Goal: Communication & Community: Answer question/provide support

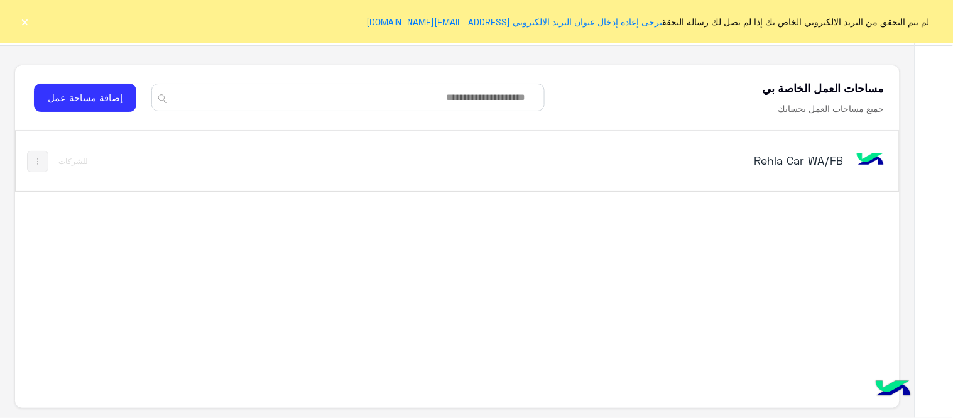
click at [785, 171] on div "Rehla Car WA/FB" at bounding box center [629, 161] width 516 height 36
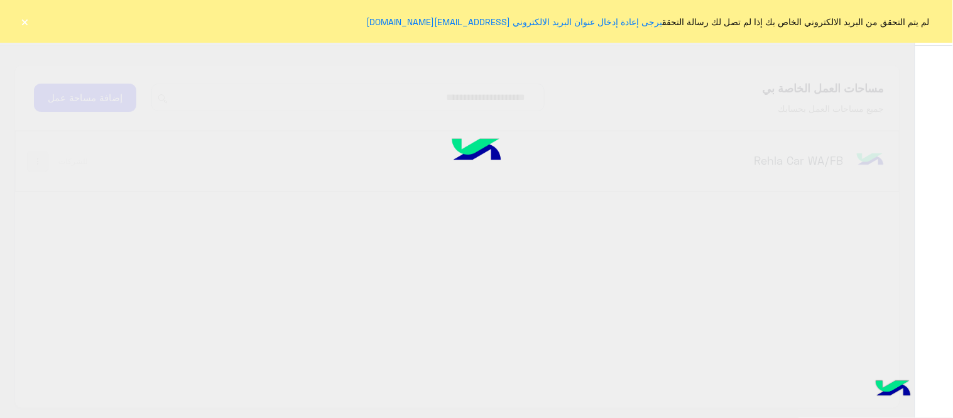
click at [769, 164] on div "مساحات العمل الخاصة بي تواصل معنا مركز المساعدة عربي English مساحات العمل الخاص…" at bounding box center [457, 209] width 914 height 418
click at [27, 18] on button "×" at bounding box center [25, 21] width 13 height 13
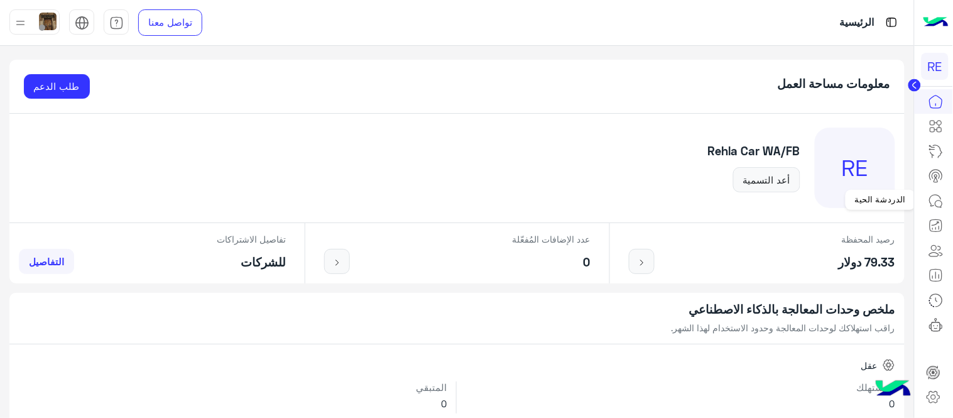
click at [939, 193] on icon at bounding box center [935, 200] width 15 height 15
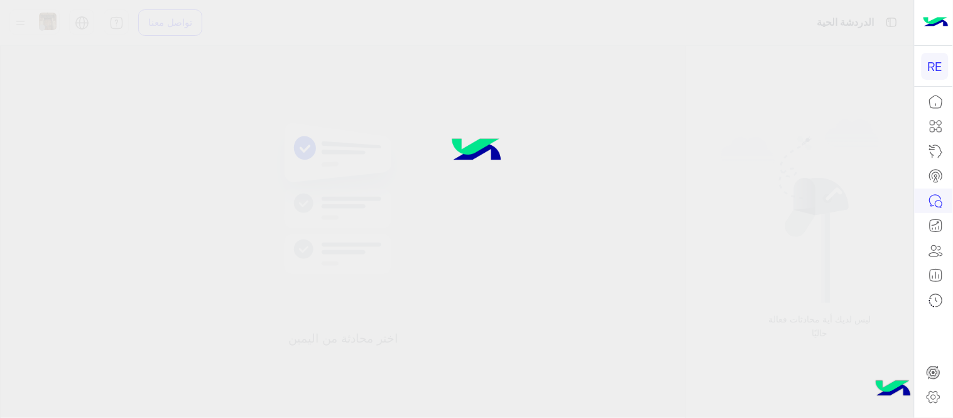
click at [939, 193] on icon at bounding box center [935, 200] width 15 height 15
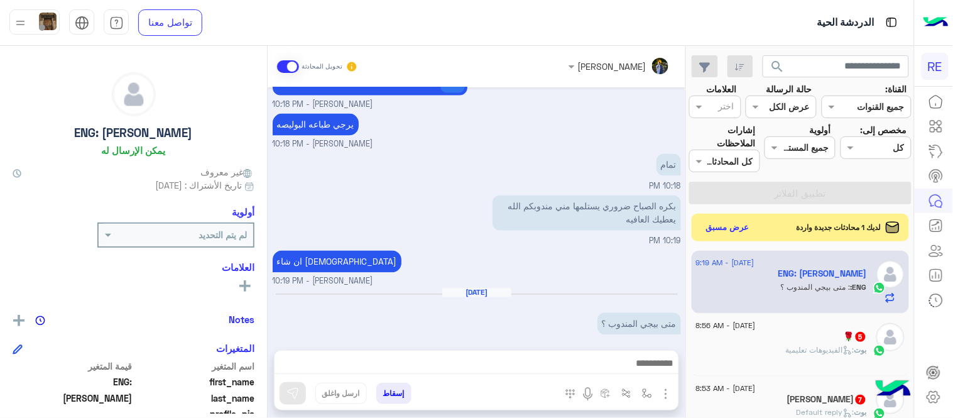
scroll to position [628, 0]
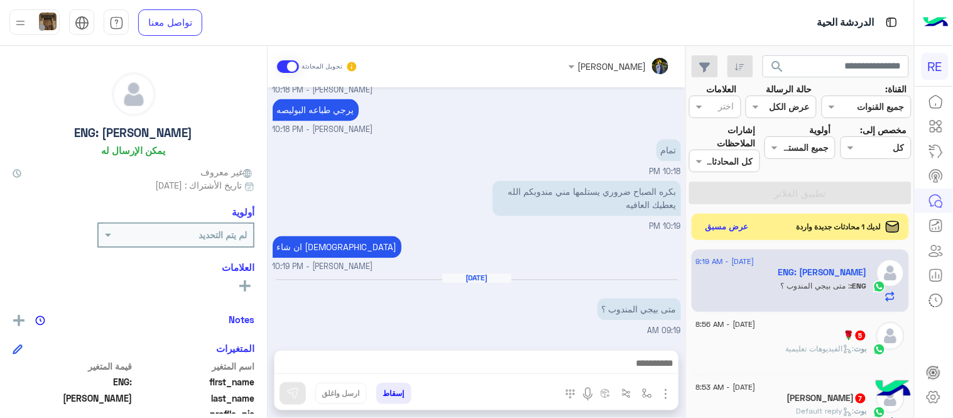
click at [725, 230] on button "عرض مسبق" at bounding box center [727, 227] width 53 height 17
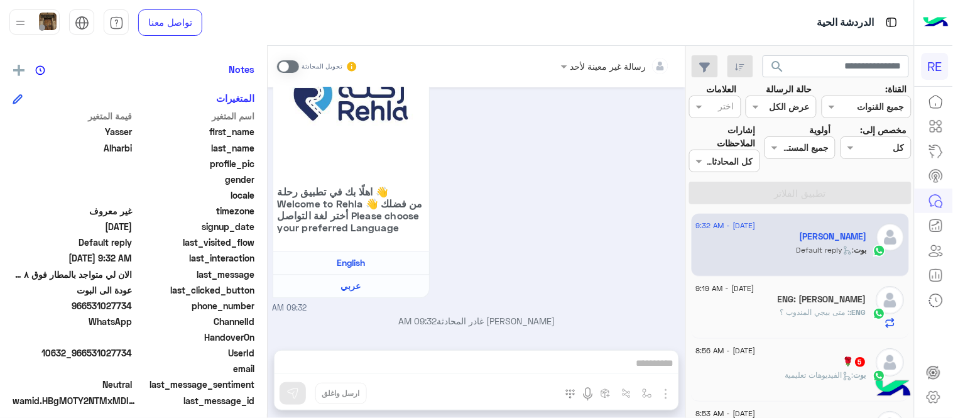
scroll to position [251, 0]
click at [769, 294] on div "ENG: [PERSON_NAME]" at bounding box center [781, 300] width 171 height 13
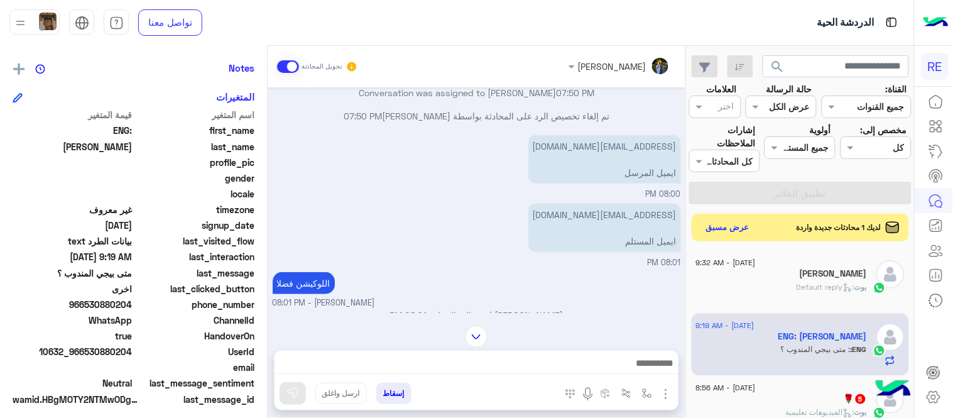
scroll to position [8, 0]
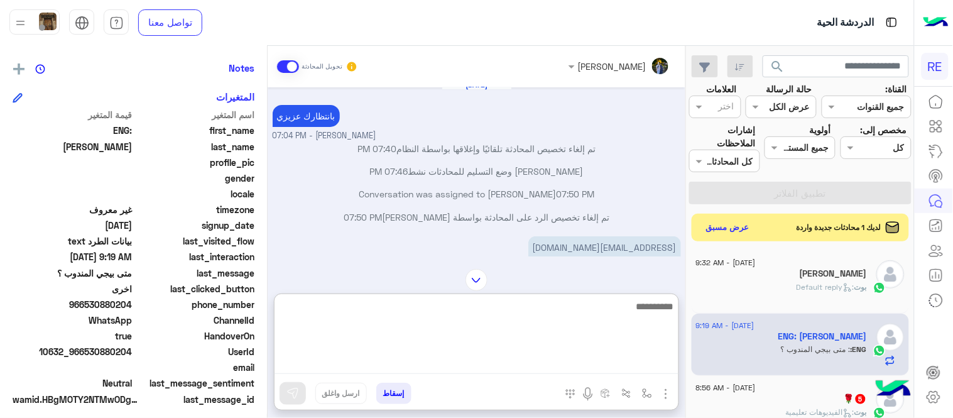
click at [538, 357] on textarea at bounding box center [476, 335] width 404 height 75
click at [570, 306] on textarea "**********" at bounding box center [476, 335] width 404 height 75
click at [524, 309] on textarea "**********" at bounding box center [476, 335] width 404 height 75
click at [506, 308] on textarea "**********" at bounding box center [476, 335] width 404 height 75
type textarea "**********"
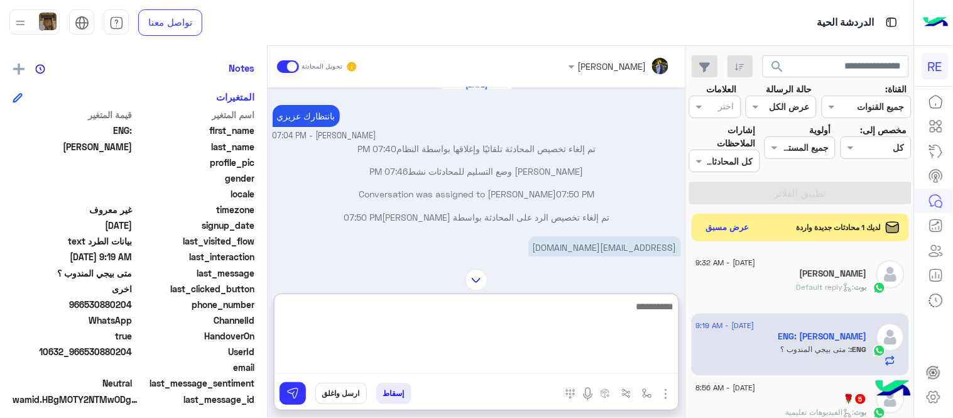
scroll to position [766, 0]
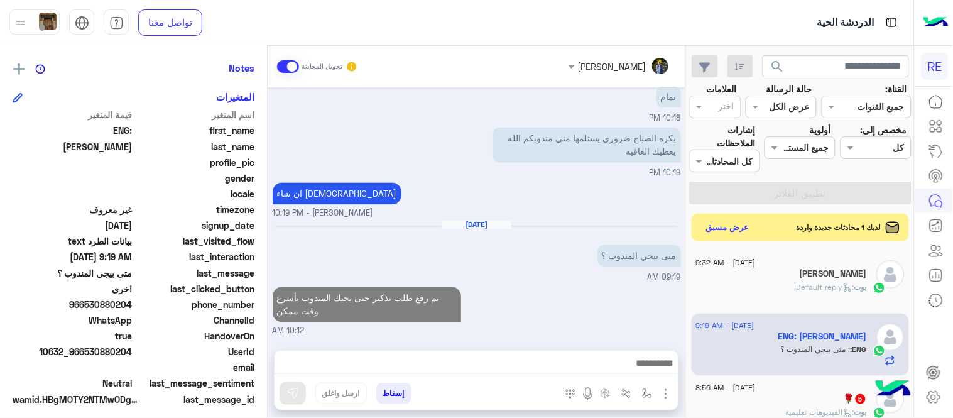
click at [568, 284] on div "تم رفع طلب تذكير حتى يجيك المندوب بأسرع وقت ممكن 10:12 AM" at bounding box center [477, 310] width 408 height 53
click at [729, 223] on button "عرض مسبق" at bounding box center [727, 227] width 53 height 17
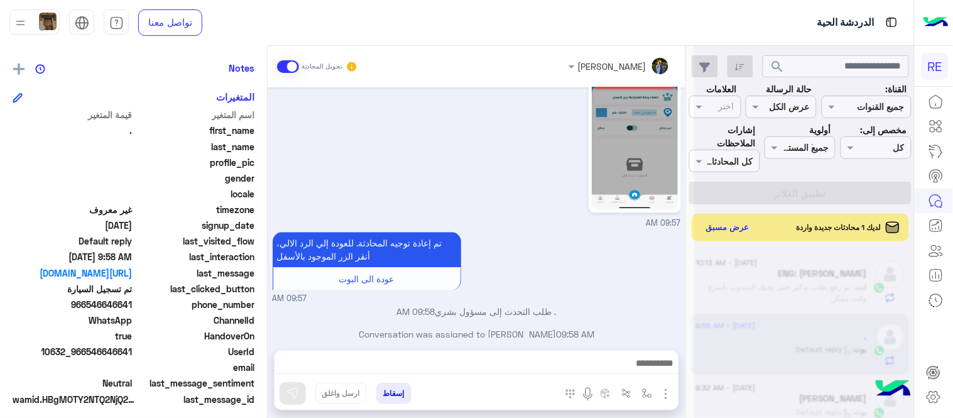
scroll to position [978, 0]
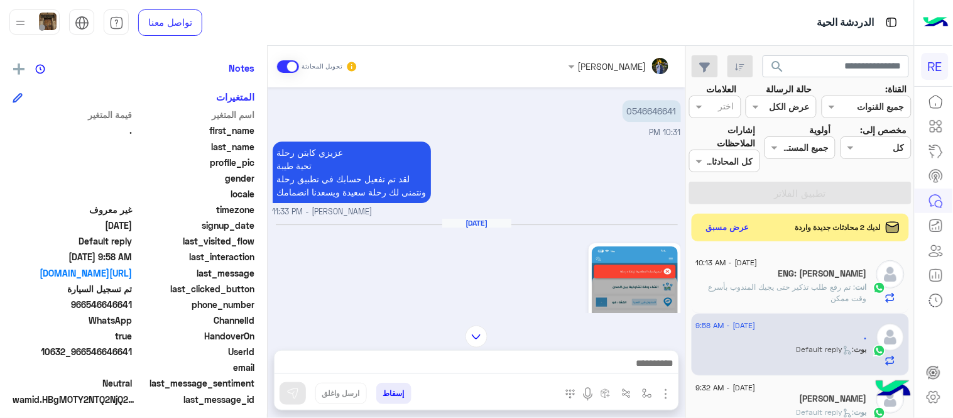
click at [622, 291] on img at bounding box center [635, 322] width 86 height 153
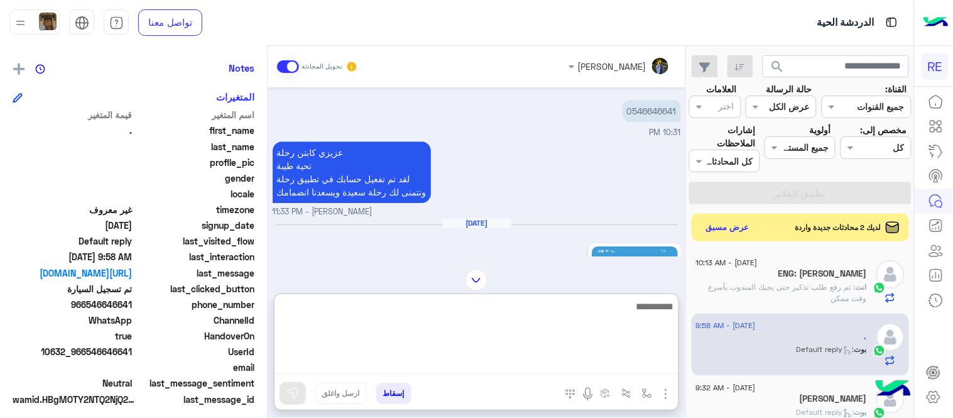
click at [491, 354] on textarea at bounding box center [476, 335] width 404 height 75
type textarea "**********"
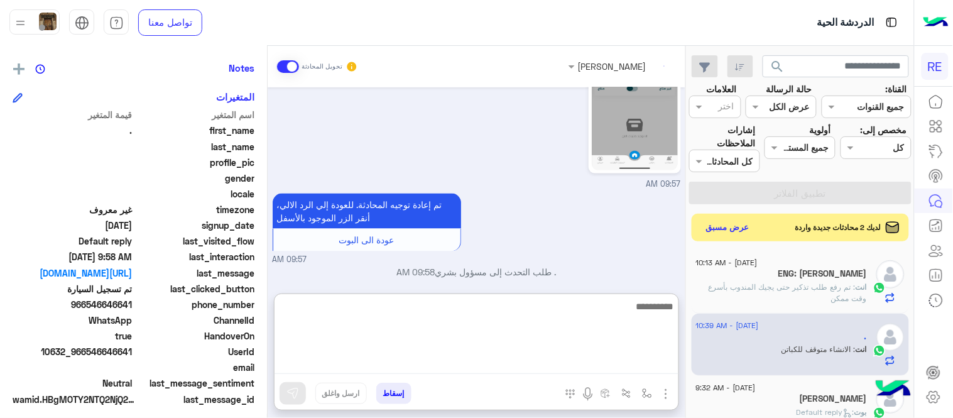
scroll to position [1728, 0]
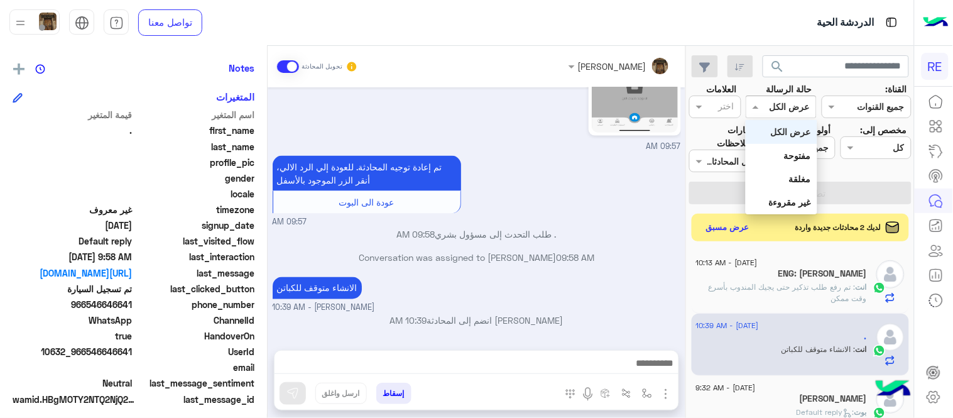
click at [801, 102] on input "text" at bounding box center [795, 106] width 29 height 13
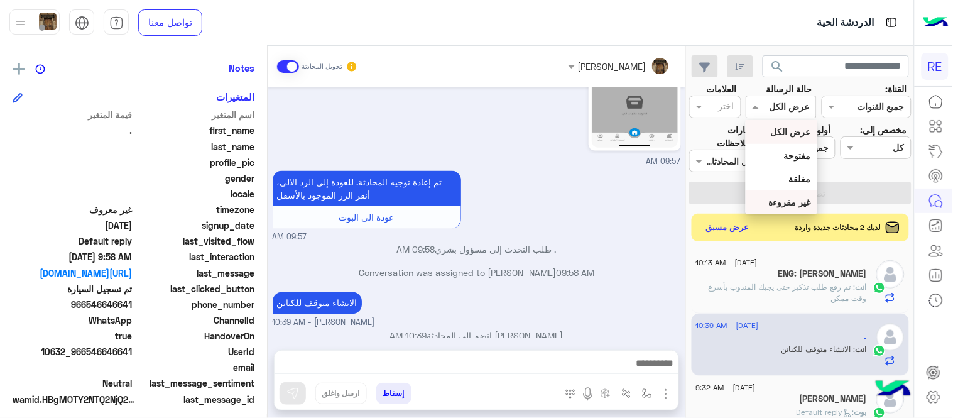
click at [782, 193] on div "غير مقروءة" at bounding box center [780, 201] width 71 height 23
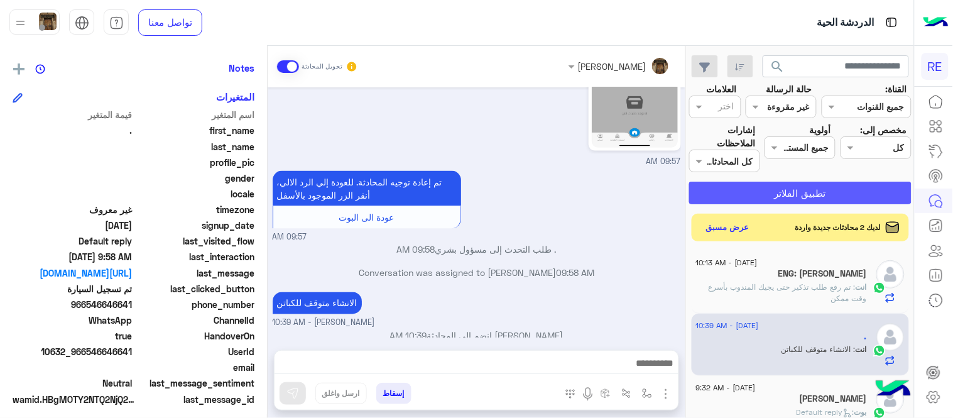
click at [782, 193] on button "تطبيق الفلاتر" at bounding box center [800, 192] width 222 height 23
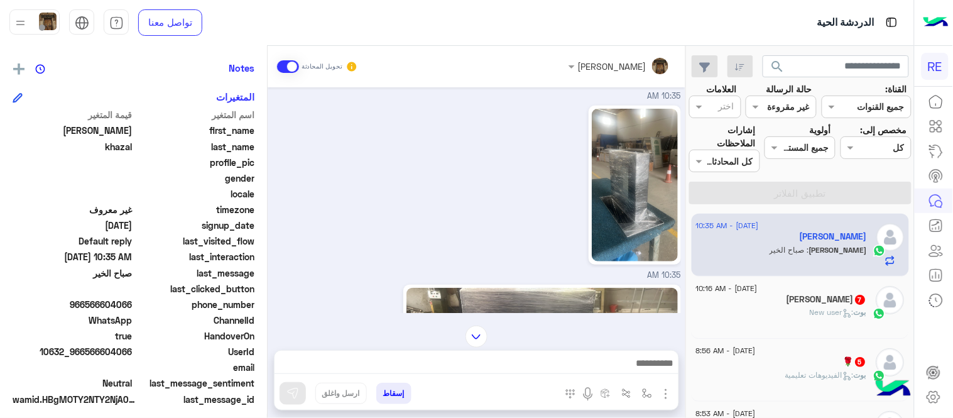
scroll to position [266, 0]
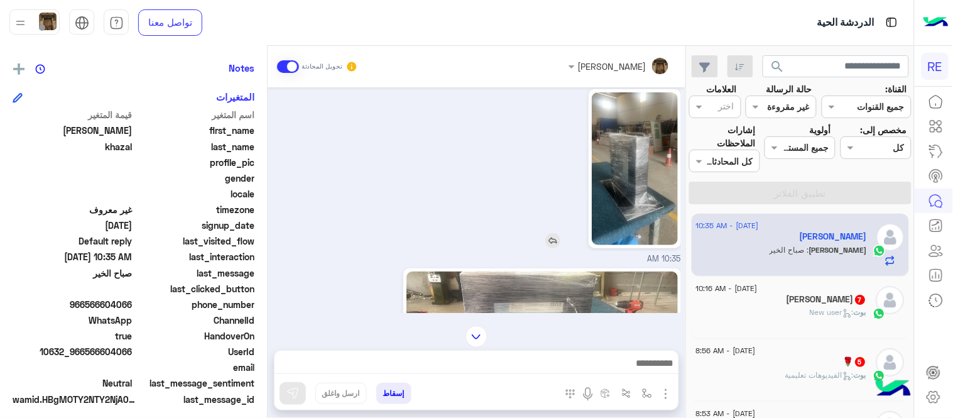
click at [625, 165] on img at bounding box center [635, 168] width 86 height 153
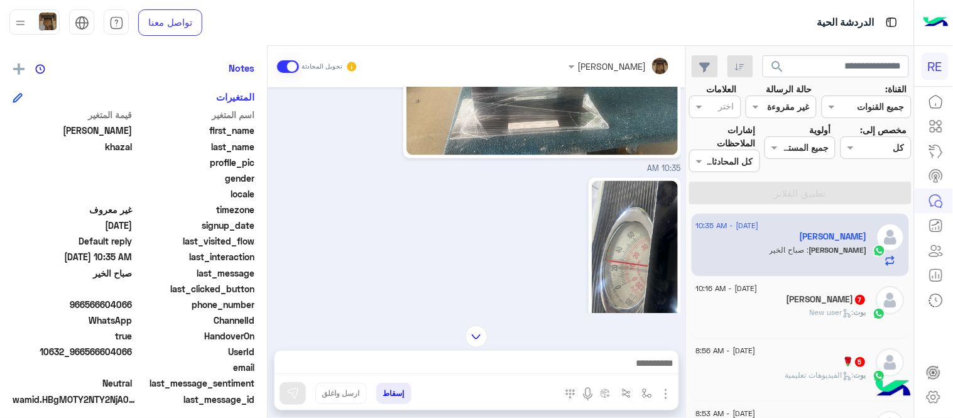
scroll to position [592, 0]
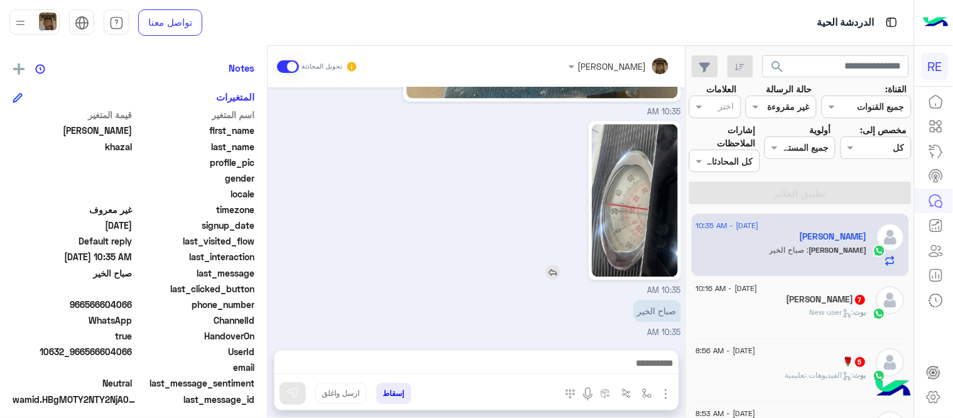
click at [637, 230] on img at bounding box center [635, 200] width 86 height 153
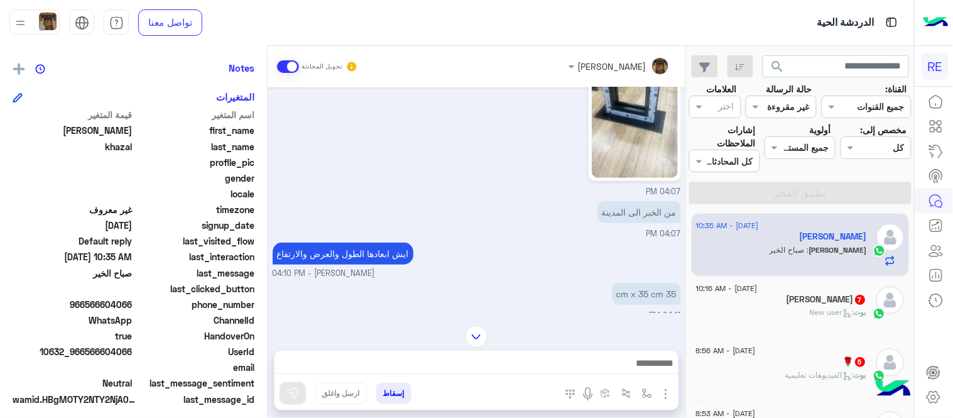
scroll to position [139, 0]
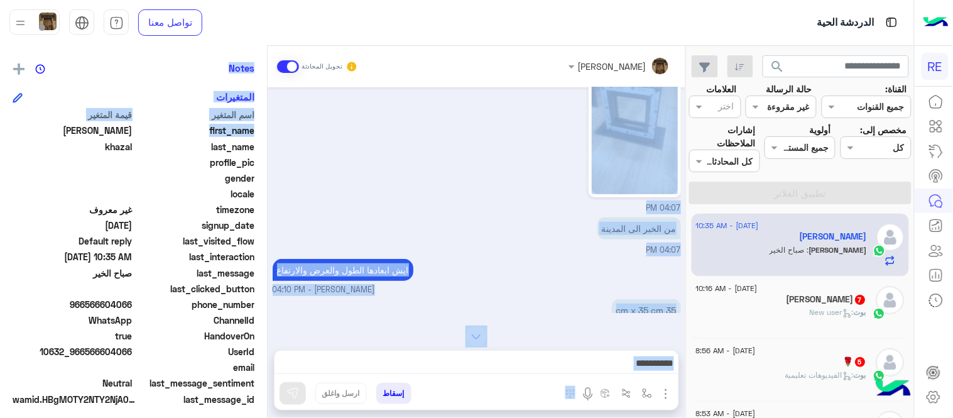
drag, startPoint x: 267, startPoint y: 136, endPoint x: 272, endPoint y: 151, distance: 15.3
click at [272, 151] on mat-drawer-container "[PERSON_NAME] تحويل المحادثة [DATE] [PERSON_NAME] انضم إلى المحادثة 04:06 PM يم…" at bounding box center [342, 234] width 685 height 377
click at [272, 151] on div "[DATE] [PERSON_NAME] انضم إلى المحادثة 04:06 PM يمكن ١٠ ك 04:06 PM 04:07 PM من …" at bounding box center [477, 199] width 418 height 225
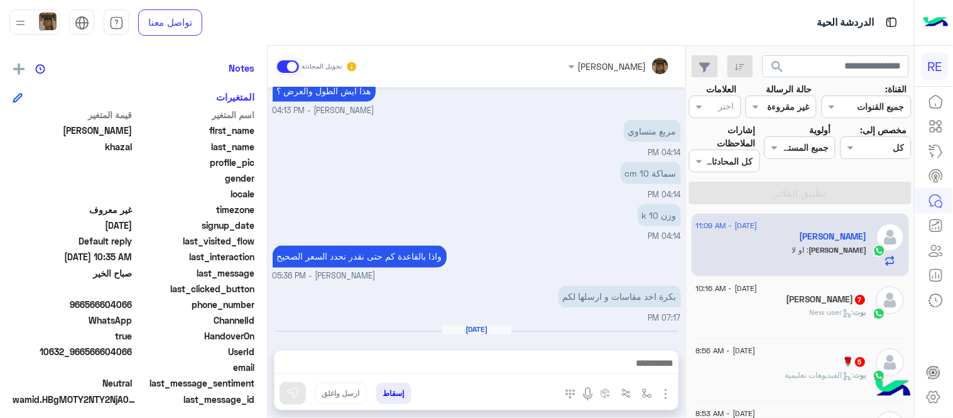
scroll to position [1270, 0]
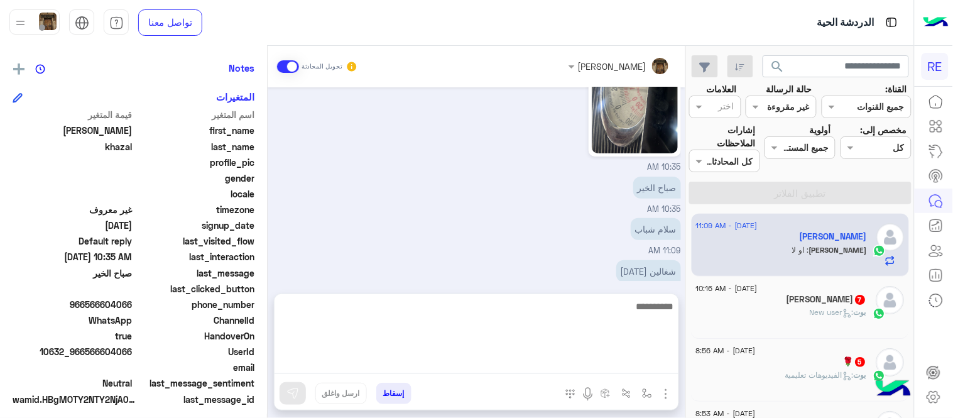
click at [551, 371] on textarea at bounding box center [476, 335] width 404 height 75
type textarea "*"
type textarea "**********"
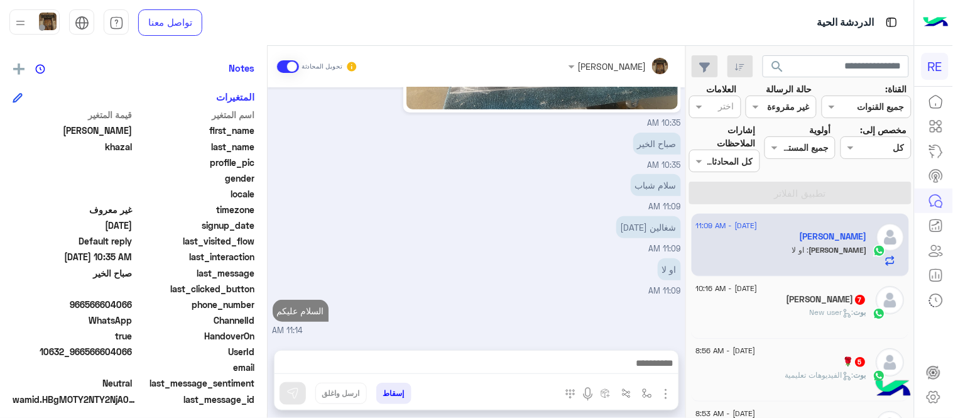
click at [499, 218] on div "[DATE] [PERSON_NAME] انضم إلى المحادثة 04:06 PM يمكن ١٠ ك 04:06 PM 04:07 PM من …" at bounding box center [477, 212] width 418 height 250
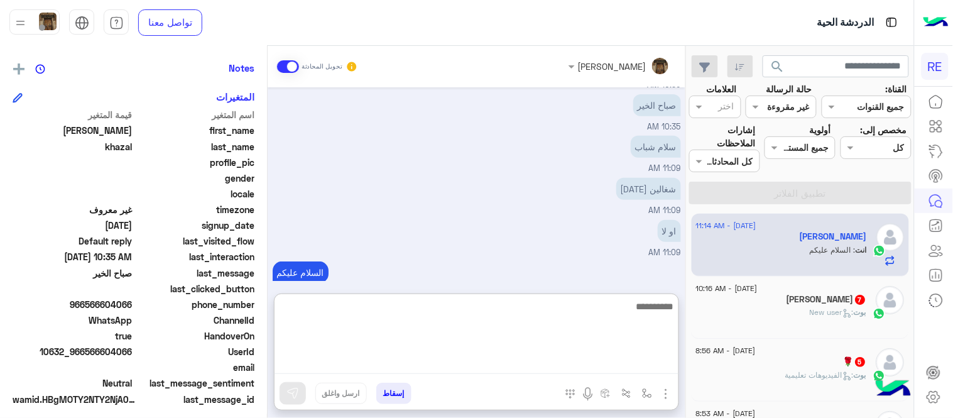
click at [467, 372] on textarea at bounding box center [476, 335] width 404 height 75
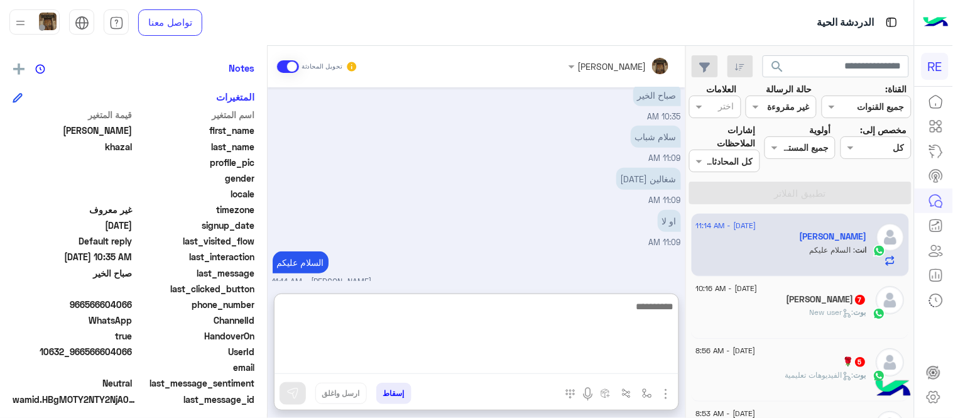
scroll to position [1367, 0]
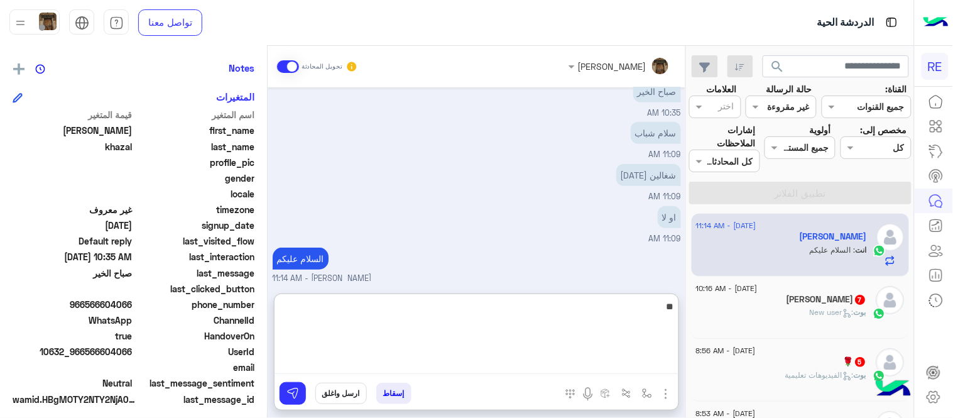
type textarea "*"
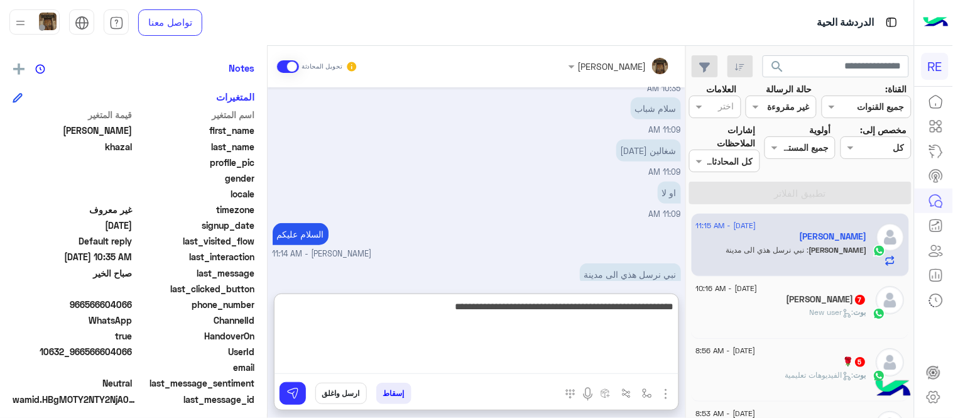
scroll to position [1409, 0]
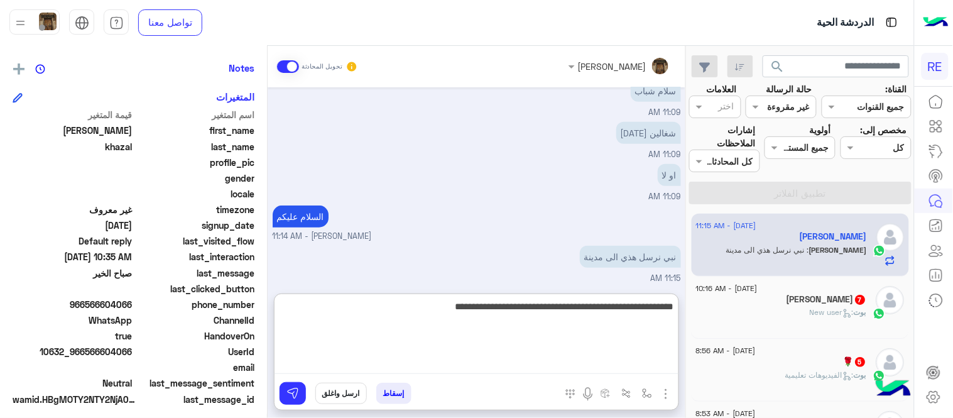
click at [360, 309] on textarea "**********" at bounding box center [476, 335] width 404 height 75
type textarea "**********"
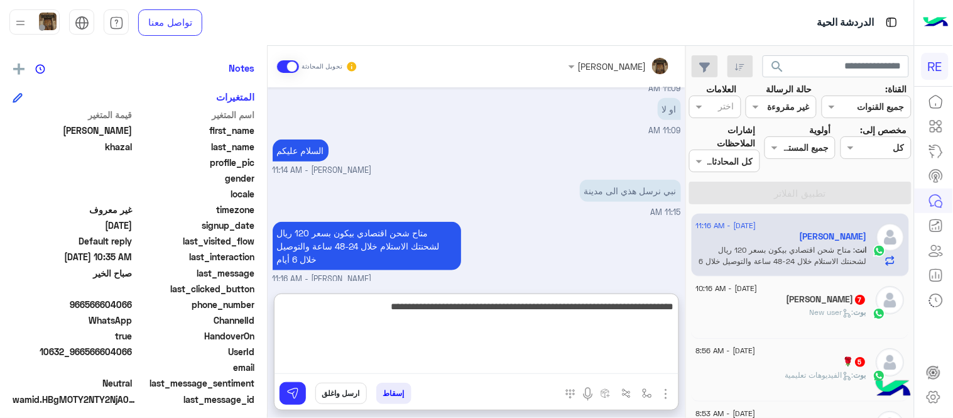
type textarea "**********"
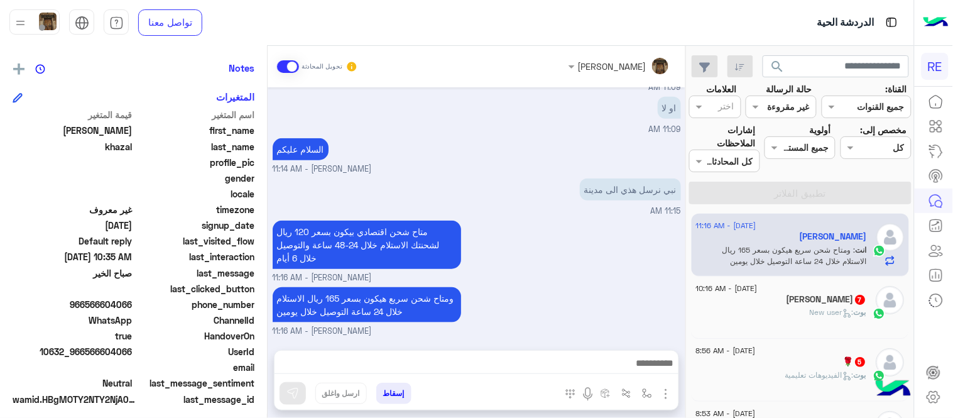
click at [601, 284] on div "ومتاح شحن سريع هيكون بسعر 165 ريال الاستلام خلال 24 ساعة التوصيل خلال يومين [PE…" at bounding box center [477, 310] width 408 height 53
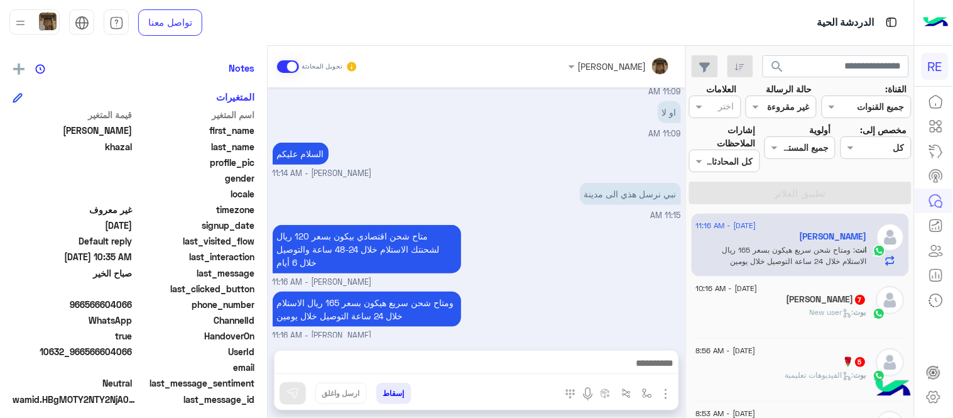
click at [808, 296] on div "[PERSON_NAME] 7" at bounding box center [781, 300] width 171 height 13
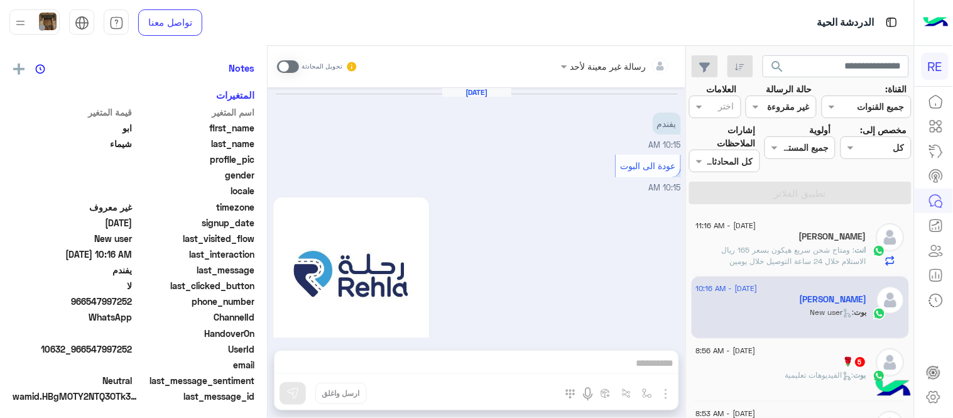
scroll to position [723, 0]
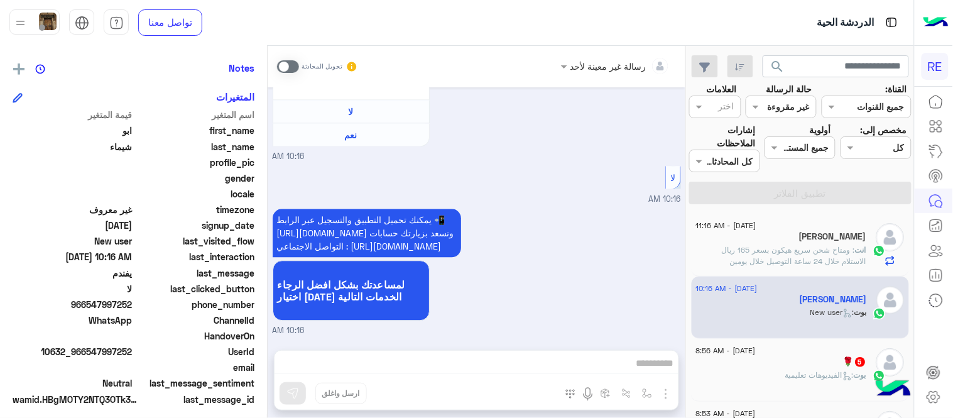
click at [289, 68] on span at bounding box center [288, 66] width 22 height 13
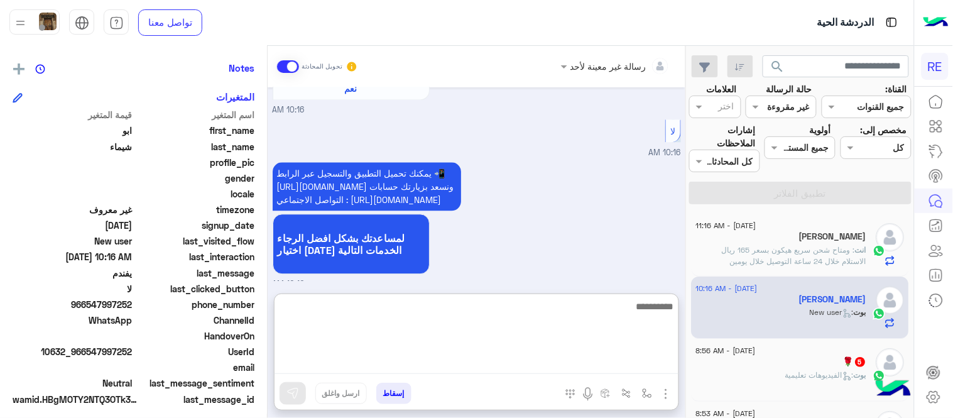
click at [550, 367] on textarea at bounding box center [476, 335] width 404 height 75
type textarea "**********"
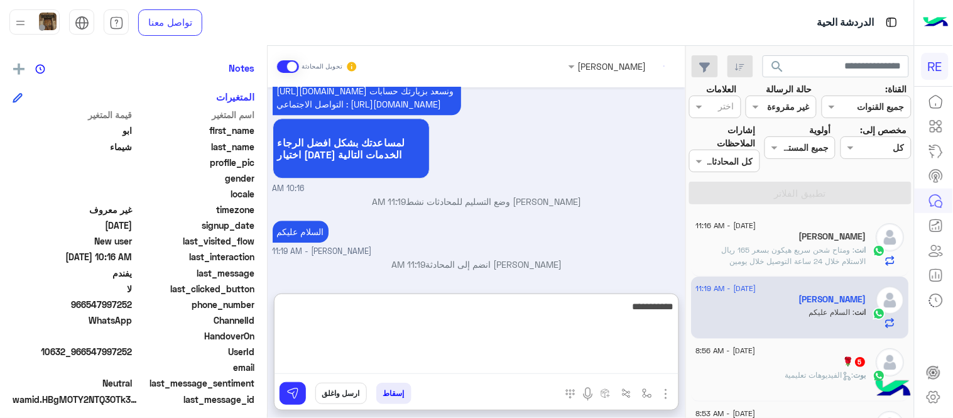
scroll to position [865, 0]
type textarea "**********"
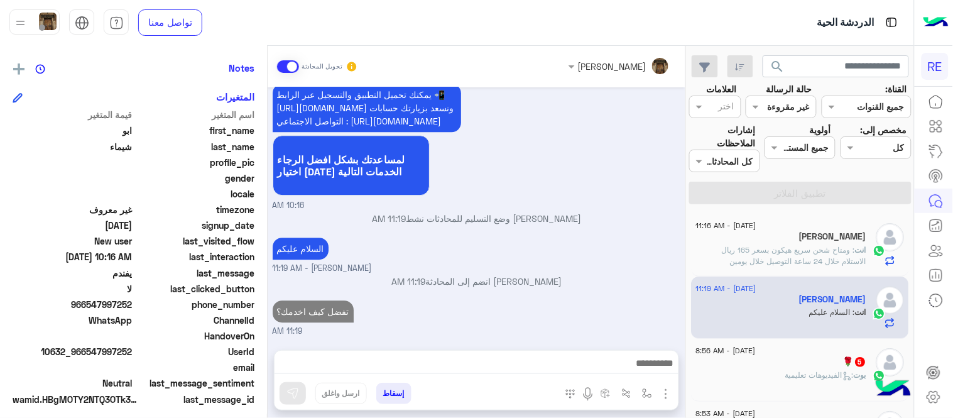
scroll to position [871, 0]
click at [843, 356] on h5 "🌹 5" at bounding box center [854, 361] width 23 height 11
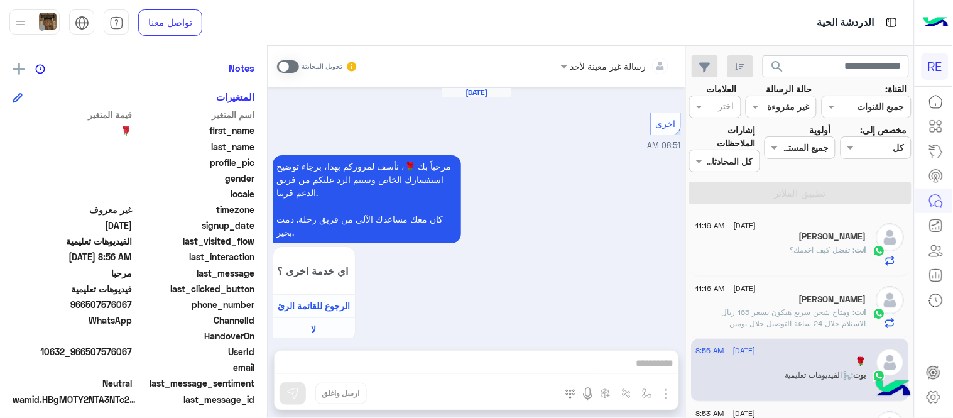
scroll to position [1574, 0]
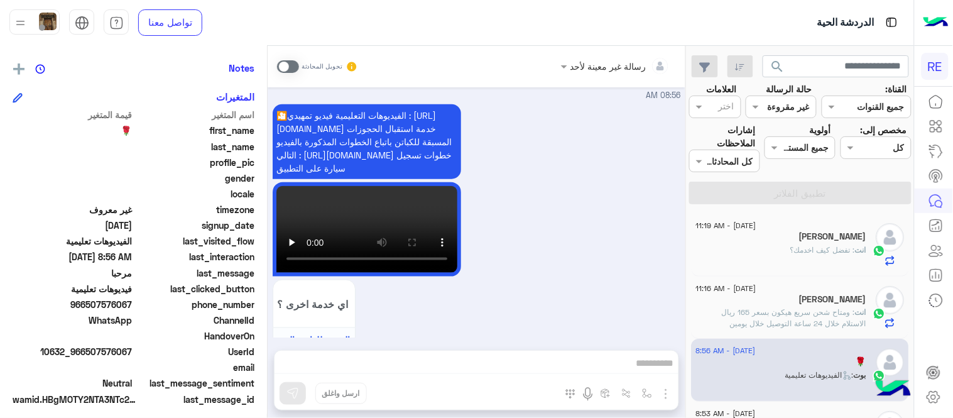
click at [286, 61] on span at bounding box center [288, 66] width 22 height 13
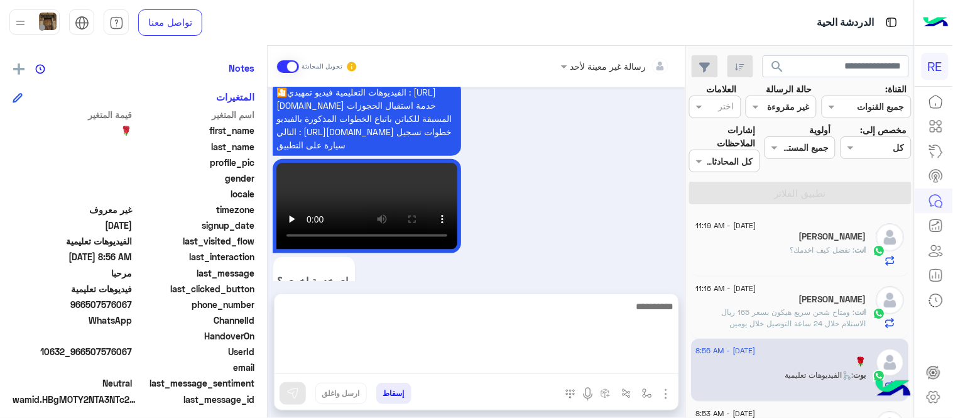
click at [312, 356] on textarea at bounding box center [476, 335] width 404 height 75
type textarea "**********"
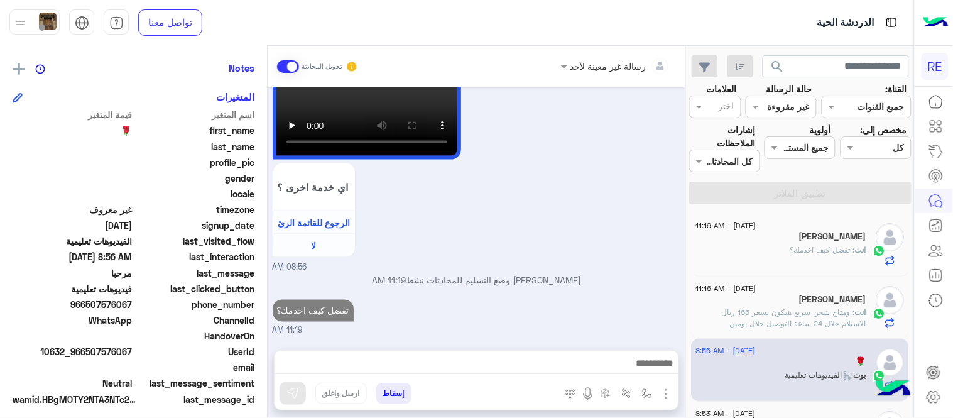
scroll to position [1637, 0]
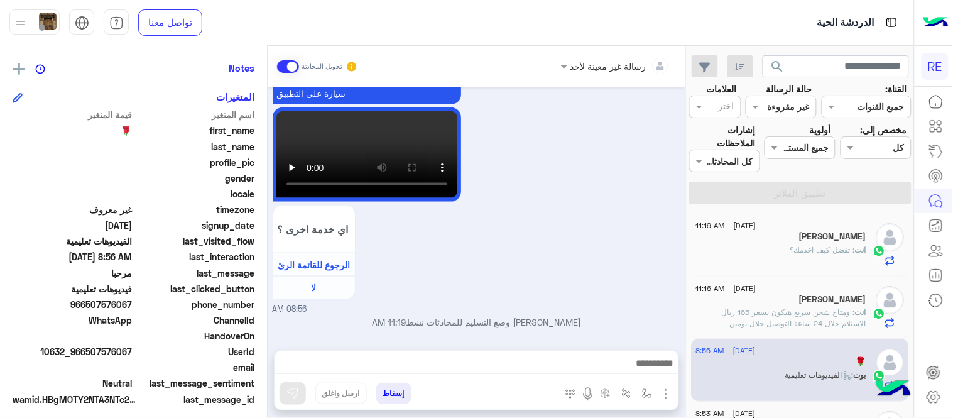
click at [593, 247] on div "[DATE] اخرى 08:51 AM مرحباً بك 🌹، نأسف لمروركم بهذا، برجاء توضيح استفسارك الخاص…" at bounding box center [477, 212] width 418 height 250
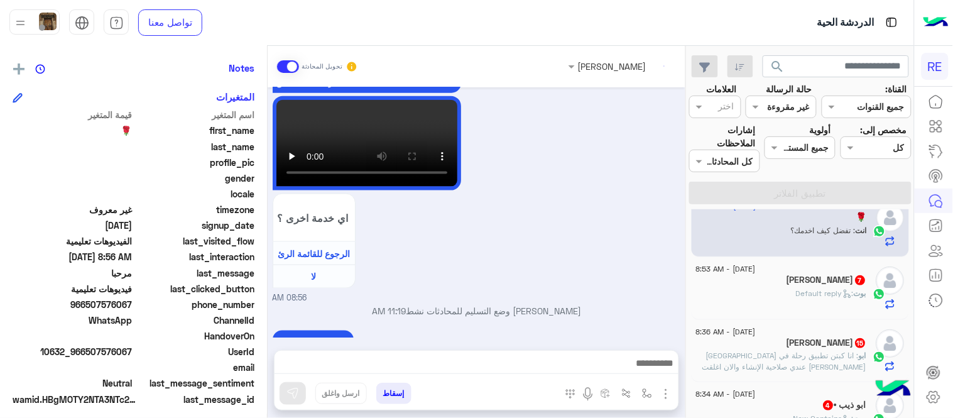
scroll to position [161, 0]
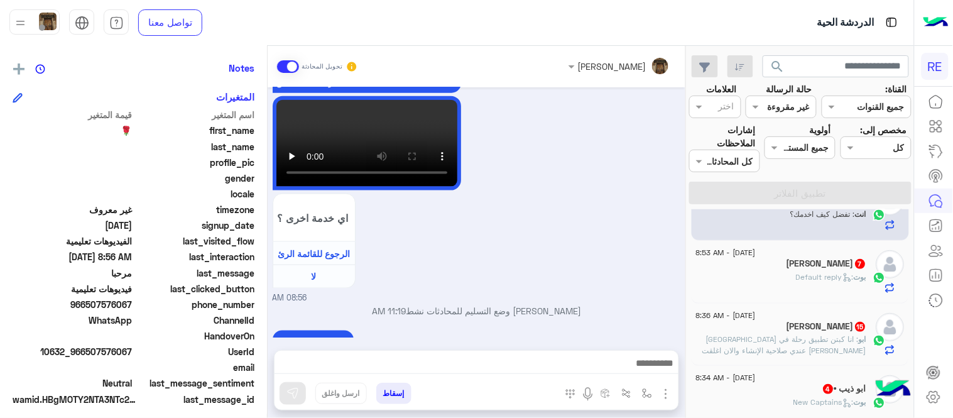
click at [787, 272] on div "[PERSON_NAME] : Default reply" at bounding box center [781, 282] width 171 height 22
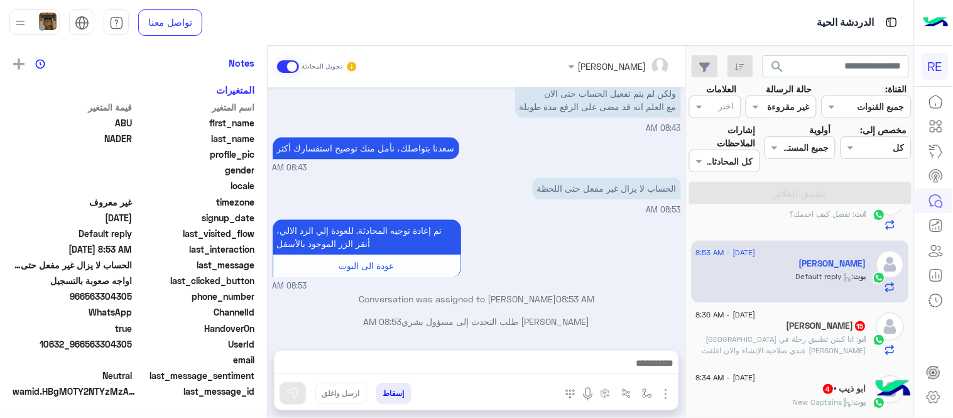
scroll to position [251, 0]
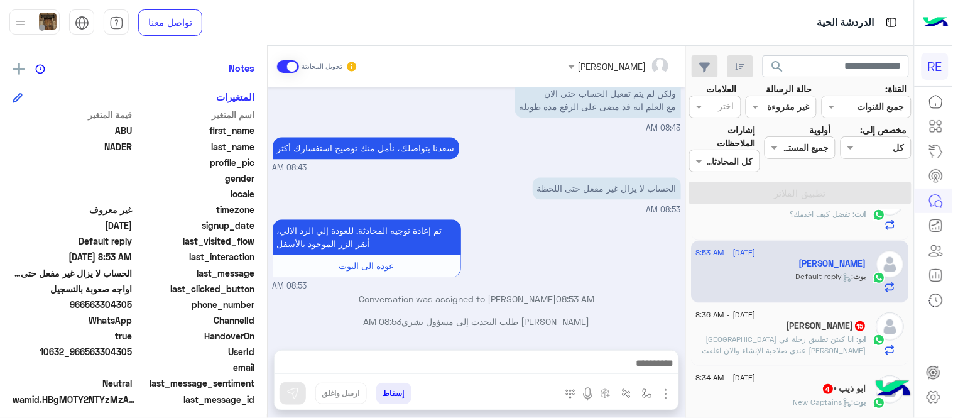
drag, startPoint x: 89, startPoint y: 305, endPoint x: 133, endPoint y: 305, distance: 44.6
click at [133, 305] on span "966563304305" at bounding box center [73, 304] width 120 height 13
copy span "563304305"
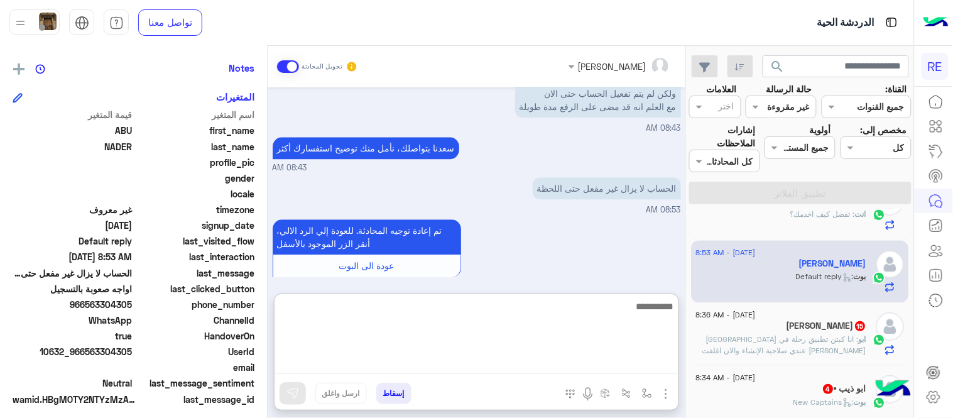
click at [553, 360] on textarea at bounding box center [476, 335] width 404 height 75
type textarea "**********"
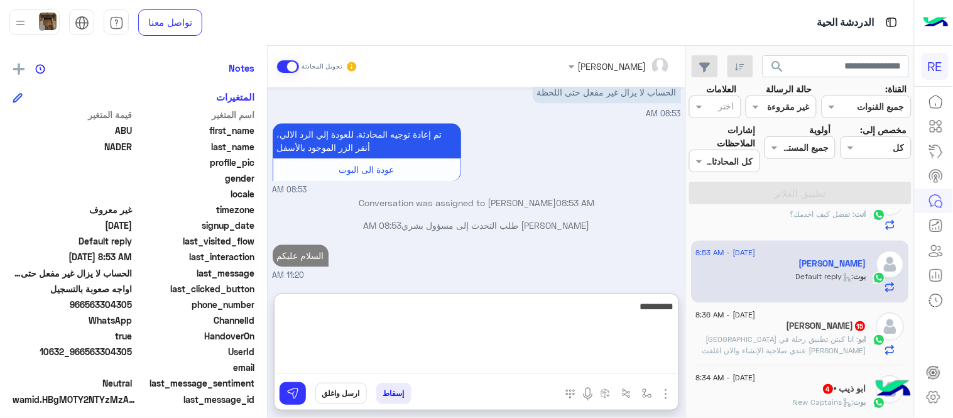
scroll to position [880, 0]
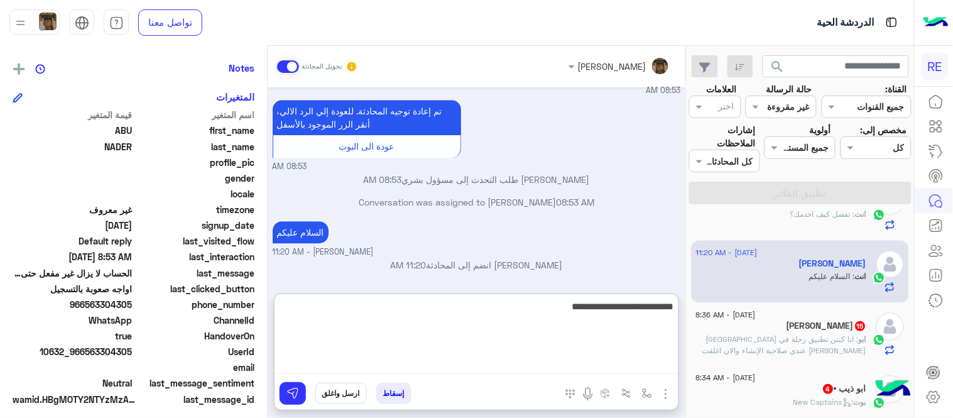
type textarea "**********"
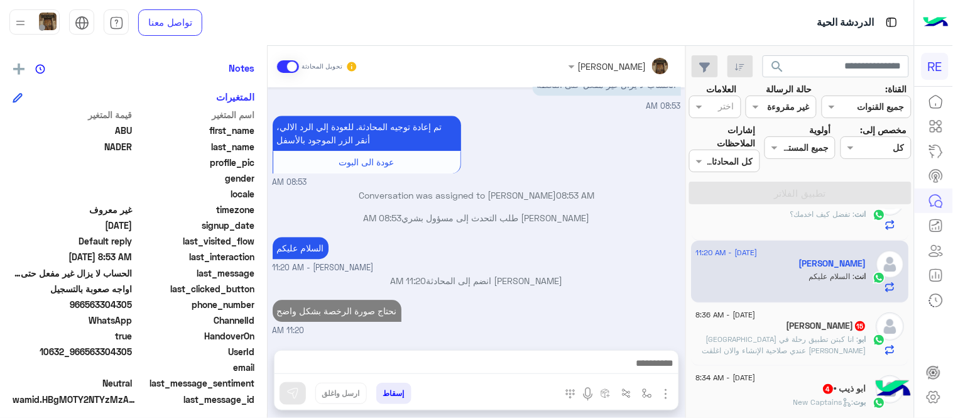
scroll to position [863, 0]
click at [639, 180] on div "[DATE] تفعيل حساب 08:42 AM يمكنك الاطلاع على شروط الانضمام لرحلة ك (كابتن ) الم…" at bounding box center [477, 212] width 418 height 250
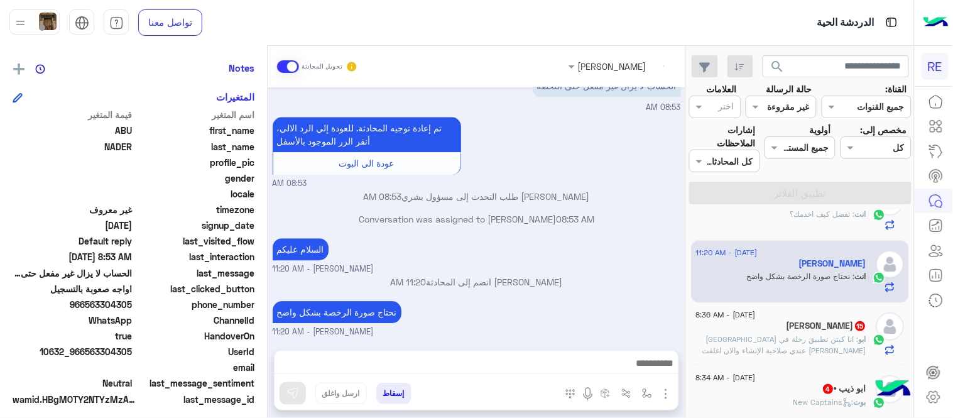
click at [748, 343] on span ": انا كبتن تطبيق رحلة في [GEOGRAPHIC_DATA][PERSON_NAME] عندي صلاحية الإنشاء وال…" at bounding box center [785, 355] width 164 height 43
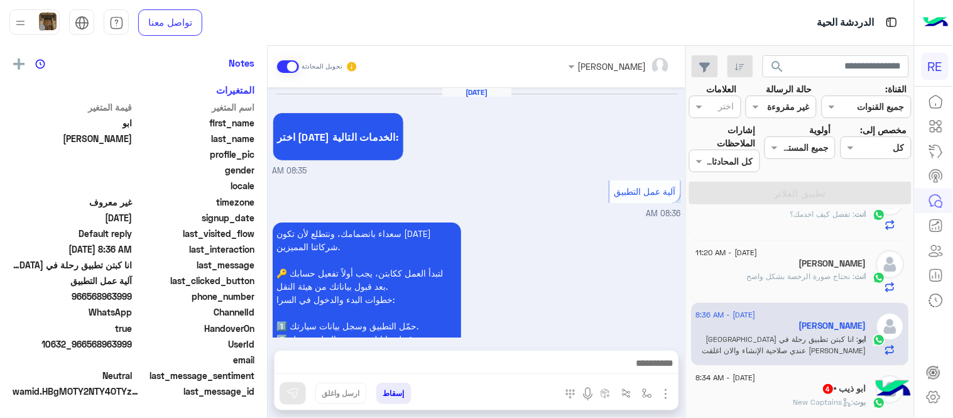
scroll to position [251, 0]
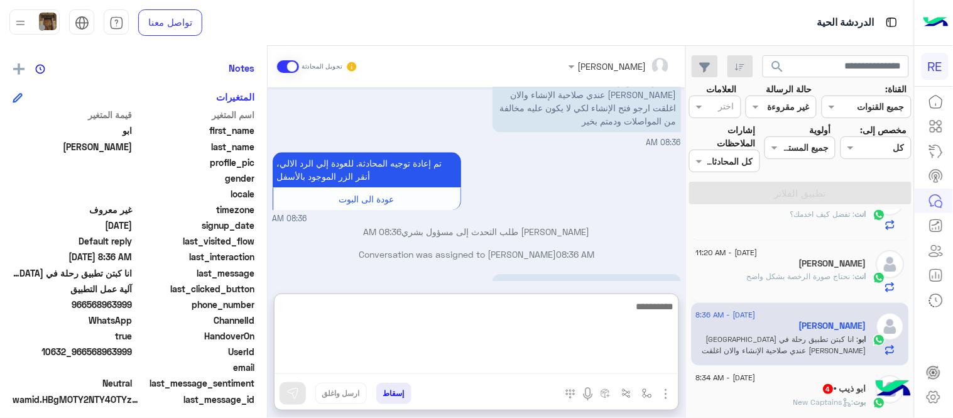
click at [616, 364] on textarea at bounding box center [476, 335] width 404 height 75
type textarea "**********"
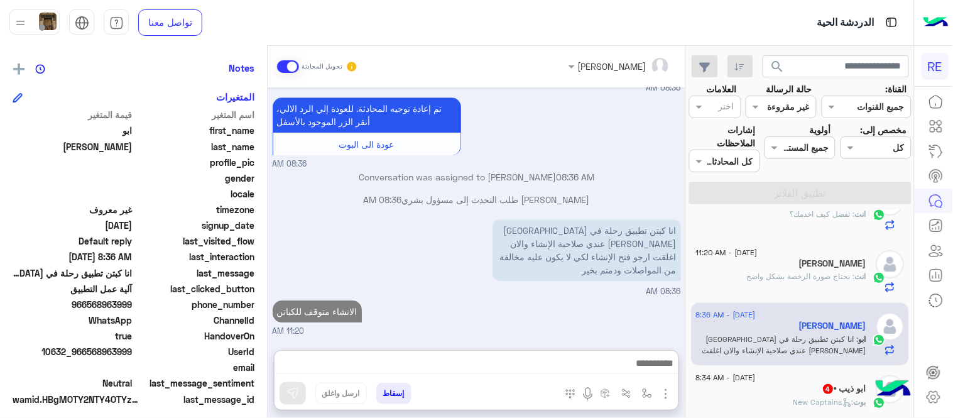
click at [679, 274] on div "[DATE] اختر [DATE] الخدمات التالية: 08:35 AM آلية عمل التطبيق 08:36 AM سعداء با…" at bounding box center [477, 212] width 418 height 250
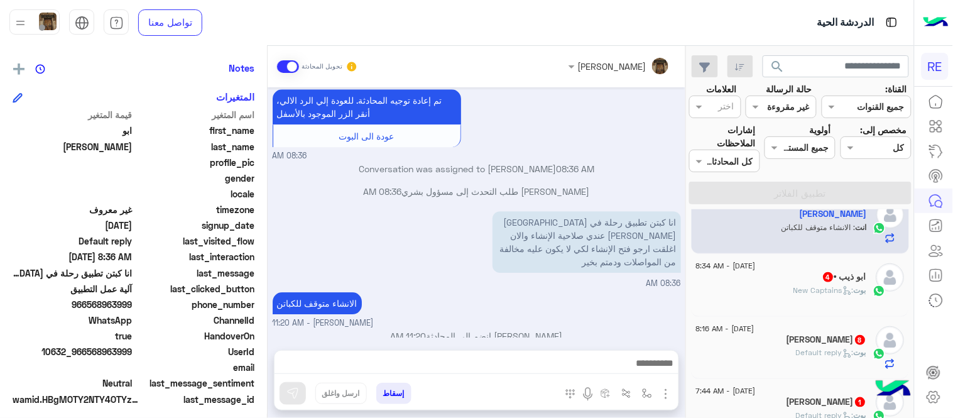
scroll to position [285, 0]
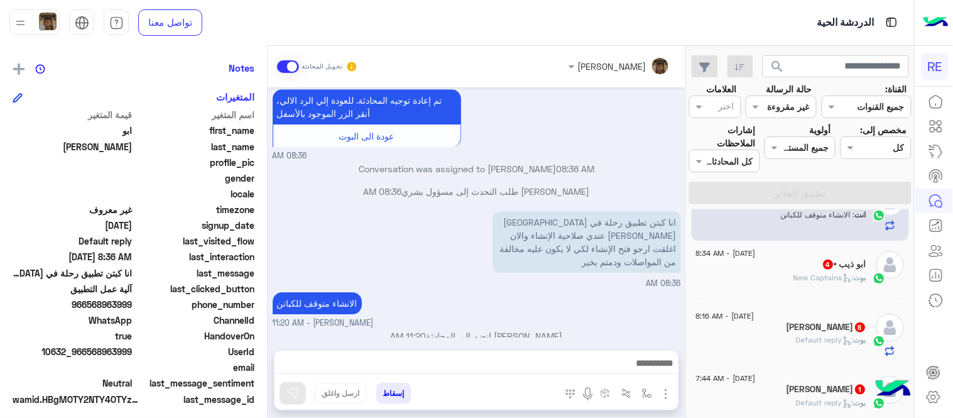
click at [786, 267] on div "ابو ذيب • 4" at bounding box center [781, 265] width 171 height 13
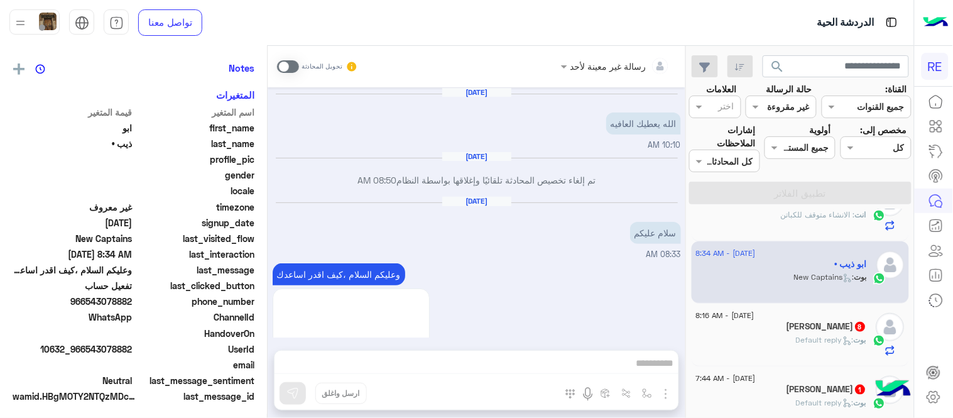
scroll to position [1144, 0]
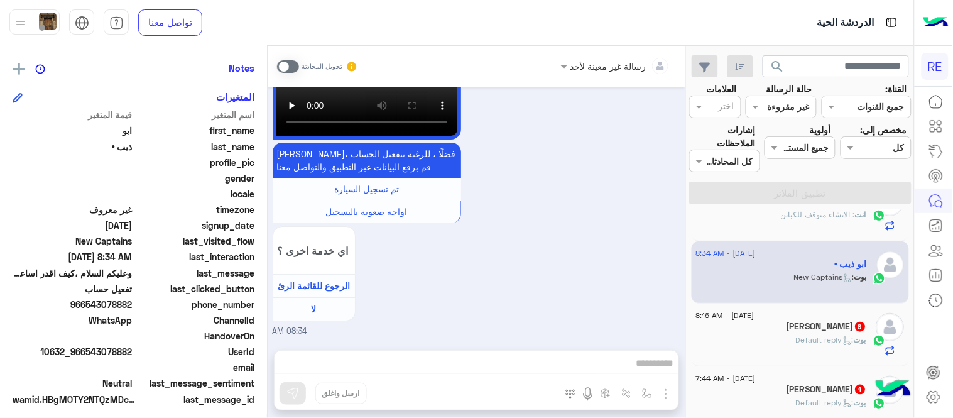
click at [289, 60] on span at bounding box center [288, 66] width 22 height 13
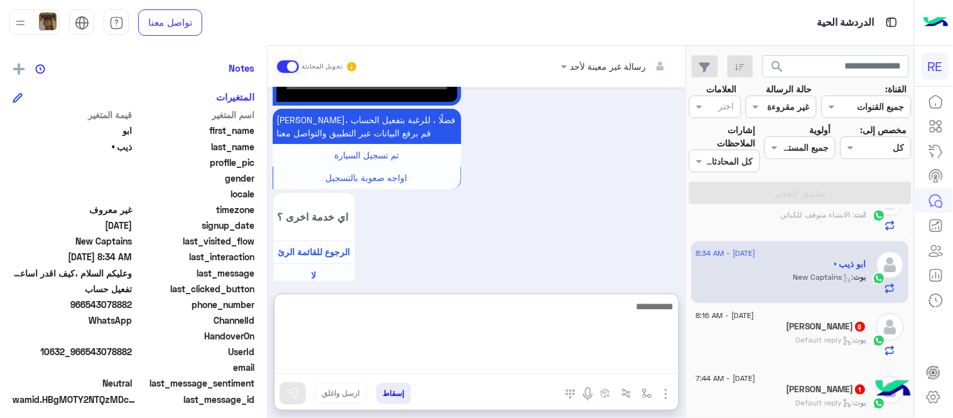
click at [424, 363] on textarea at bounding box center [476, 335] width 404 height 75
type textarea "**********"
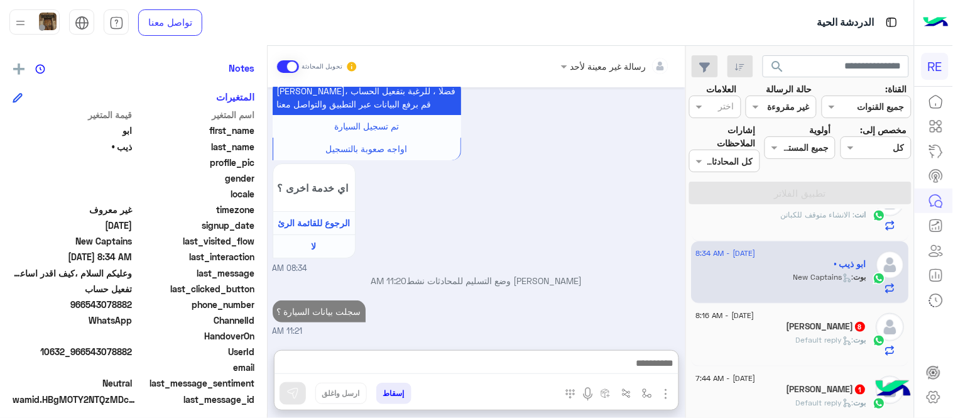
scroll to position [1240, 0]
click at [776, 349] on div "[PERSON_NAME] : Default reply" at bounding box center [781, 345] width 171 height 22
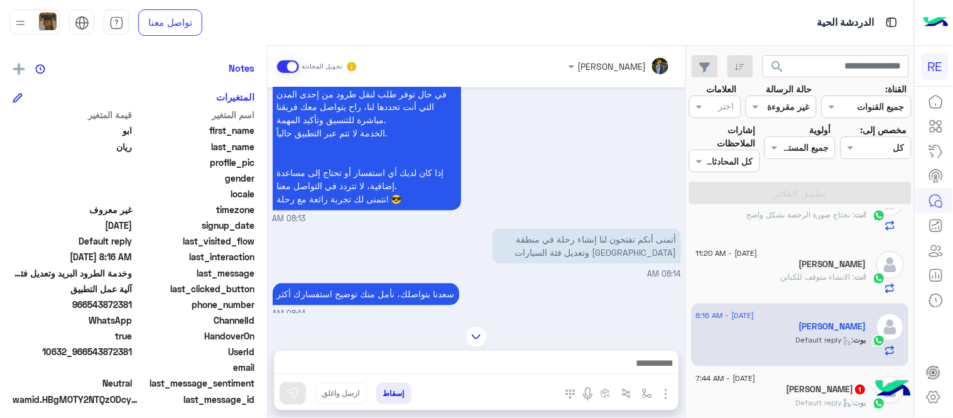
scroll to position [750, 0]
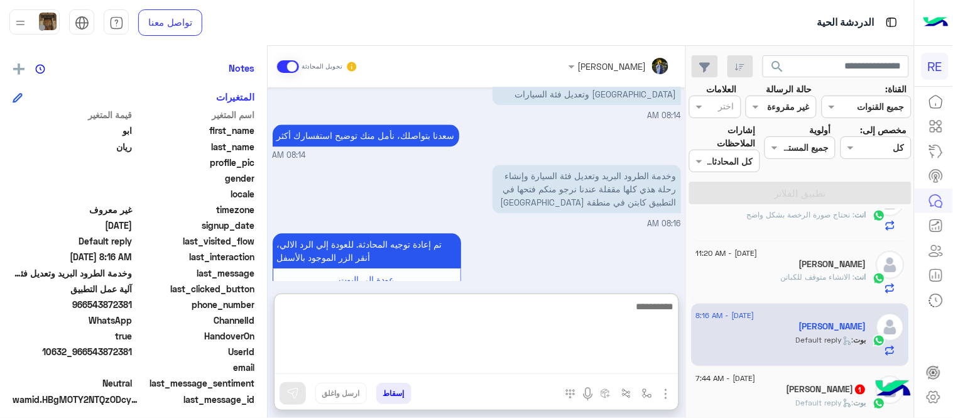
click at [658, 355] on textarea at bounding box center [476, 335] width 404 height 75
type textarea "**********"
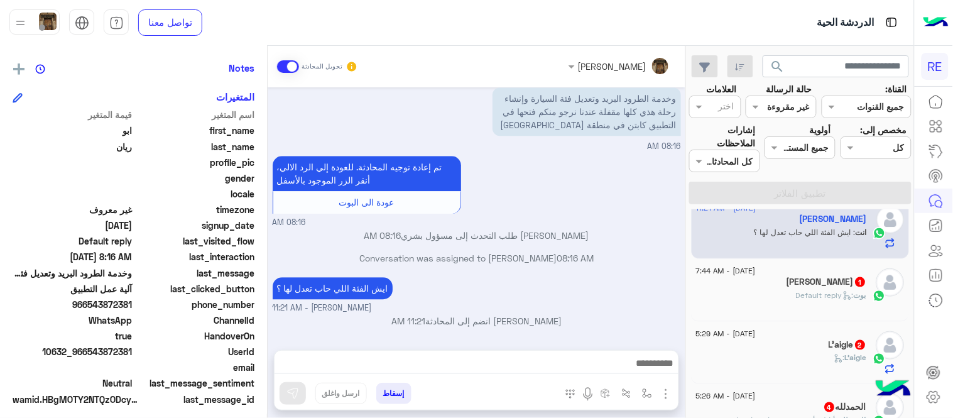
scroll to position [840, 0]
click at [732, 283] on div "[PERSON_NAME] 1" at bounding box center [781, 282] width 171 height 13
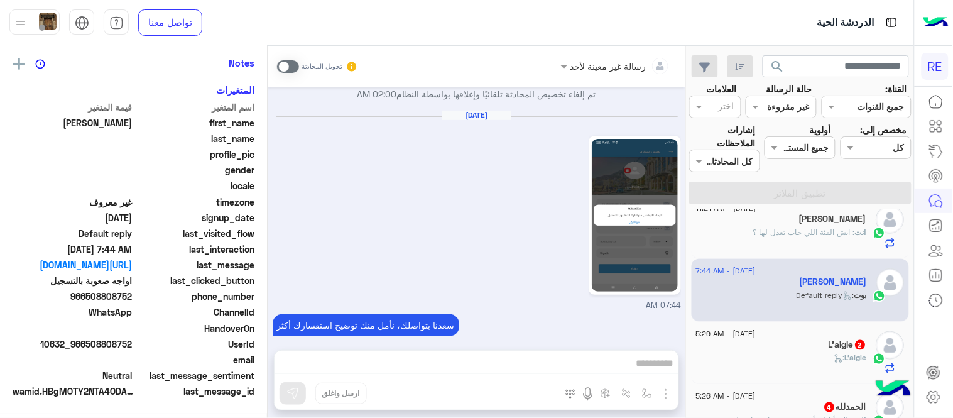
scroll to position [251, 0]
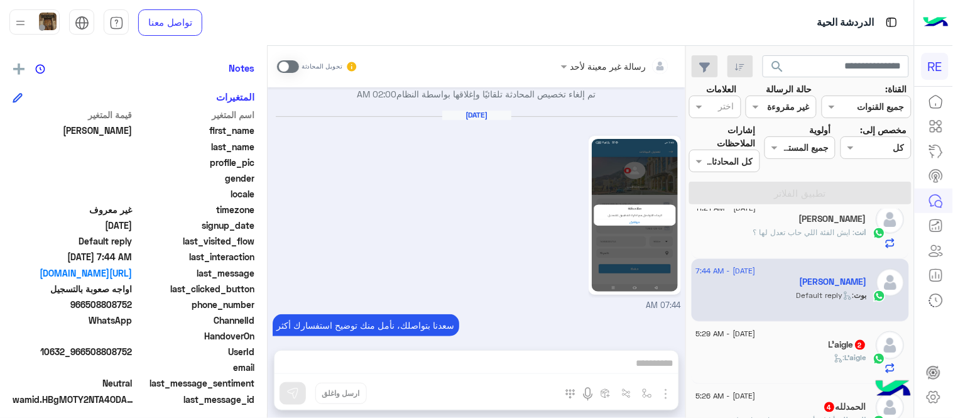
click at [663, 214] on img at bounding box center [635, 215] width 86 height 153
click at [281, 65] on span at bounding box center [288, 66] width 22 height 13
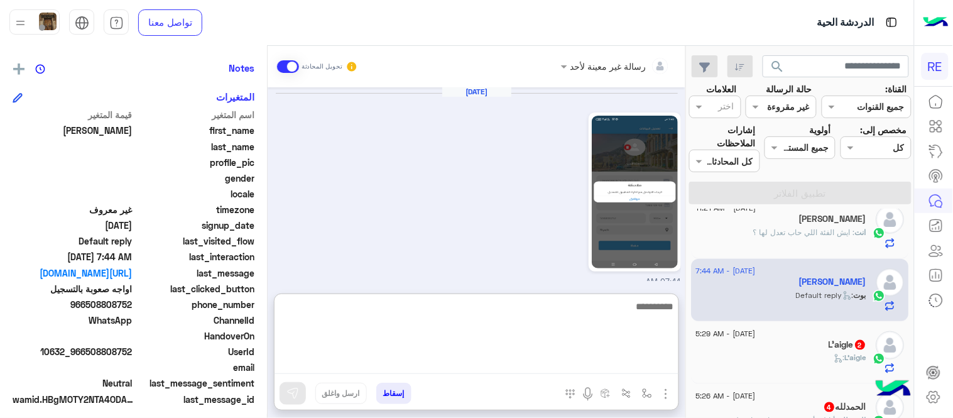
click at [468, 367] on textarea at bounding box center [476, 335] width 404 height 75
type textarea "**********"
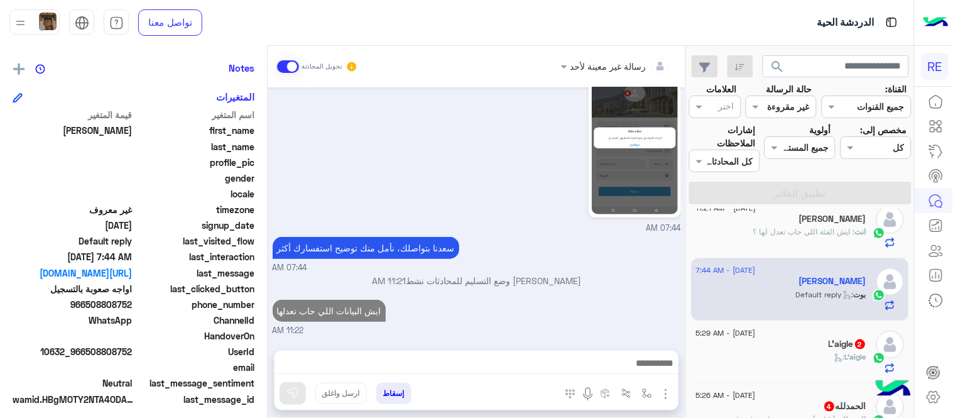
scroll to position [1414, 0]
click at [845, 355] on span "L'aigle" at bounding box center [855, 356] width 21 height 9
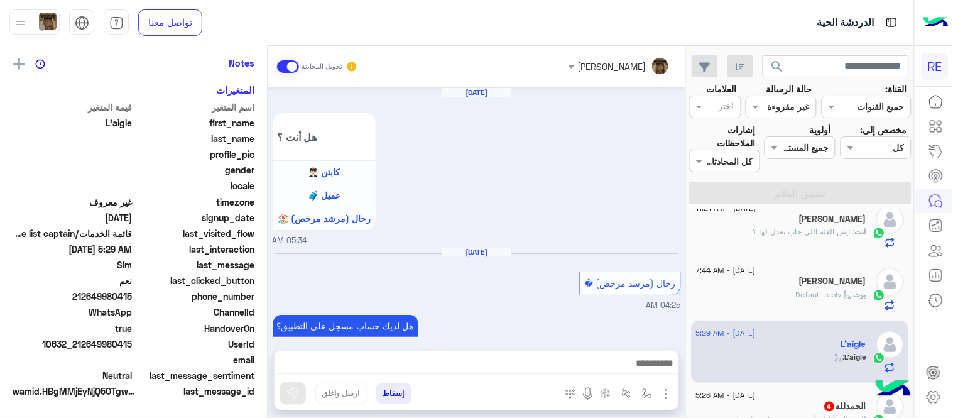
scroll to position [251, 0]
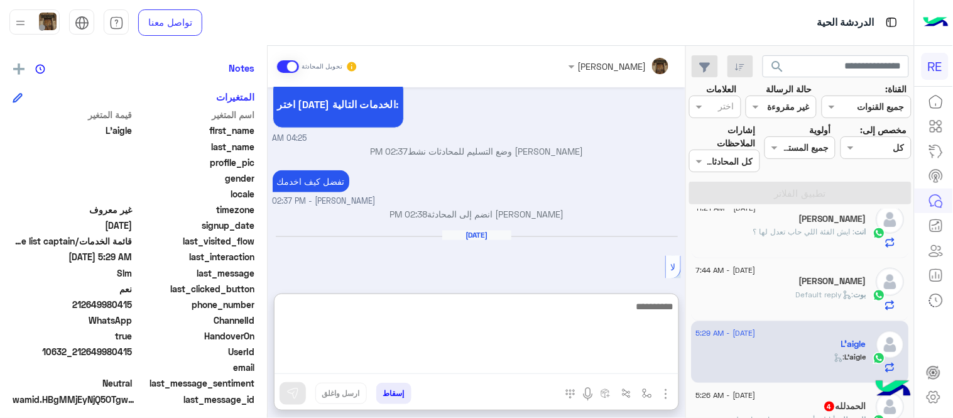
click at [504, 357] on textarea at bounding box center [476, 335] width 404 height 75
type textarea "**********"
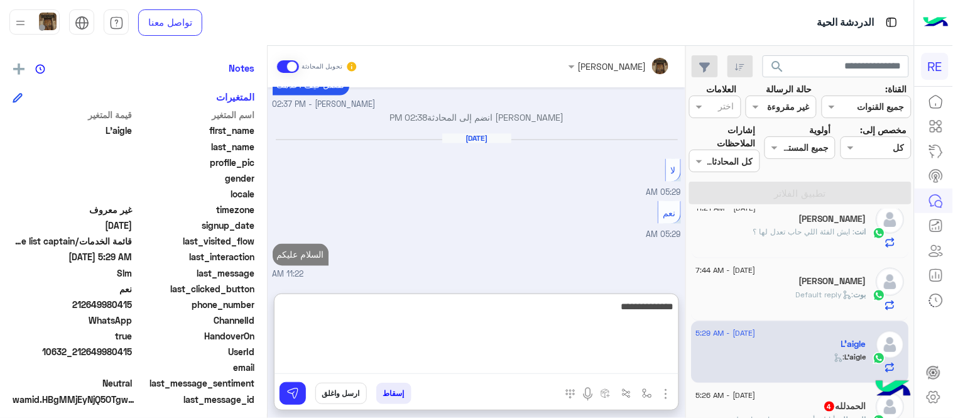
type textarea "**********"
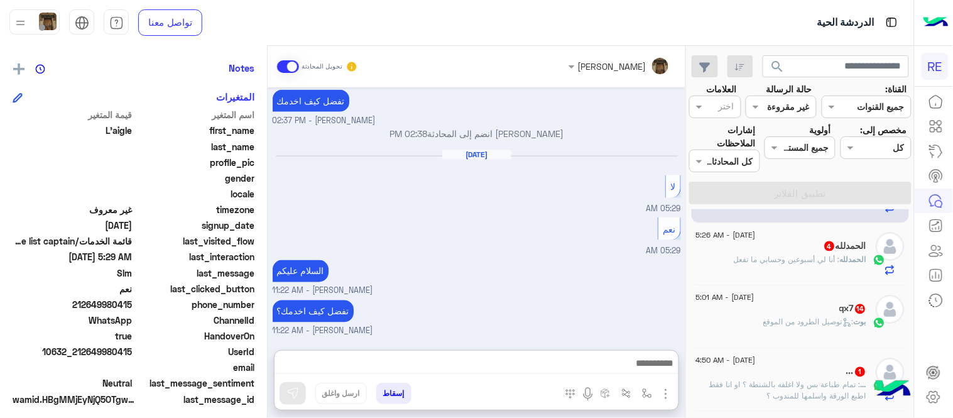
scroll to position [457, 0]
click at [828, 249] on span "4" at bounding box center [830, 246] width 10 height 10
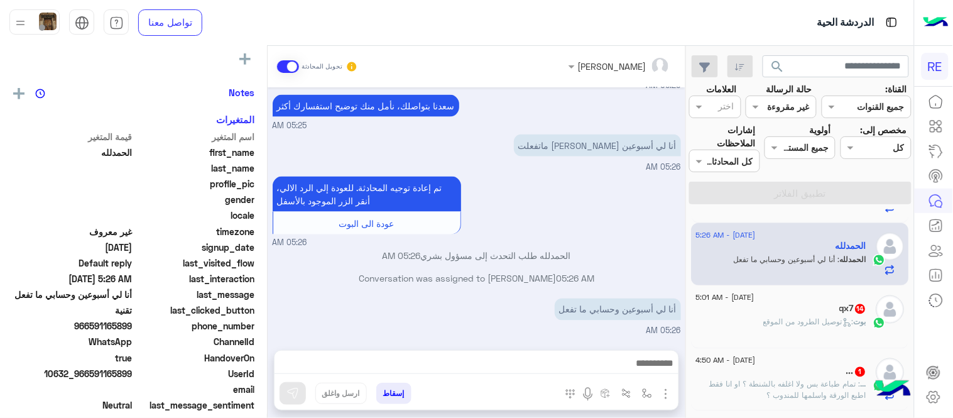
scroll to position [251, 0]
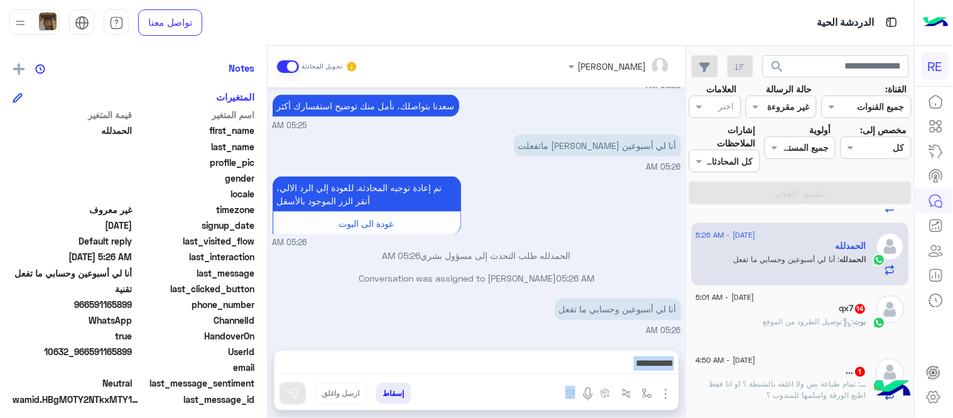
drag, startPoint x: 524, startPoint y: 381, endPoint x: 510, endPoint y: 368, distance: 19.1
click at [510, 368] on div "إسقاط ارسل واغلق" at bounding box center [476, 380] width 405 height 60
click at [510, 368] on textarea at bounding box center [476, 364] width 404 height 19
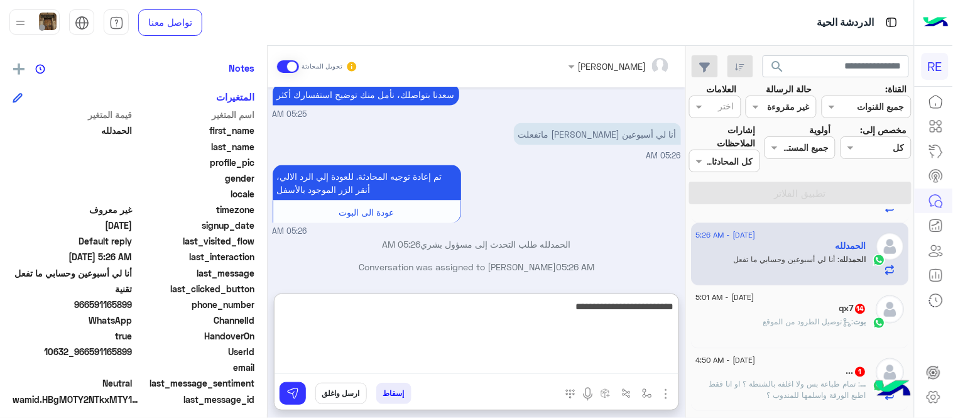
type textarea "**********"
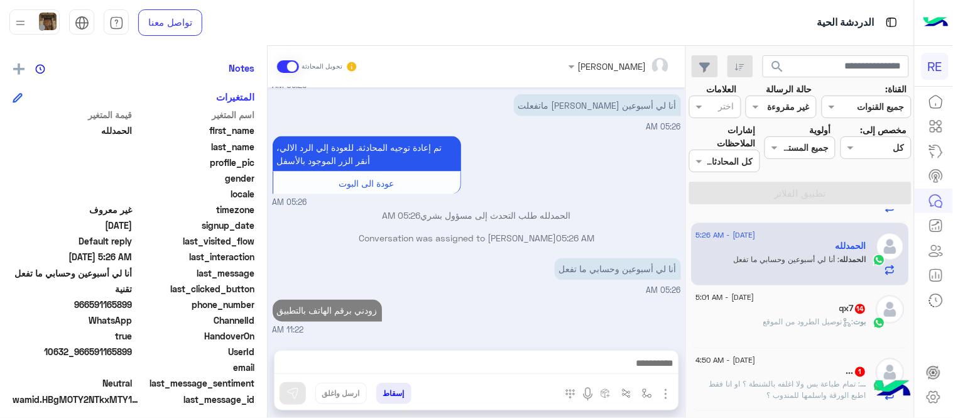
scroll to position [553, 0]
click at [819, 296] on div "[DATE] - 5:01 AM" at bounding box center [781, 299] width 171 height 8
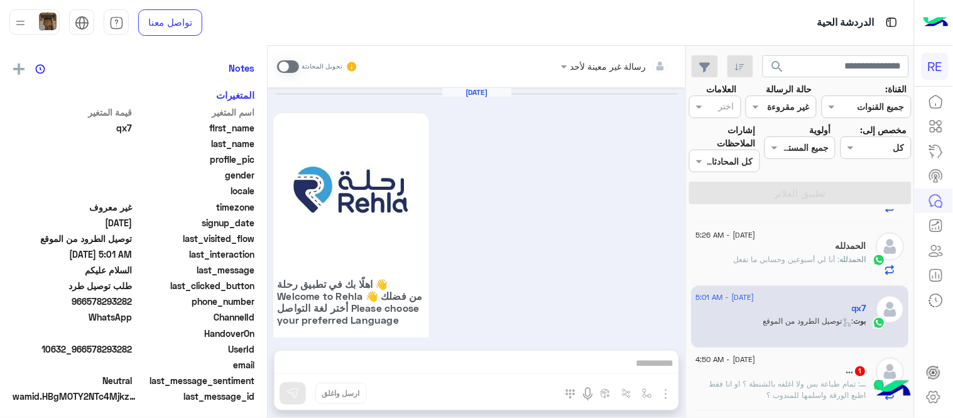
scroll to position [785, 0]
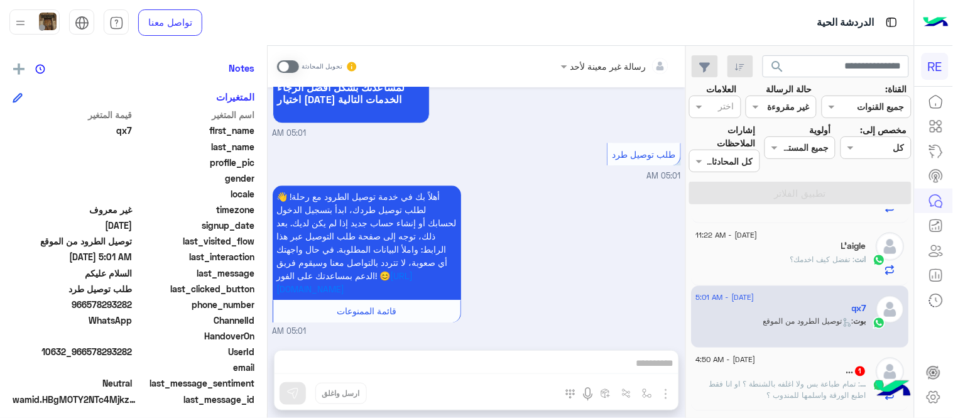
click at [289, 68] on span at bounding box center [288, 66] width 22 height 13
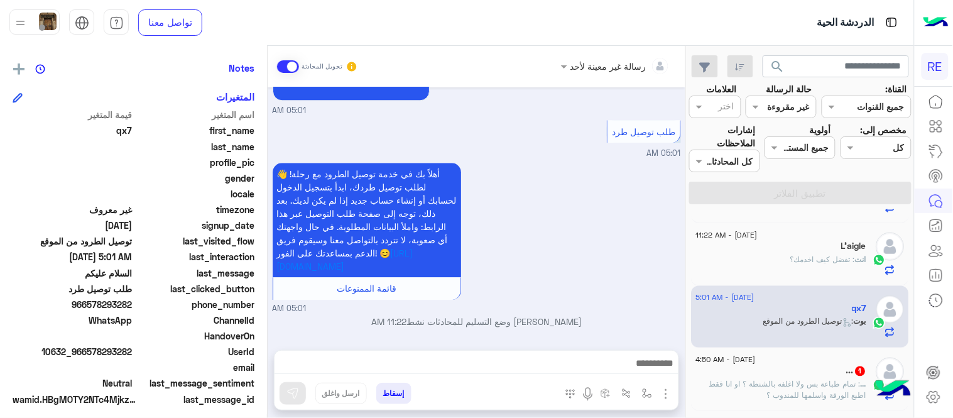
scroll to position [808, 0]
click at [648, 399] on button "button" at bounding box center [647, 392] width 21 height 21
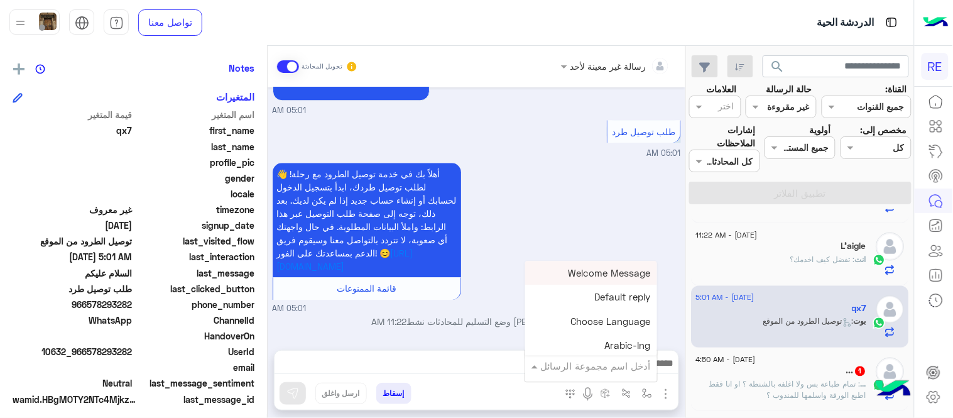
click at [585, 362] on input "text" at bounding box center [608, 366] width 85 height 14
type input "***"
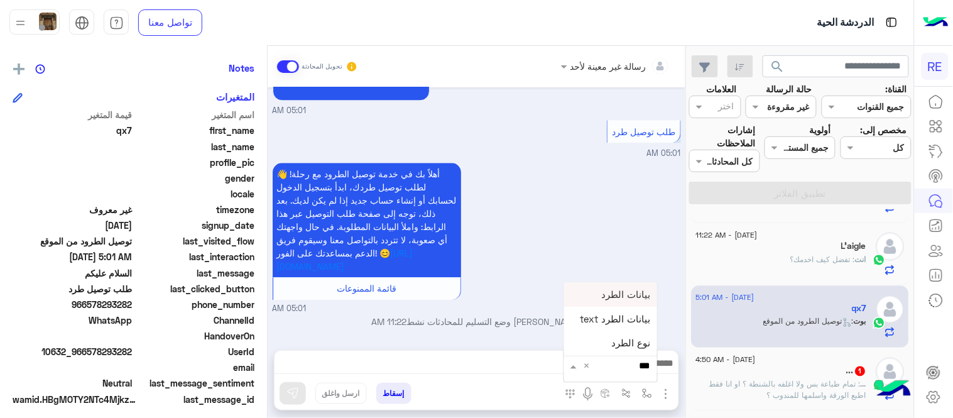
click at [582, 297] on div "بيانات الطرد" at bounding box center [610, 295] width 93 height 24
type textarea "**********"
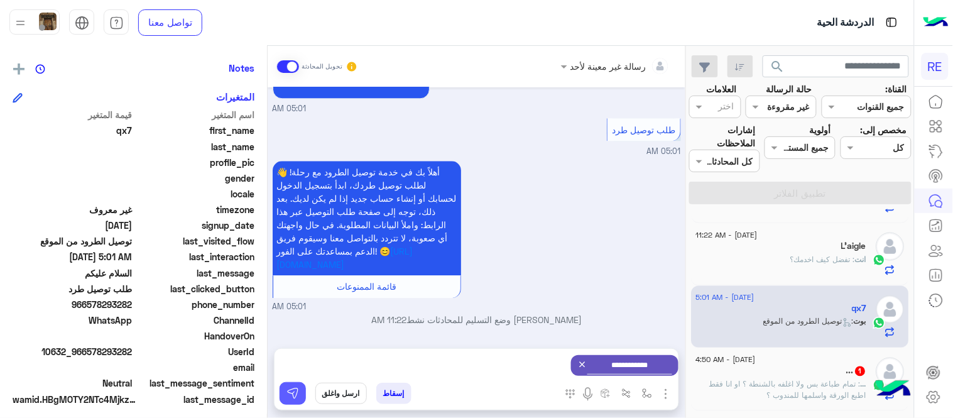
click at [286, 396] on img at bounding box center [292, 393] width 13 height 13
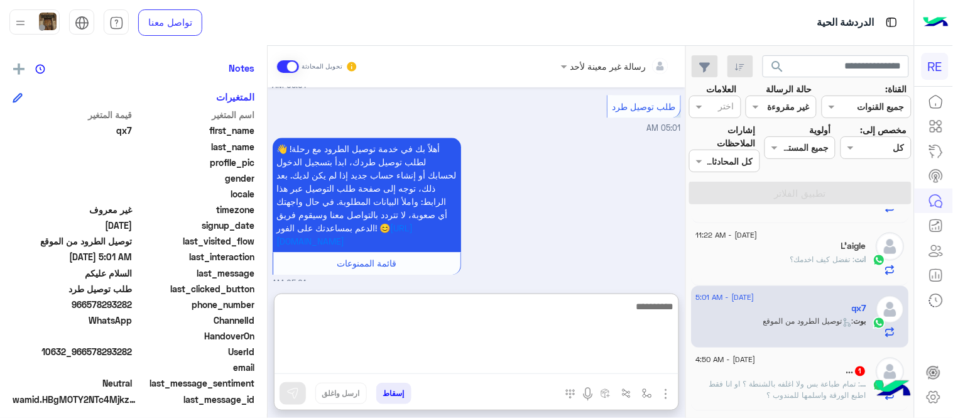
click at [484, 371] on textarea at bounding box center [476, 335] width 404 height 75
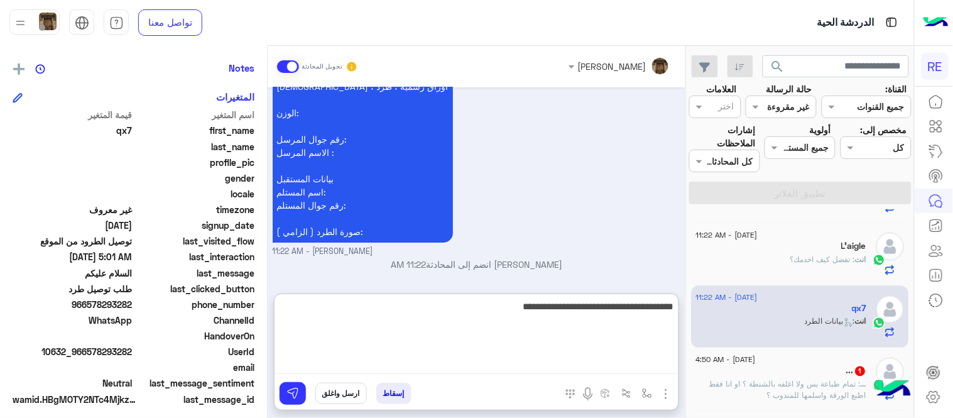
type textarea "**********"
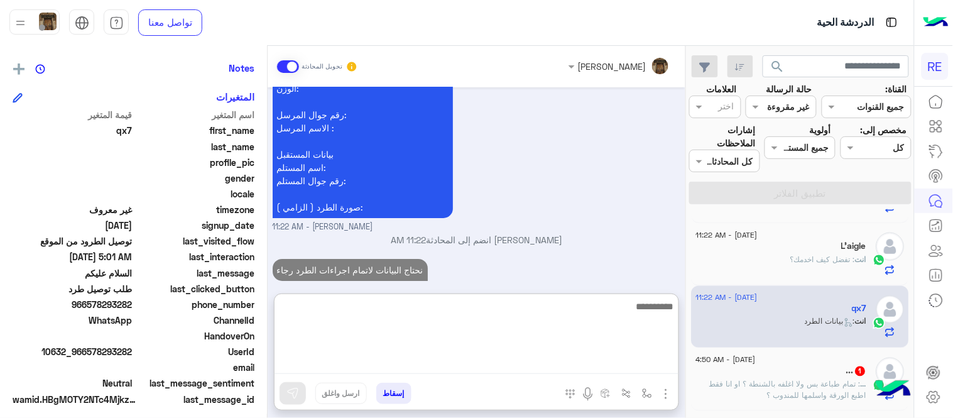
scroll to position [1191, 0]
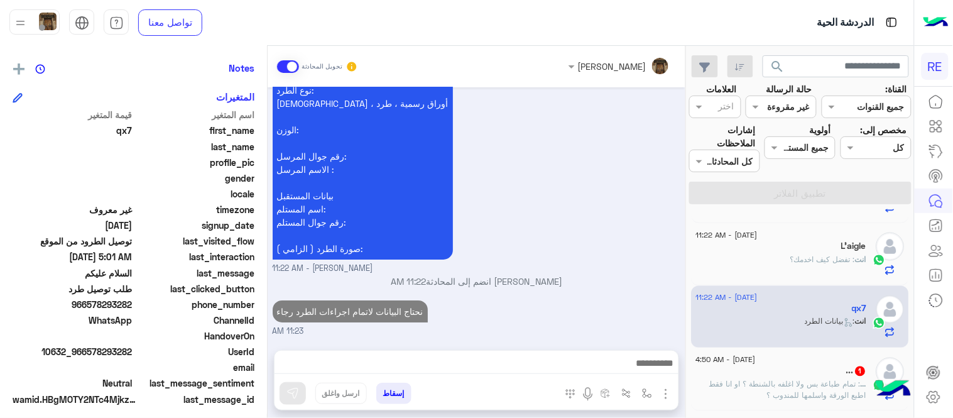
click at [791, 398] on span ": تمام طباعة بس ولا اغلفه بالشنطة ؟ او انا فقط اطبع الورقة واسلمها للمندوب ؟" at bounding box center [788, 389] width 157 height 21
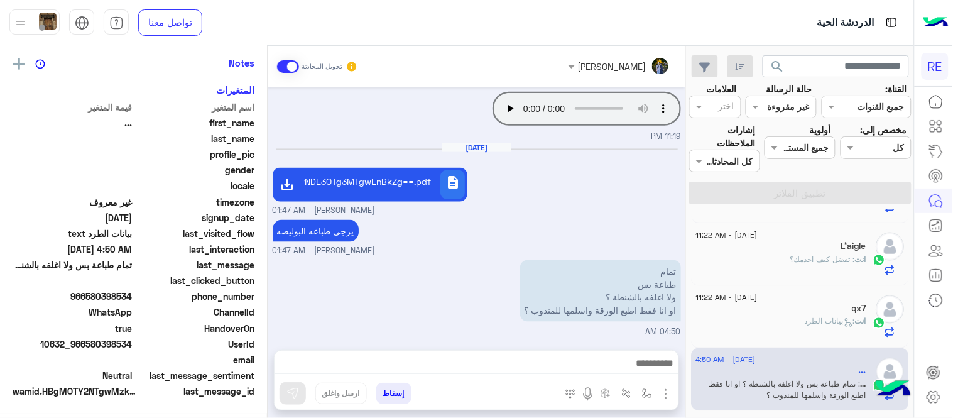
scroll to position [251, 0]
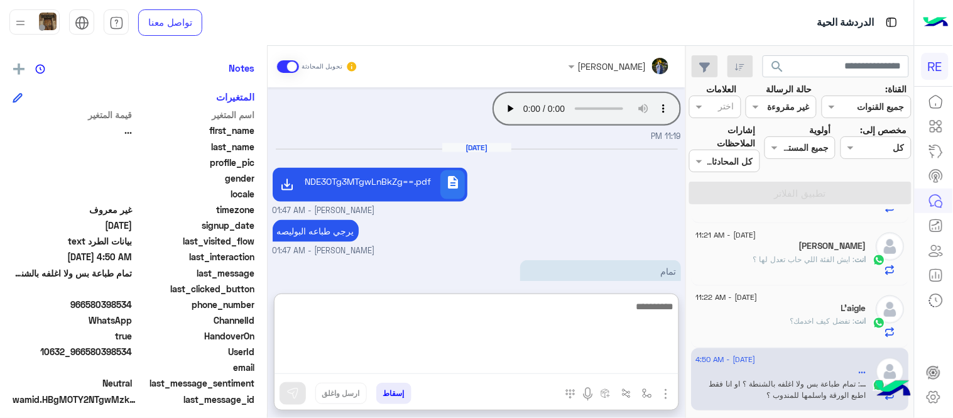
click at [541, 362] on textarea at bounding box center [476, 335] width 404 height 75
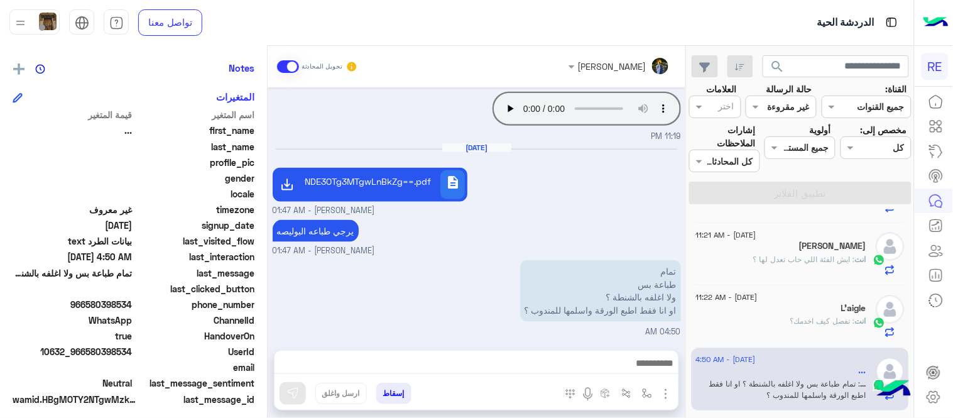
click at [569, 226] on div "يرجي طباعه البوليصه [PERSON_NAME] - 01:47 AM" at bounding box center [477, 237] width 408 height 40
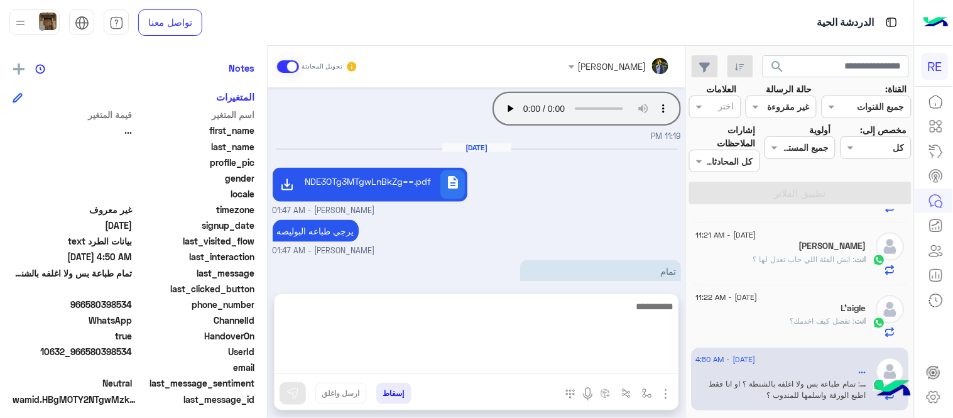
click at [550, 365] on textarea at bounding box center [476, 335] width 404 height 75
click at [649, 315] on textarea "**********" at bounding box center [476, 335] width 404 height 75
click at [560, 314] on textarea "**********" at bounding box center [476, 335] width 404 height 75
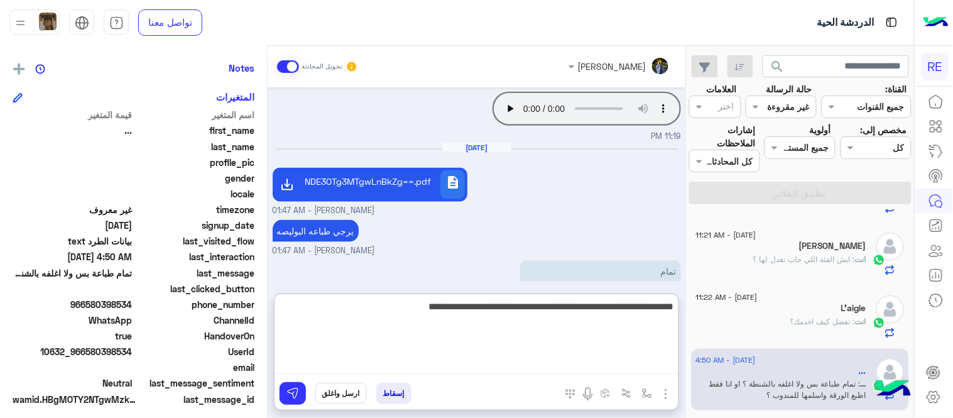
click at [512, 310] on textarea "**********" at bounding box center [476, 335] width 404 height 75
type textarea "**********"
click at [294, 305] on textarea "**********" at bounding box center [476, 335] width 404 height 75
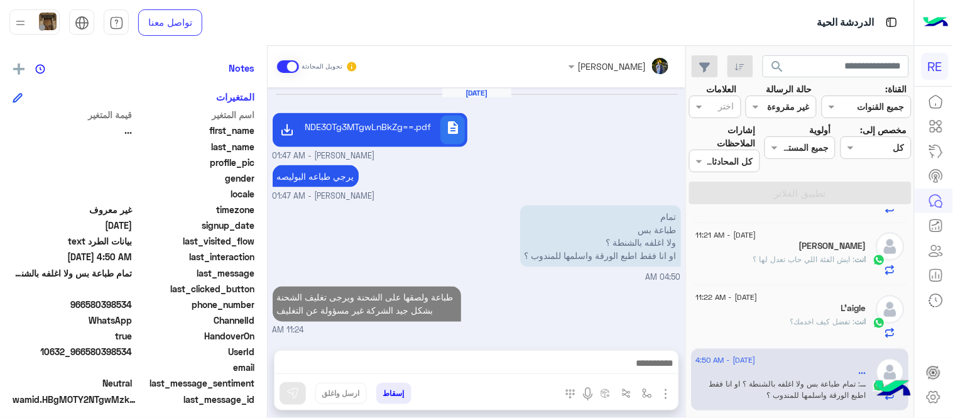
scroll to position [456, 0]
click at [597, 218] on div "تمام طباعة بس ولا اغلفه بالشنطة ؟ او انا فقط اطبع الورقة واسلمها للمندوب ؟ 04:5…" at bounding box center [477, 243] width 408 height 82
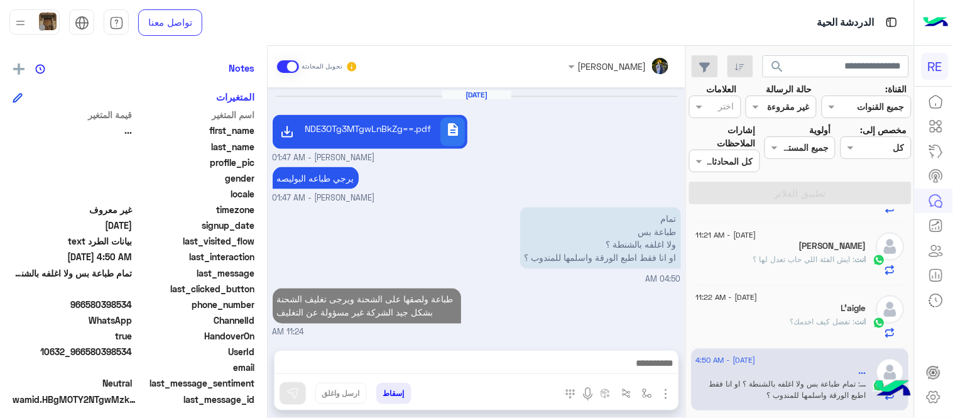
scroll to position [479, 0]
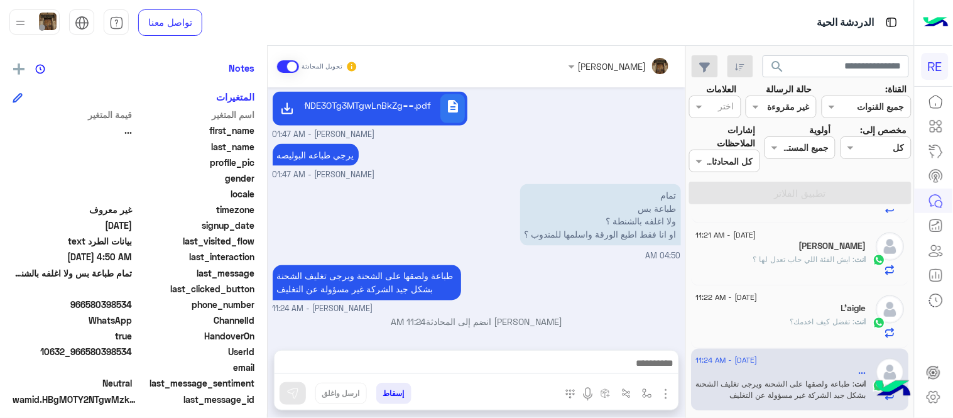
click at [689, 322] on div "[DATE] - 11:23 AM qx7 1 qx7 : بيانات الطرد text [DATE] - 11:22 AM الحمدلله انت …" at bounding box center [799, 316] width 227 height 214
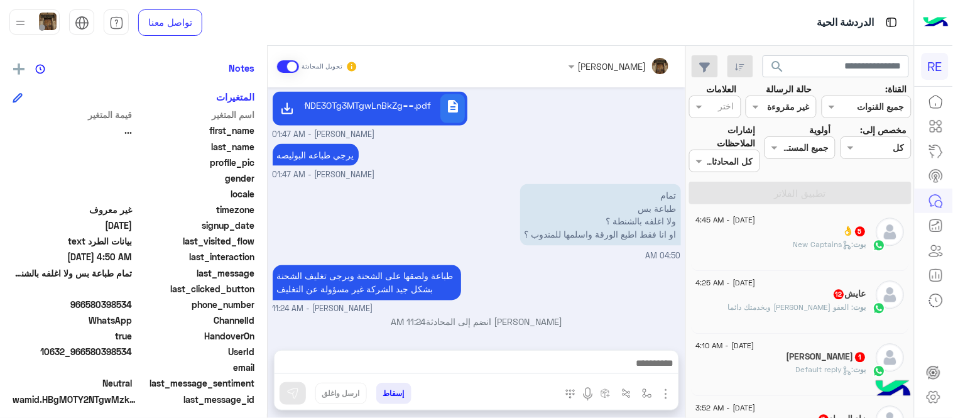
scroll to position [748, 0]
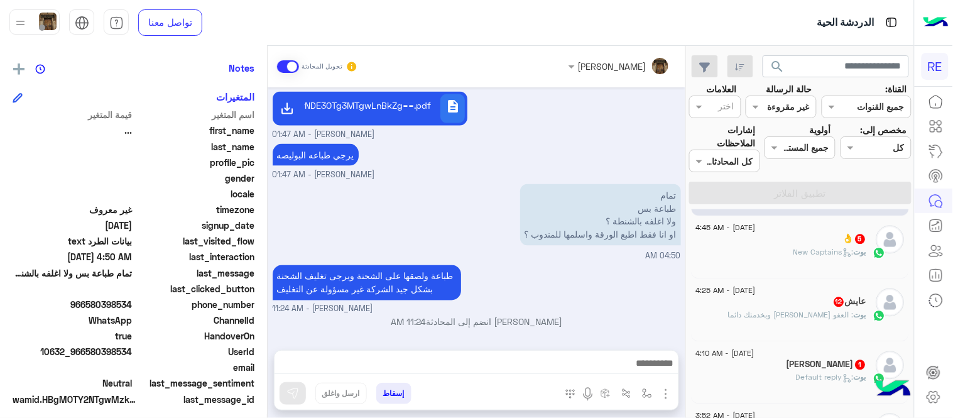
click at [789, 262] on div "بوت : New Captains" at bounding box center [781, 258] width 171 height 22
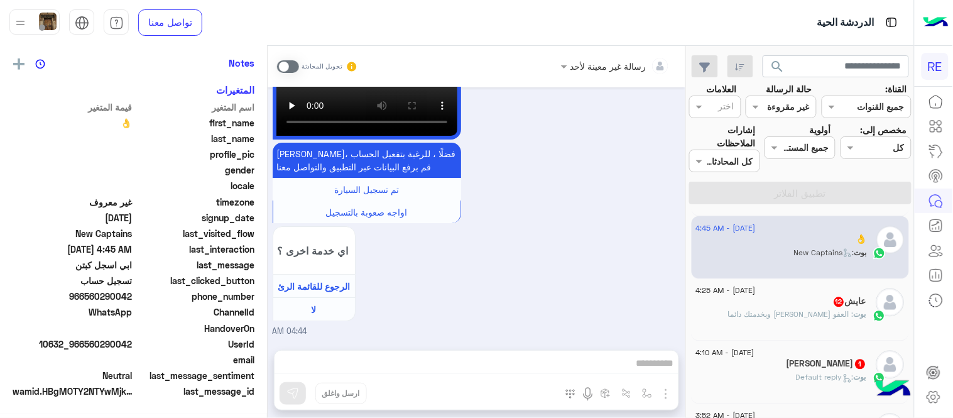
scroll to position [251, 0]
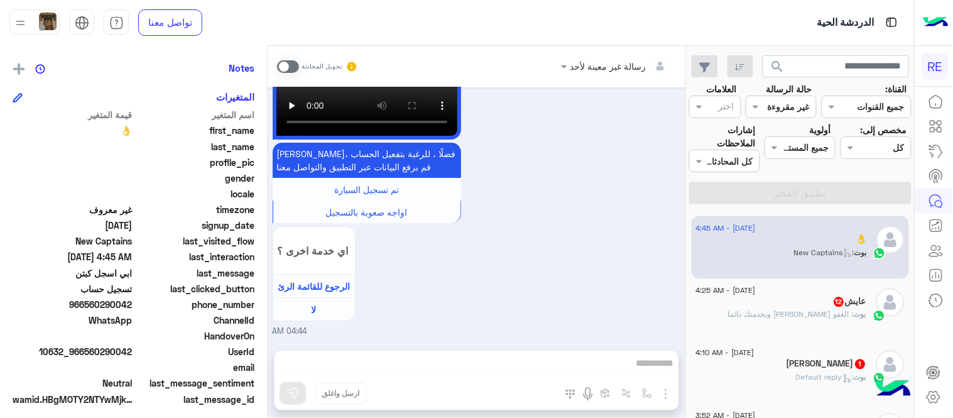
click at [284, 61] on span at bounding box center [288, 66] width 22 height 13
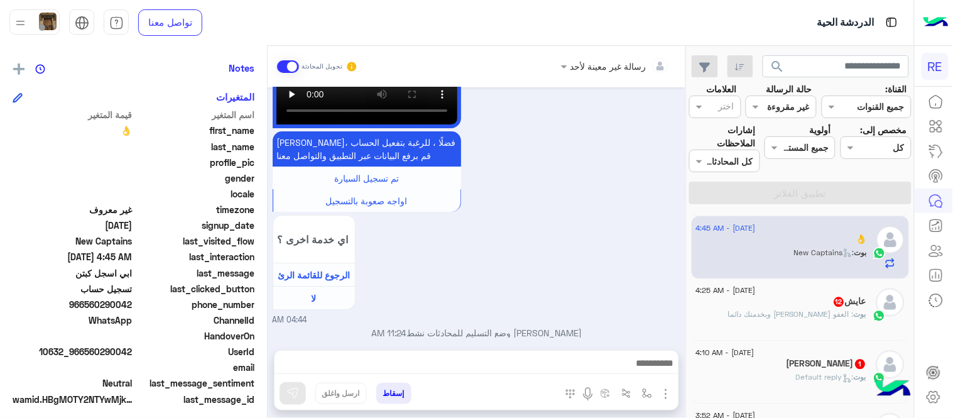
scroll to position [1139, 0]
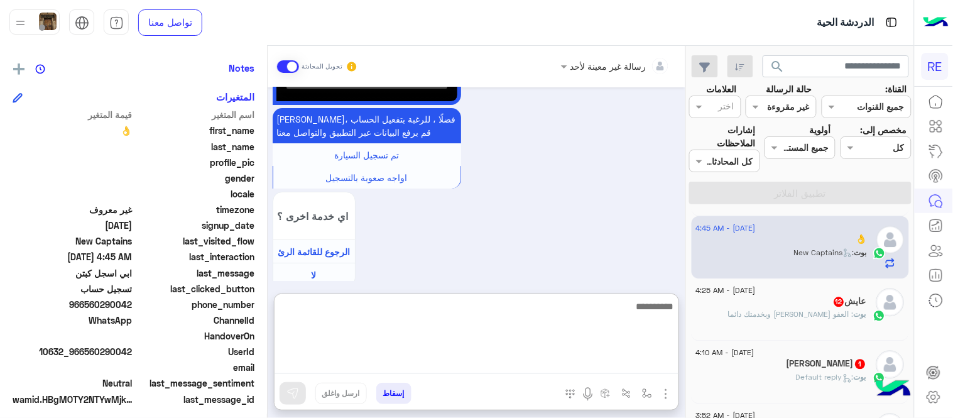
click at [413, 362] on textarea at bounding box center [476, 335] width 404 height 75
type textarea "**********"
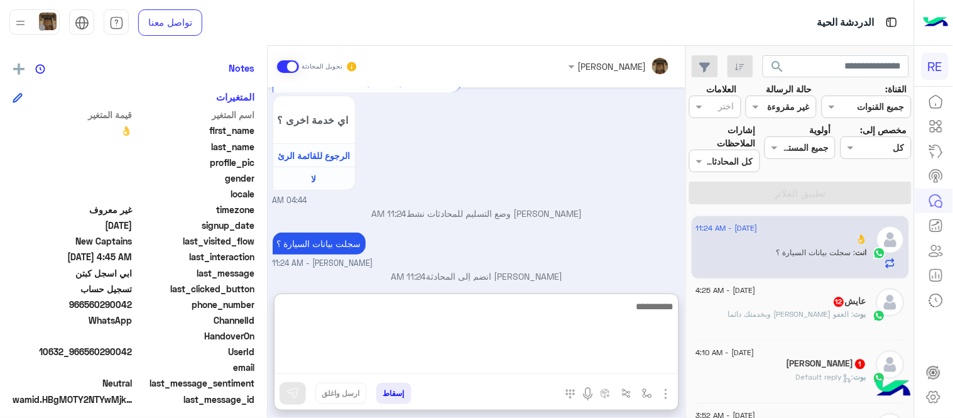
scroll to position [1235, 0]
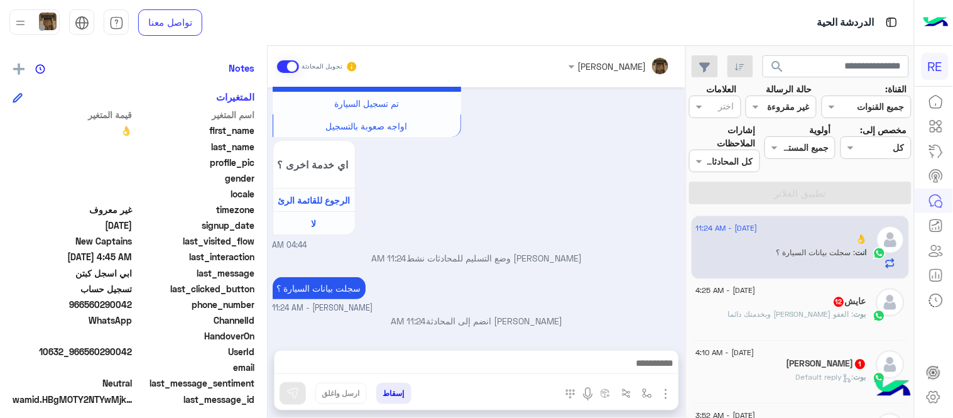
click at [793, 313] on span ": العفو [PERSON_NAME] وبخدمتك دائما" at bounding box center [791, 314] width 126 height 9
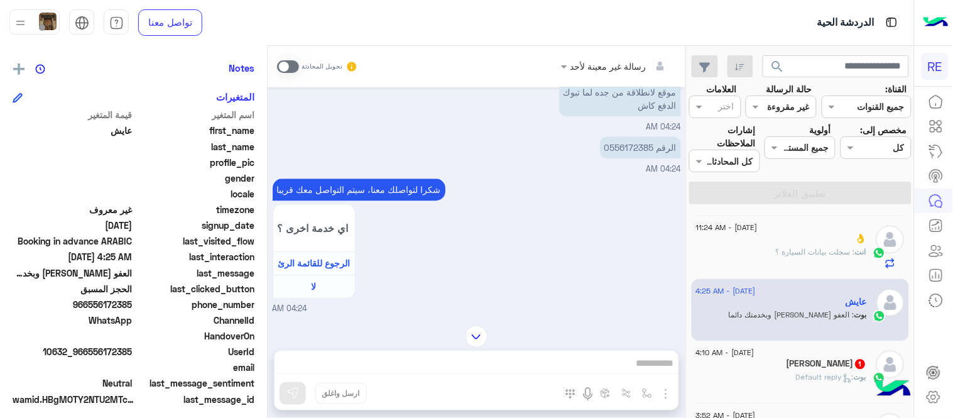
scroll to position [761, 0]
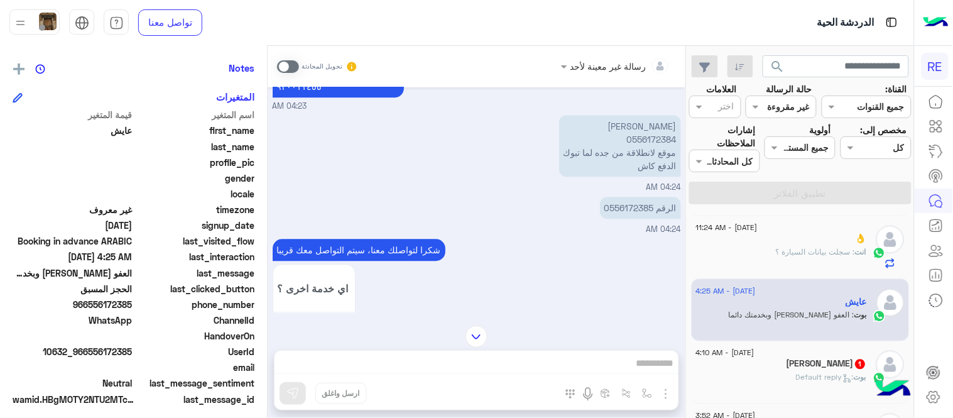
click at [291, 65] on span at bounding box center [288, 66] width 22 height 13
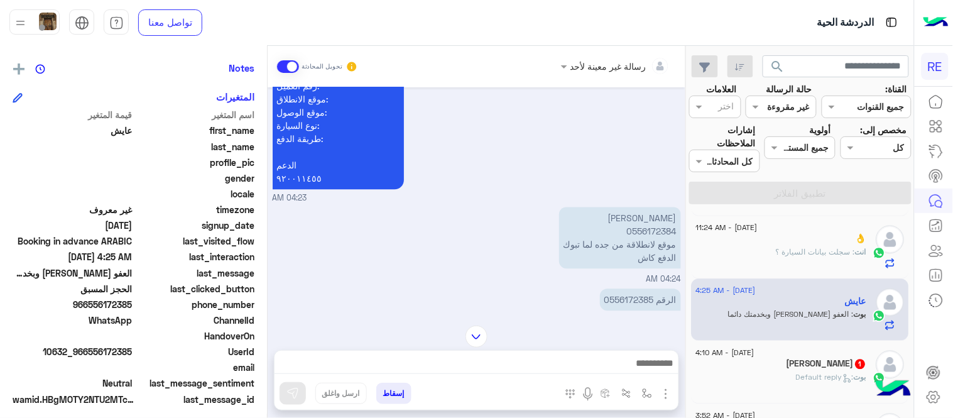
scroll to position [690, 0]
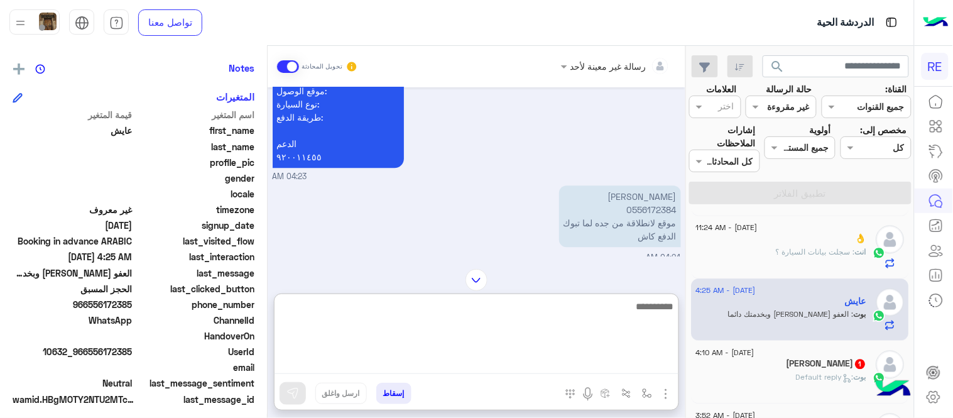
click at [618, 363] on textarea at bounding box center [476, 335] width 404 height 75
type textarea "**********"
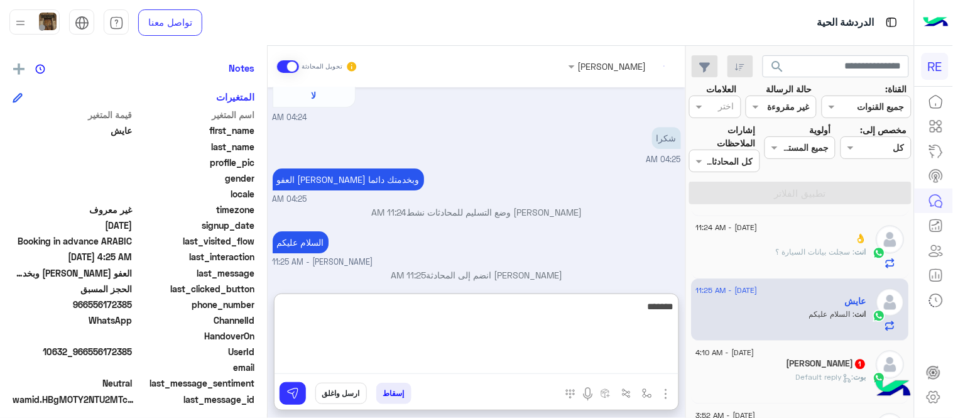
scroll to position [1034, 0]
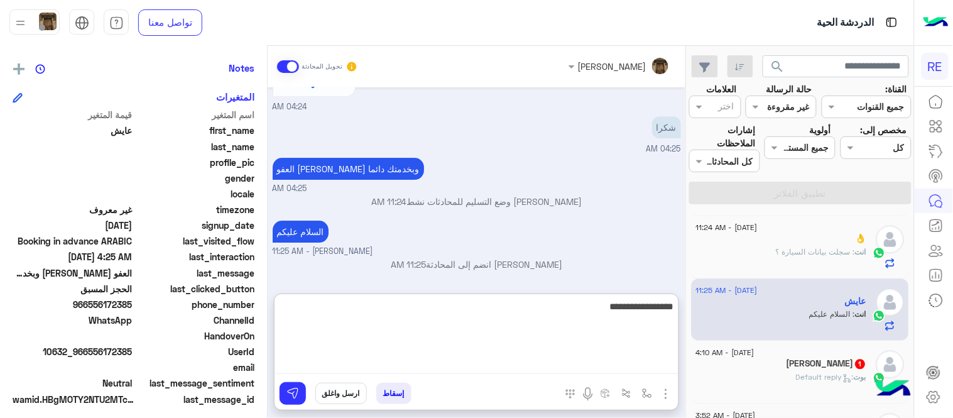
type textarea "**********"
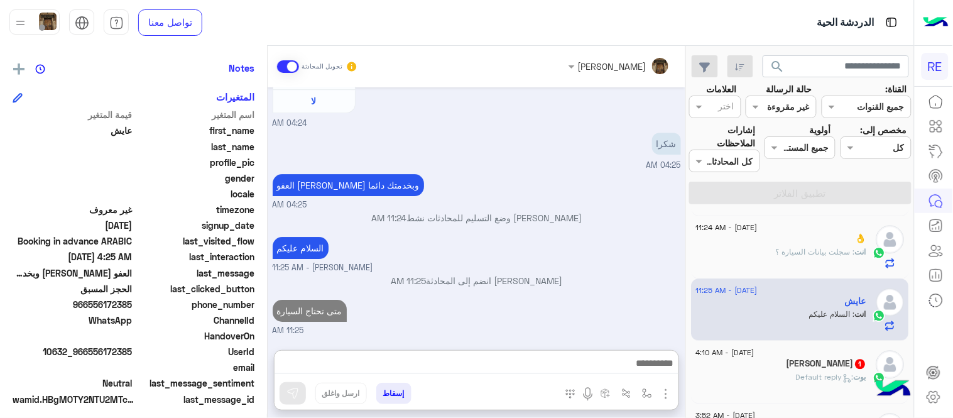
scroll to position [1039, 0]
click at [791, 374] on div "[PERSON_NAME] : Default reply" at bounding box center [781, 383] width 171 height 22
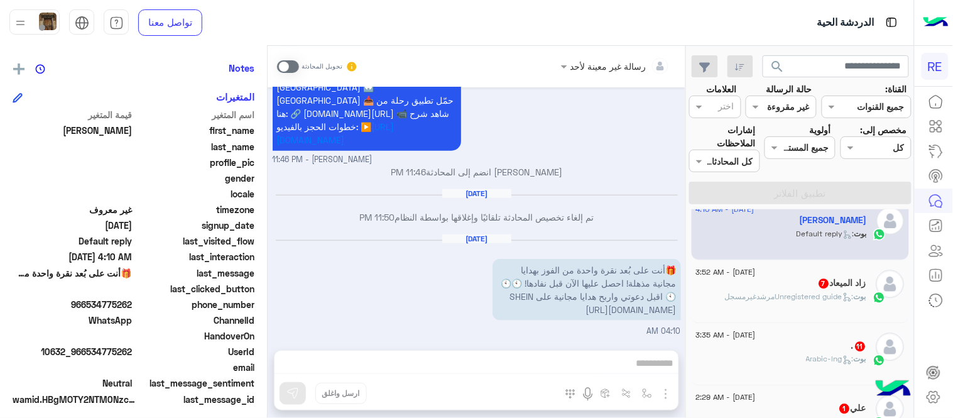
scroll to position [900, 0]
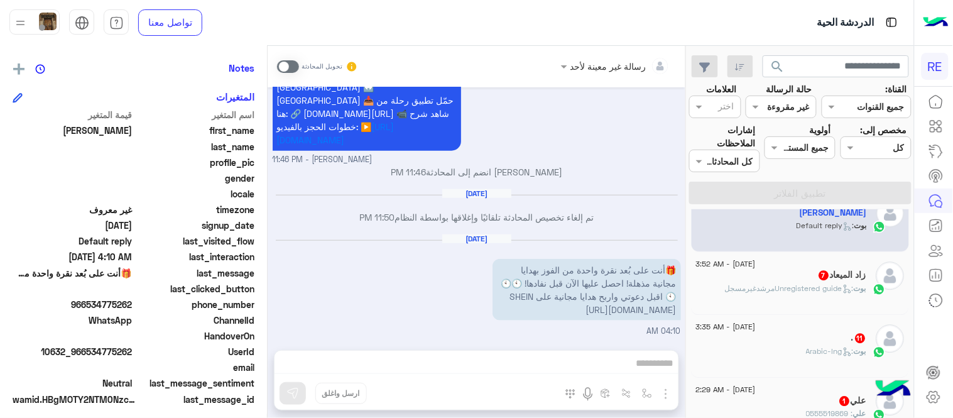
click at [815, 293] on p "بوت : Unregistered guideمرشدغيرمسجل" at bounding box center [795, 288] width 141 height 11
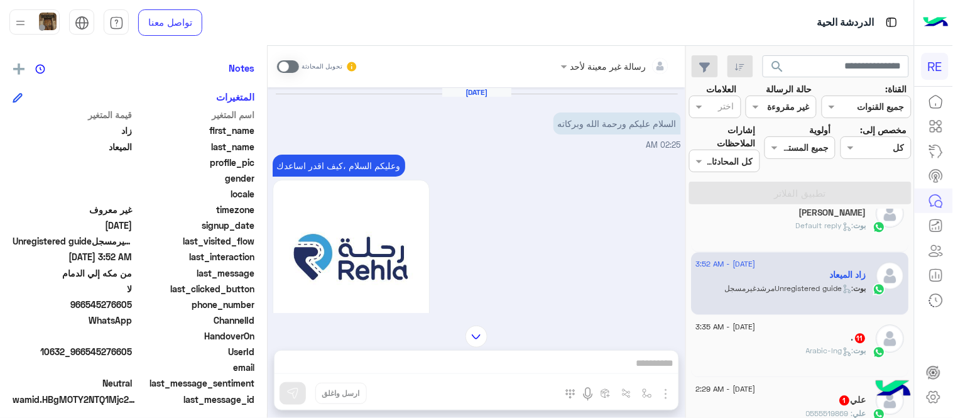
click at [291, 63] on span at bounding box center [288, 66] width 22 height 13
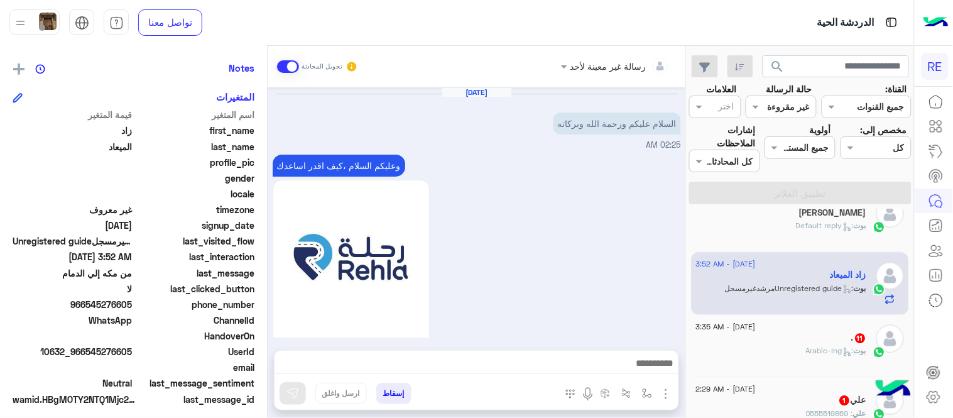
scroll to position [1260, 0]
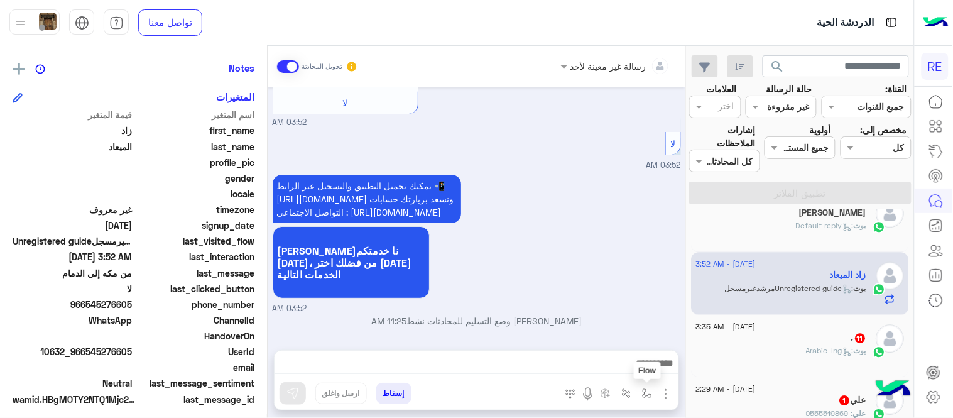
click at [653, 392] on button "button" at bounding box center [647, 392] width 21 height 21
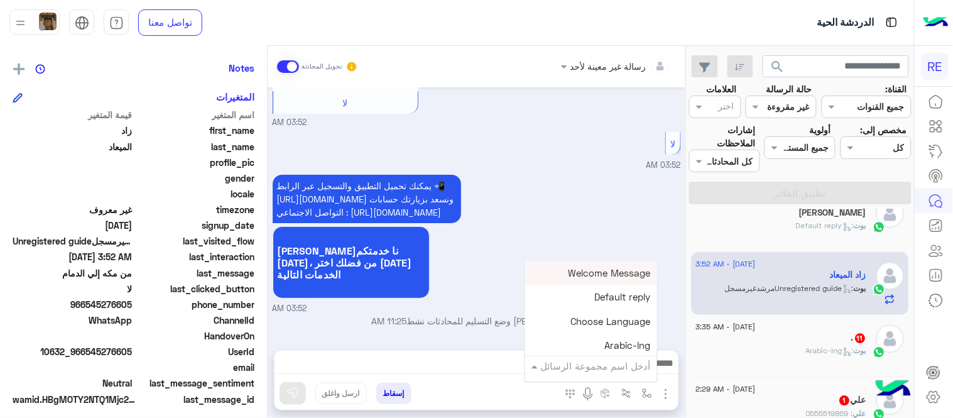
click at [630, 365] on input "text" at bounding box center [608, 366] width 85 height 14
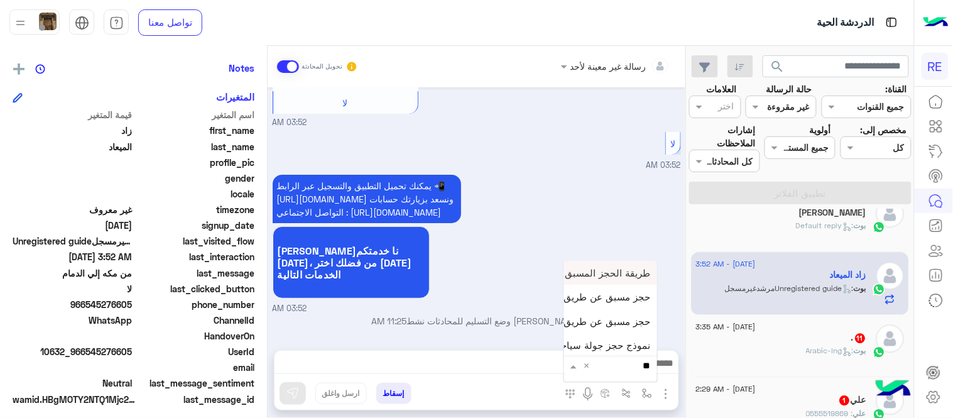
type input "***"
click at [607, 294] on span "حجز مسبق عن طريق الواتساب غير مكتمل" at bounding box center [565, 296] width 171 height 11
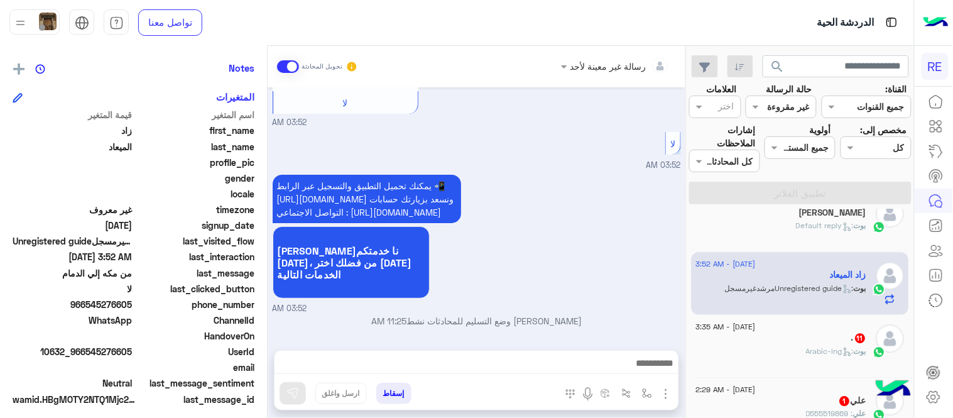
type textarea "**********"
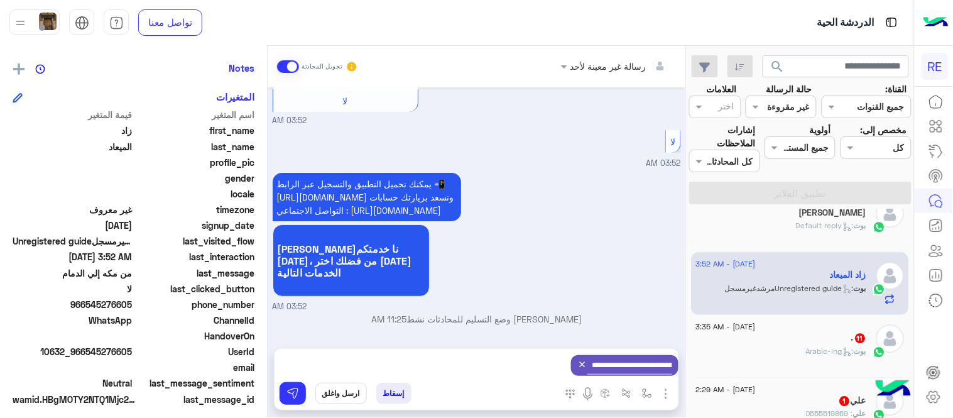
click at [577, 362] on icon at bounding box center [582, 364] width 10 height 10
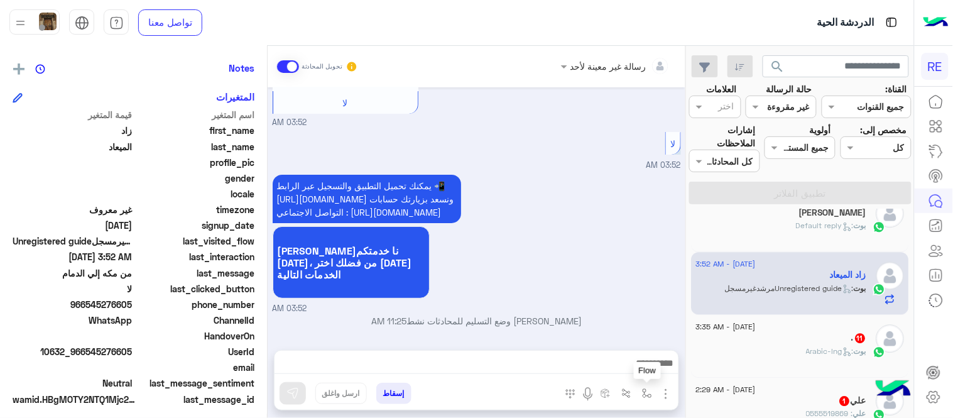
click at [644, 399] on button "button" at bounding box center [647, 392] width 21 height 21
click at [601, 366] on input "text" at bounding box center [608, 366] width 85 height 14
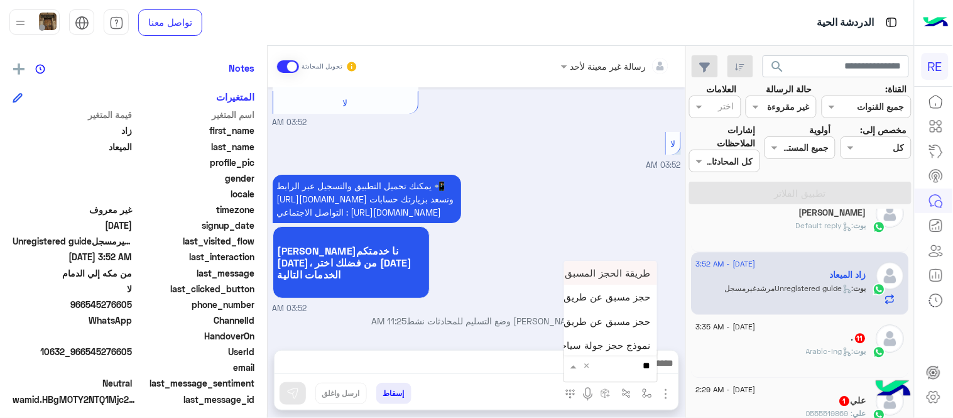
type input "***"
click at [594, 322] on span "حجز مسبق عن طريق التطبيق" at bounding box center [590, 320] width 121 height 11
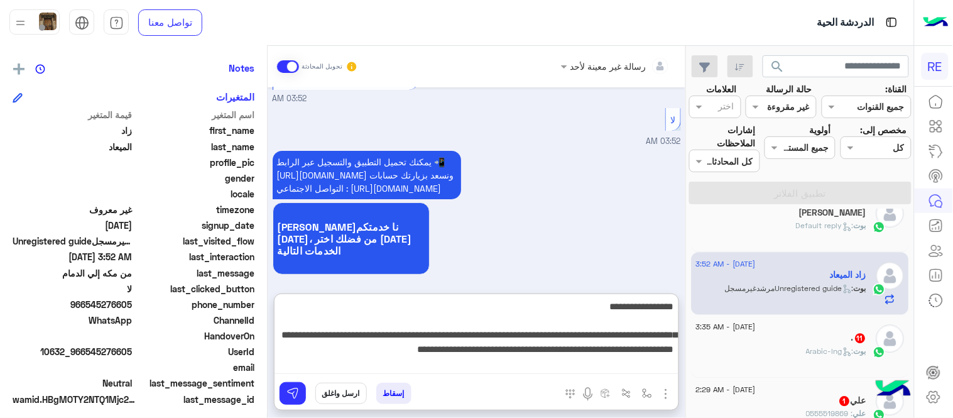
click at [501, 360] on textarea "**********" at bounding box center [476, 335] width 404 height 75
click at [341, 350] on textarea "**********" at bounding box center [476, 335] width 404 height 75
type textarea "**********"
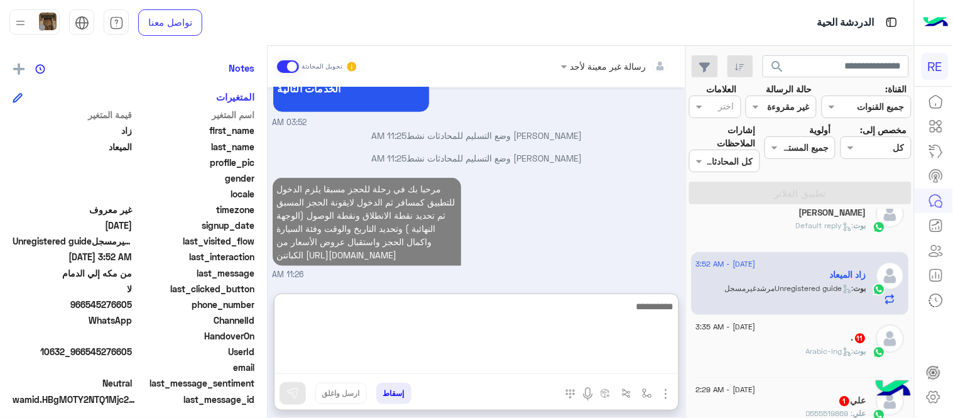
scroll to position [0, 0]
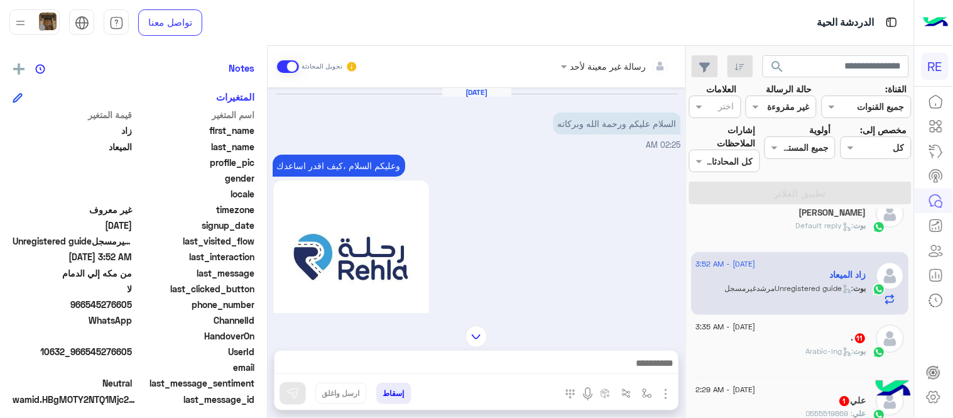
click at [578, 211] on div "وعليكم السلام ،كيف اقدر اساعدك اهلًا بك في تطبيق رحلة 👋 Welcome to Rehla 👋 من ف…" at bounding box center [477, 312] width 408 height 322
click at [806, 356] on p "بوت : Arabic-lng" at bounding box center [836, 350] width 60 height 11
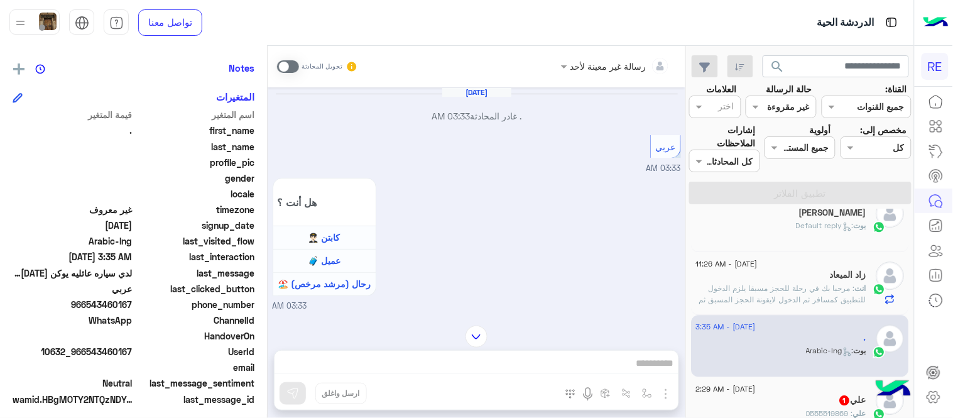
scroll to position [697, 0]
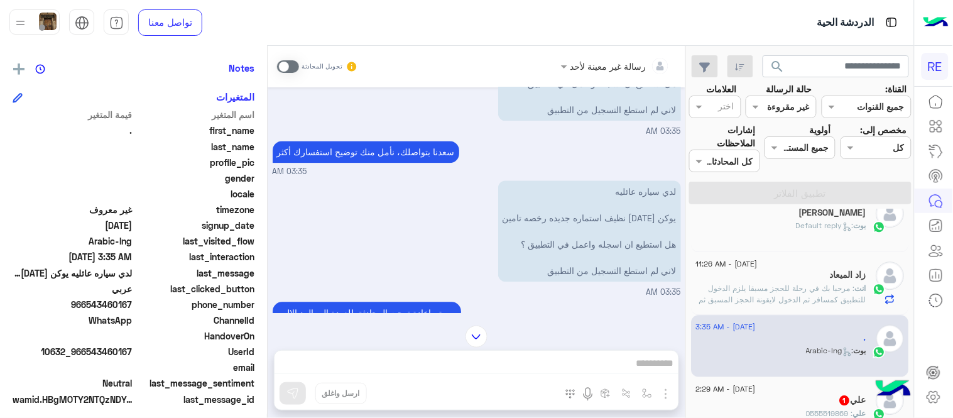
click at [294, 65] on span at bounding box center [288, 66] width 22 height 13
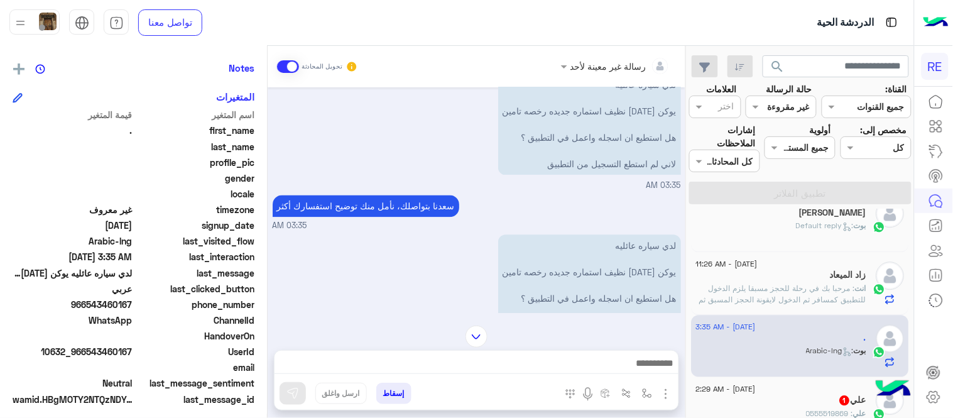
scroll to position [728, 0]
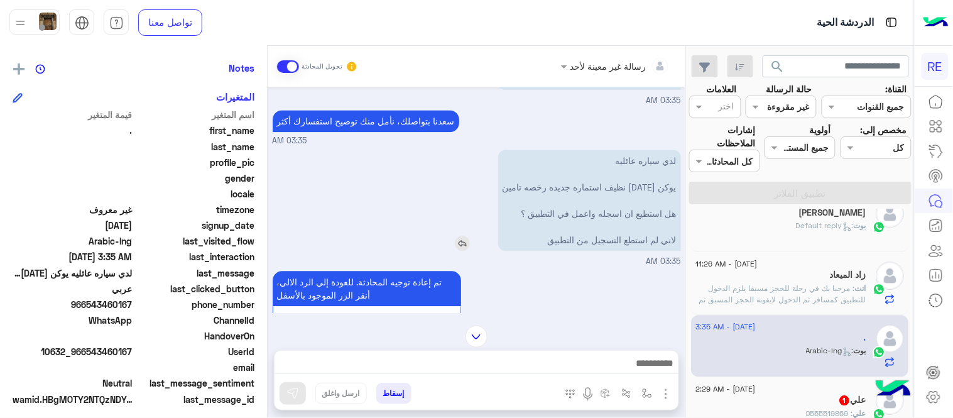
click at [467, 242] on img at bounding box center [462, 242] width 15 height 15
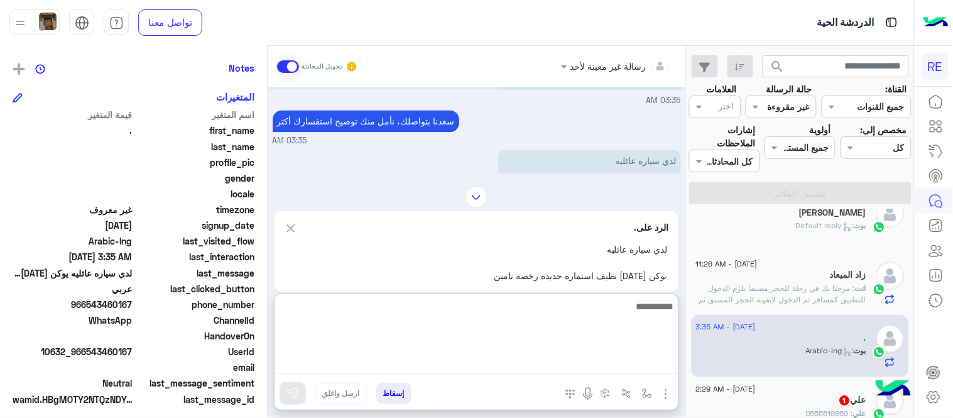
click at [457, 373] on textarea at bounding box center [476, 335] width 404 height 75
type textarea "**********"
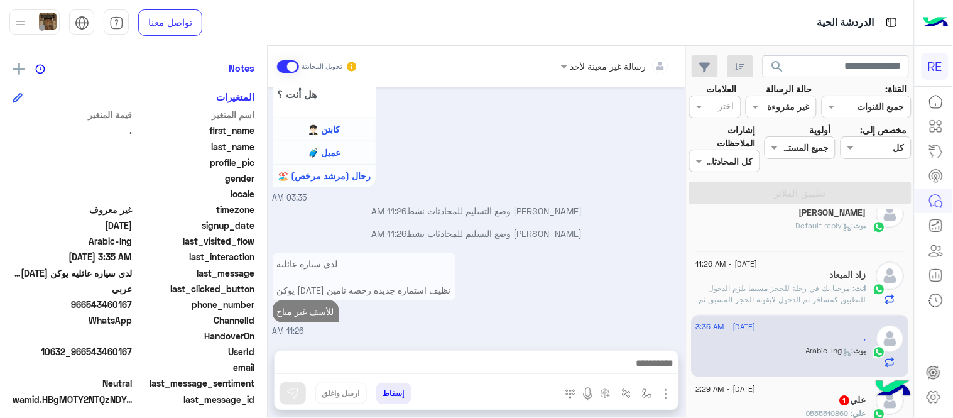
scroll to position [1467, 0]
click at [576, 249] on div "لدي سياره عائليه يوكن [DATE] نظيف استماره جديده رخصه تامين هل استطيع ان اسجله و…" at bounding box center [477, 292] width 408 height 87
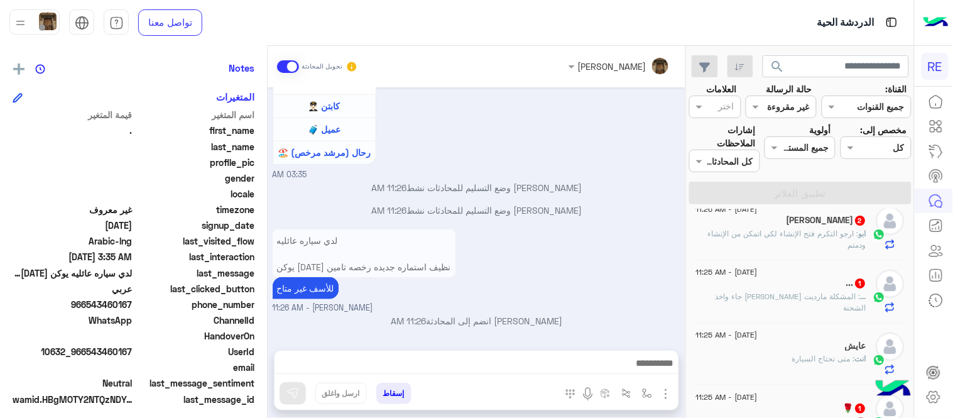
scroll to position [20, 0]
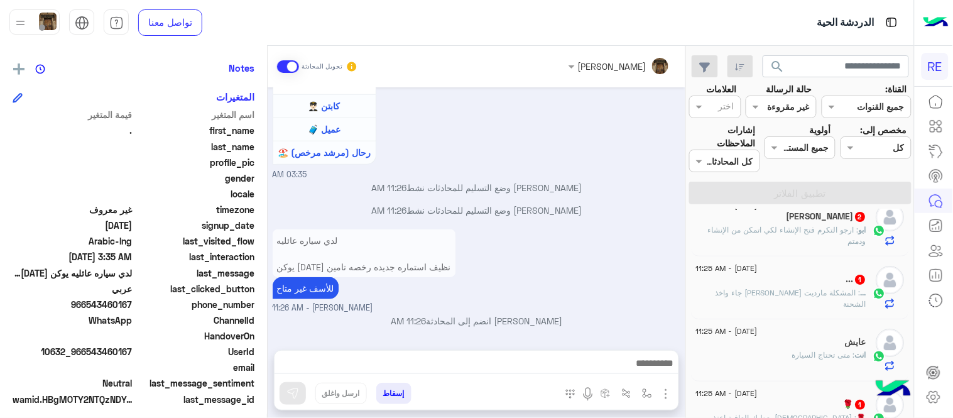
click at [763, 299] on div "... : المشكلة مارديت [PERSON_NAME] جاء واخذ الشحنة" at bounding box center [781, 298] width 171 height 22
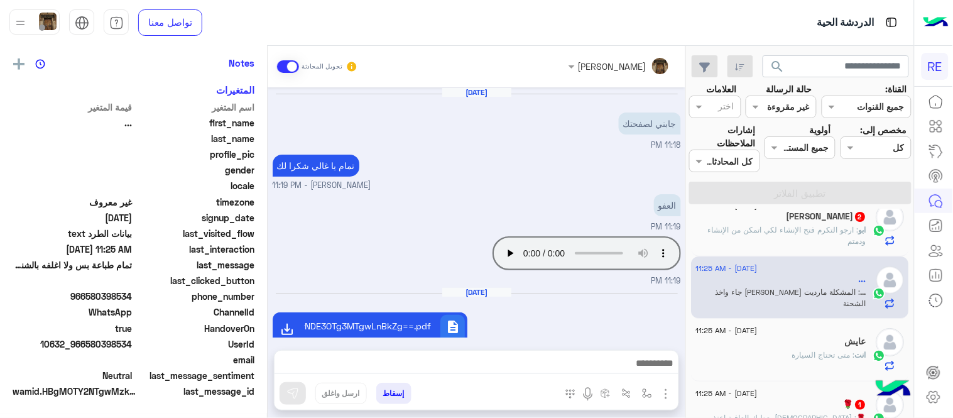
scroll to position [275, 0]
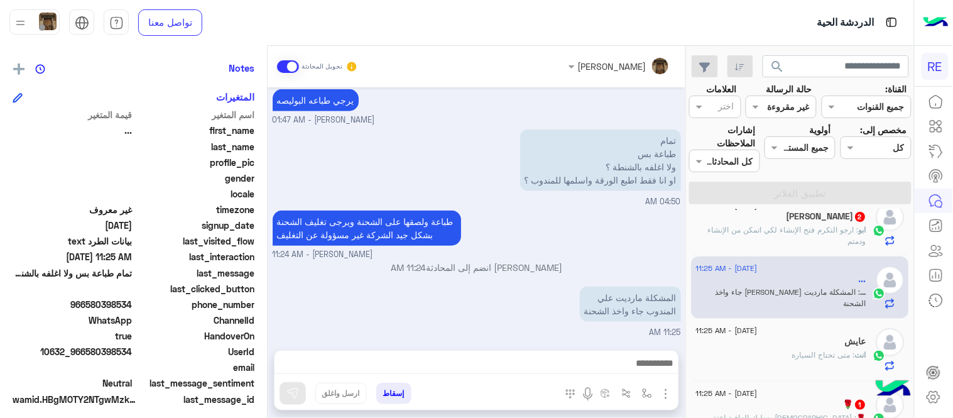
click at [445, 332] on div "المشكلة مارديت [PERSON_NAME] جاء واخذ الشحنة 11:25 AM" at bounding box center [477, 310] width 408 height 55
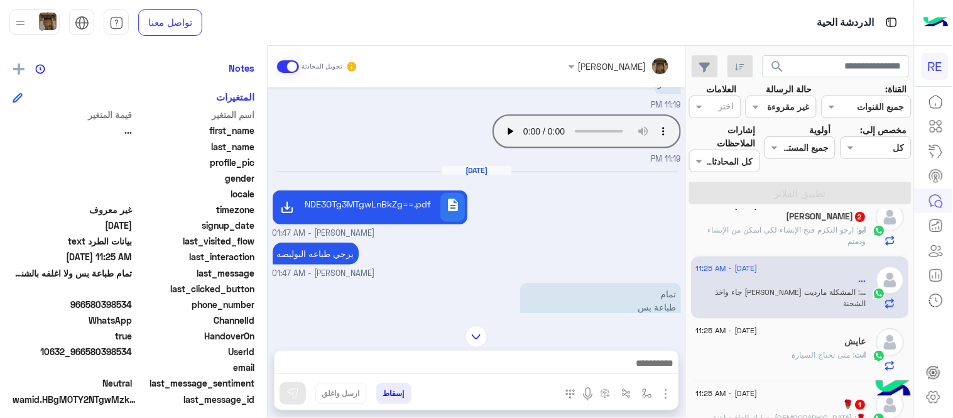
scroll to position [118, 0]
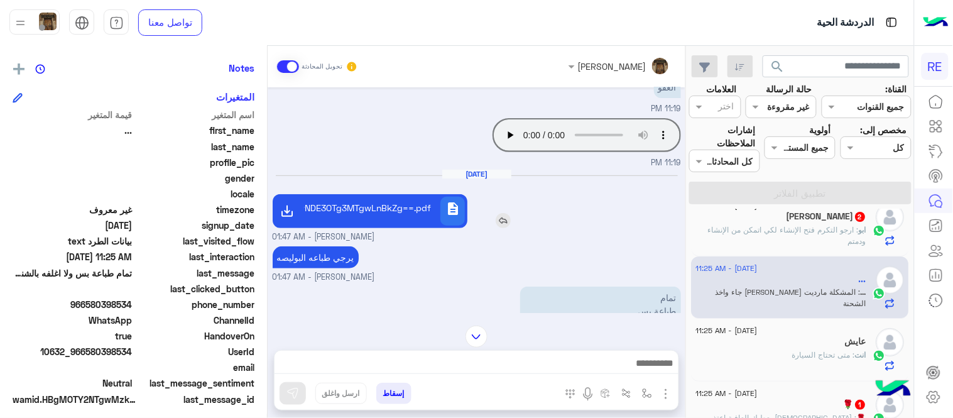
click at [369, 204] on p "MVpDOTVDMDAwNDE3OTg3MTgwLnBkZg==.pdf" at bounding box center [369, 207] width 122 height 13
drag, startPoint x: 87, startPoint y: 303, endPoint x: 134, endPoint y: 305, distance: 47.1
click at [133, 305] on span "966580398534" at bounding box center [73, 304] width 120 height 13
copy span "580398534"
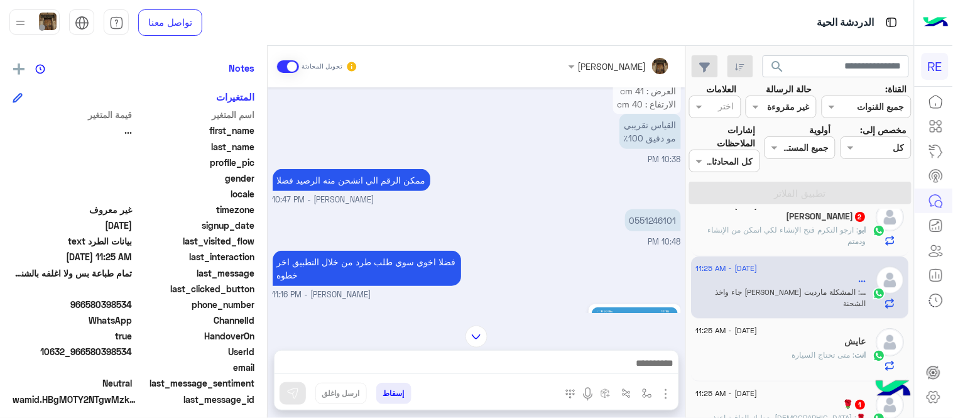
scroll to position [117, 0]
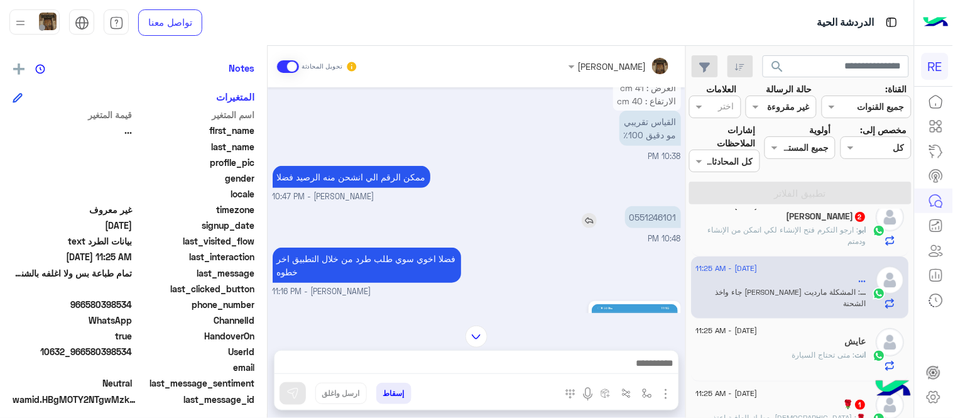
click at [667, 208] on p "0551246101" at bounding box center [653, 217] width 56 height 22
copy p "0551246101"
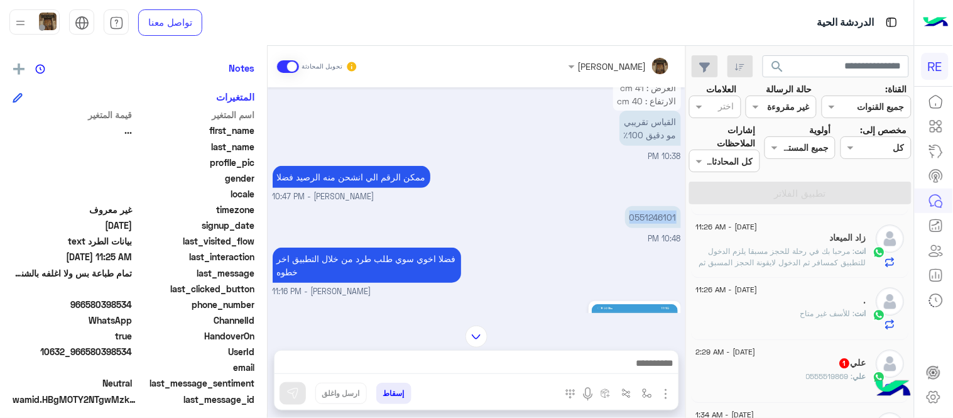
scroll to position [945, 0]
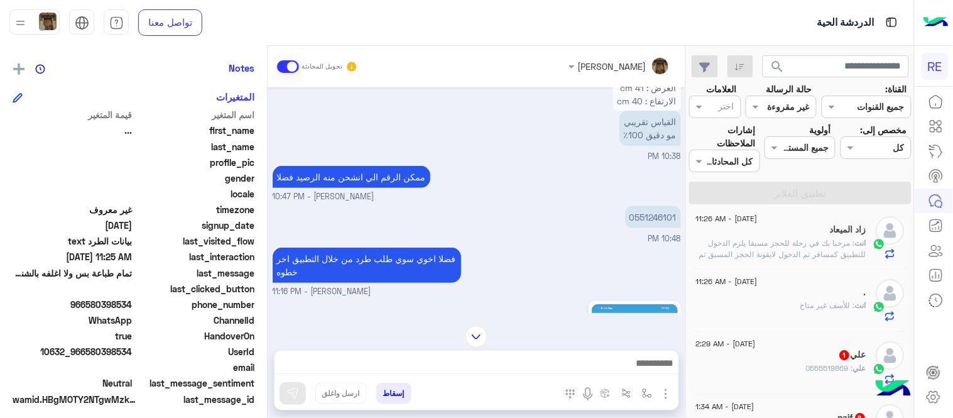
click at [776, 355] on div "علي 1" at bounding box center [781, 355] width 171 height 13
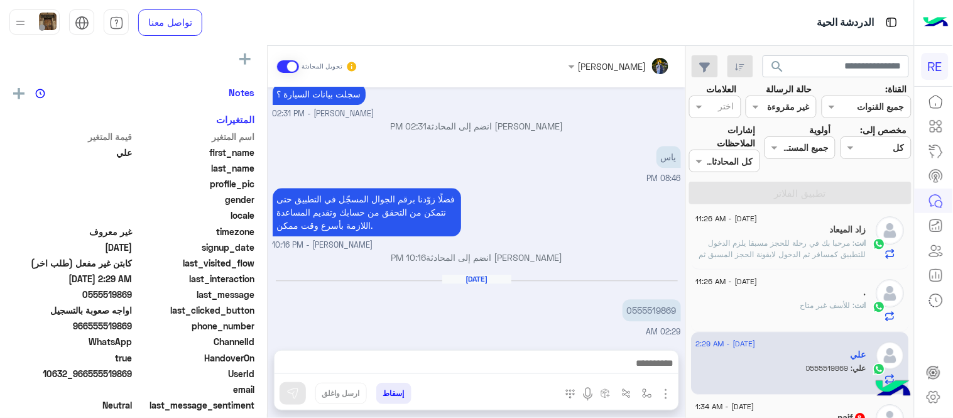
scroll to position [251, 0]
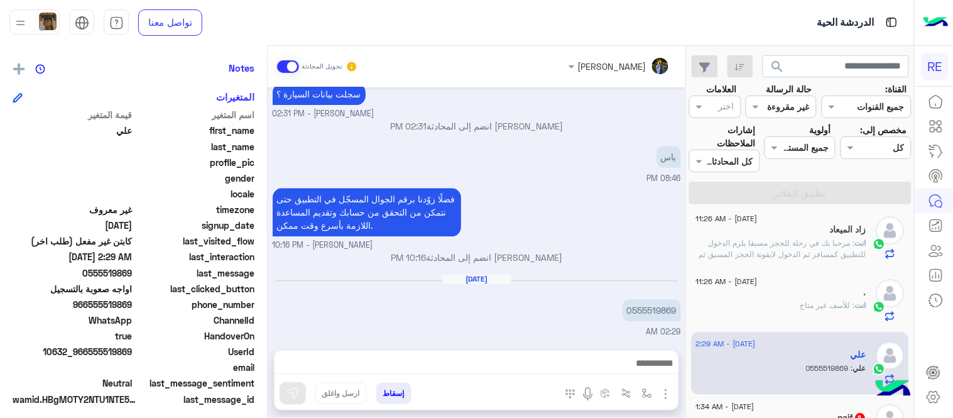
copy p "0555519869"
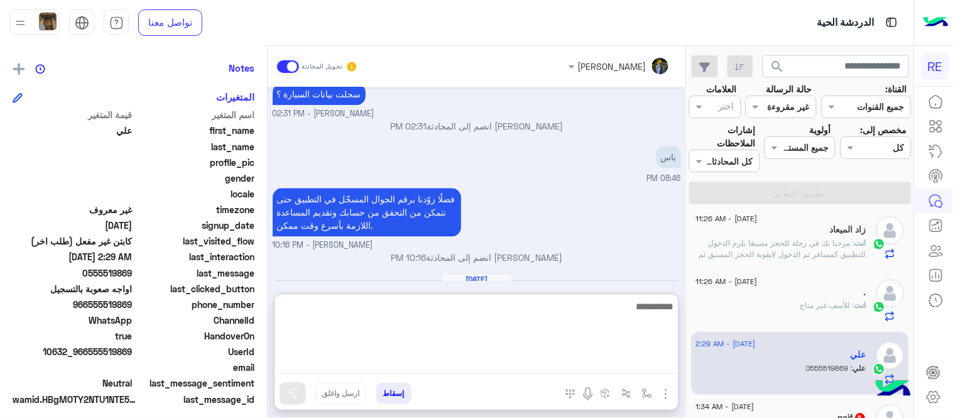
click at [446, 357] on textarea at bounding box center [476, 335] width 404 height 75
type textarea "*"
type textarea "**********"
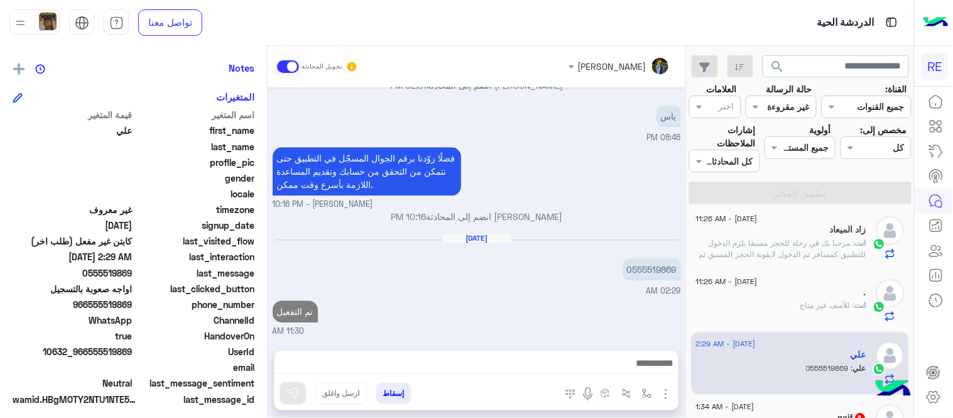
click at [607, 239] on div "[DATE] 0555519869 02:29 AM" at bounding box center [477, 265] width 408 height 64
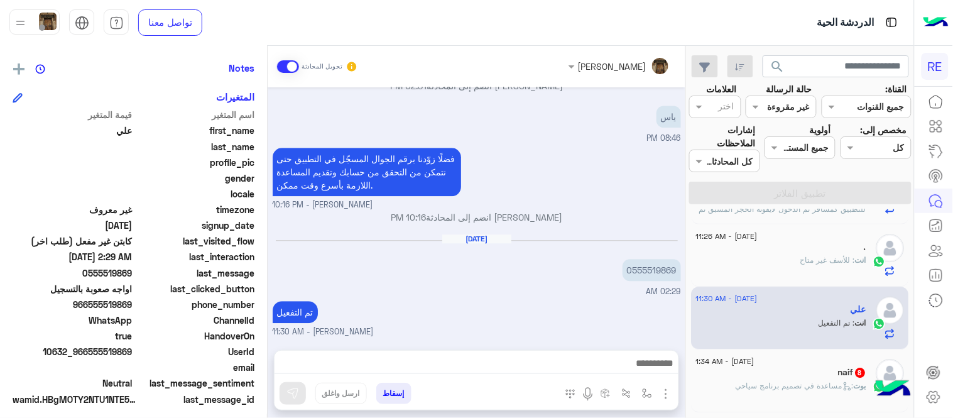
scroll to position [1002, 0]
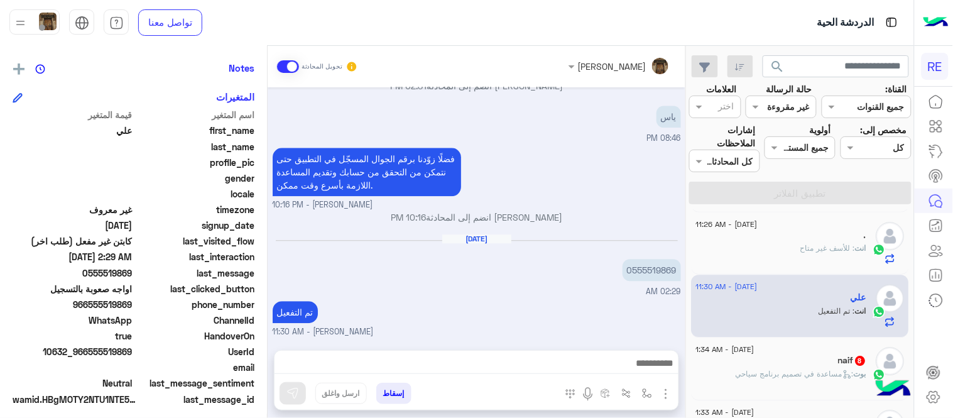
click at [807, 349] on div "[DATE] - 1:34 AM" at bounding box center [781, 351] width 171 height 8
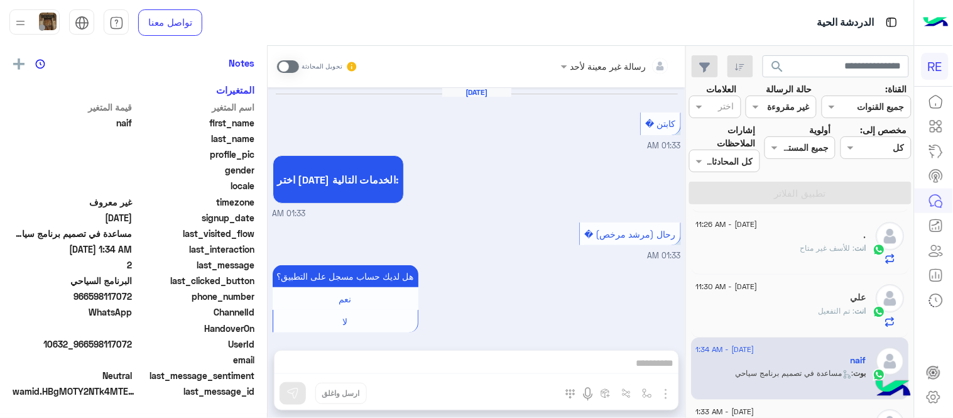
scroll to position [251, 0]
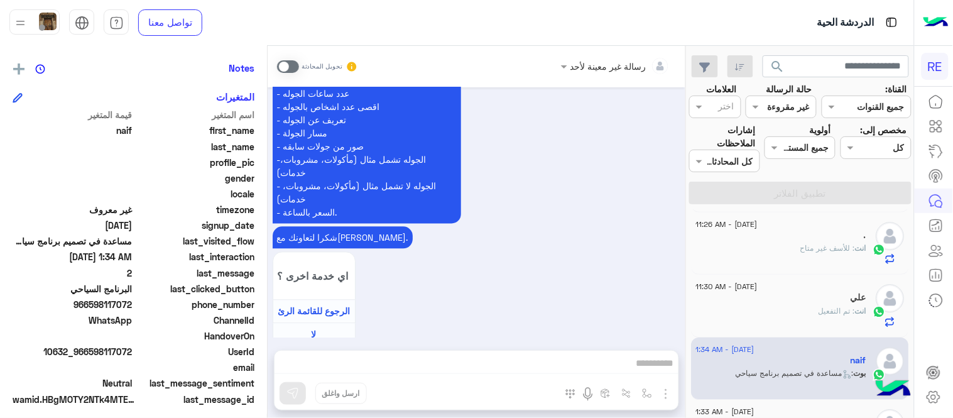
click at [279, 63] on span at bounding box center [288, 66] width 22 height 13
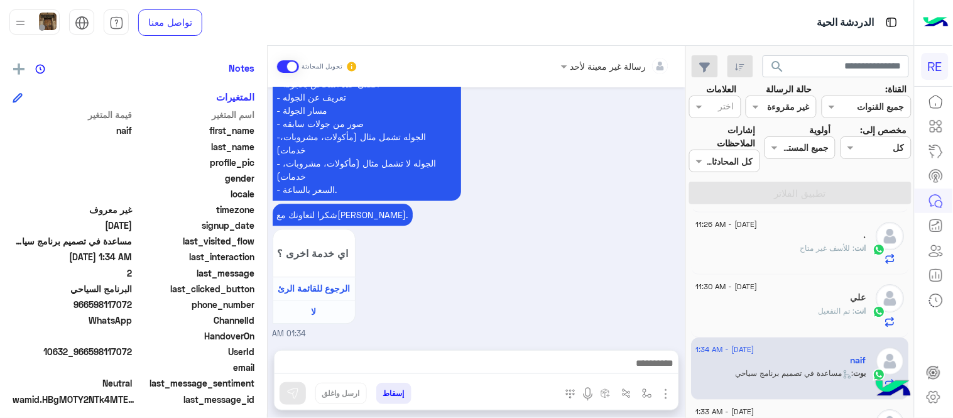
click at [475, 376] on div at bounding box center [476, 365] width 404 height 31
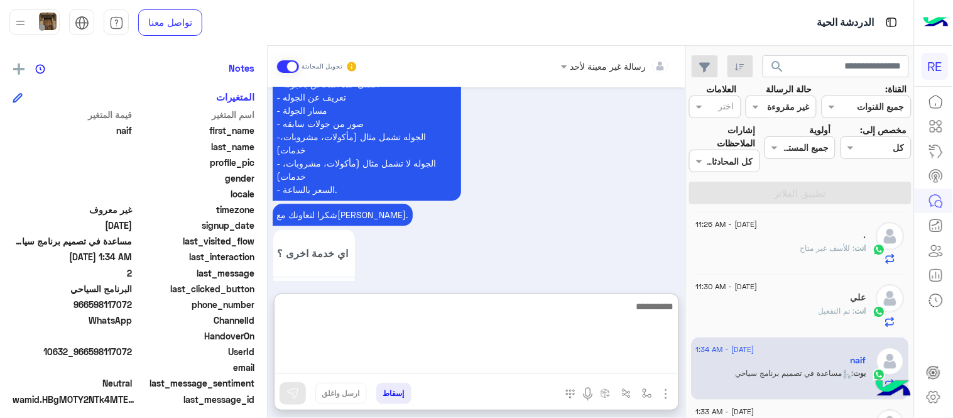
click at [461, 362] on textarea at bounding box center [476, 335] width 404 height 75
type textarea "**********"
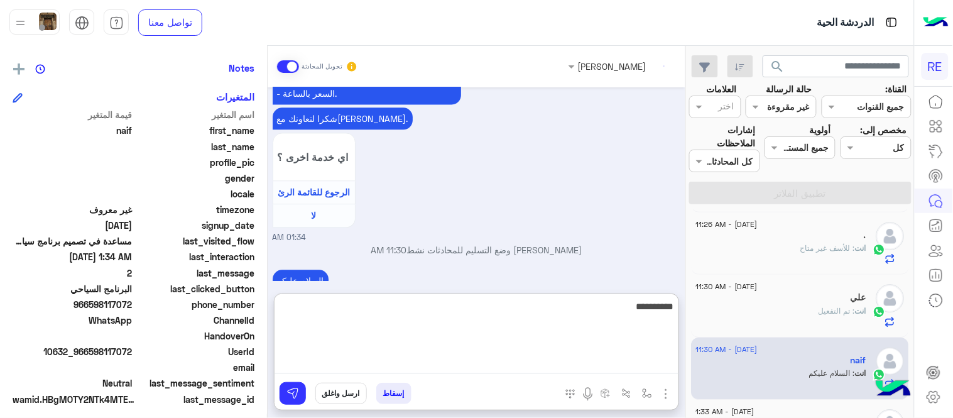
scroll to position [770, 0]
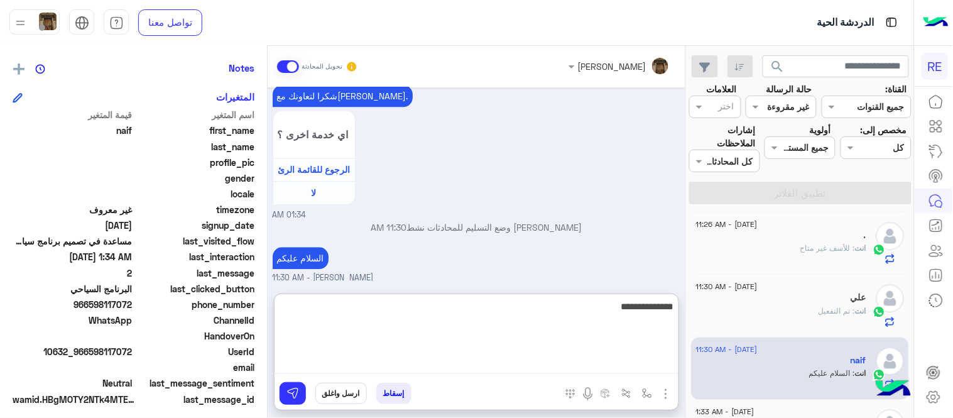
type textarea "**********"
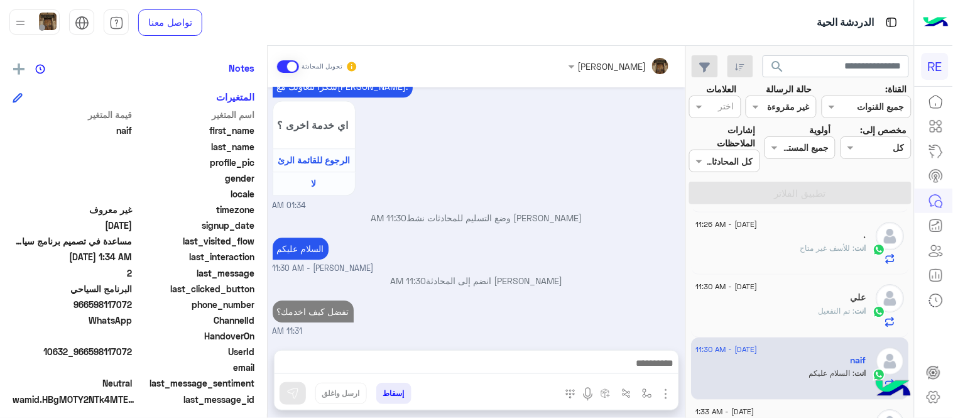
scroll to position [754, 0]
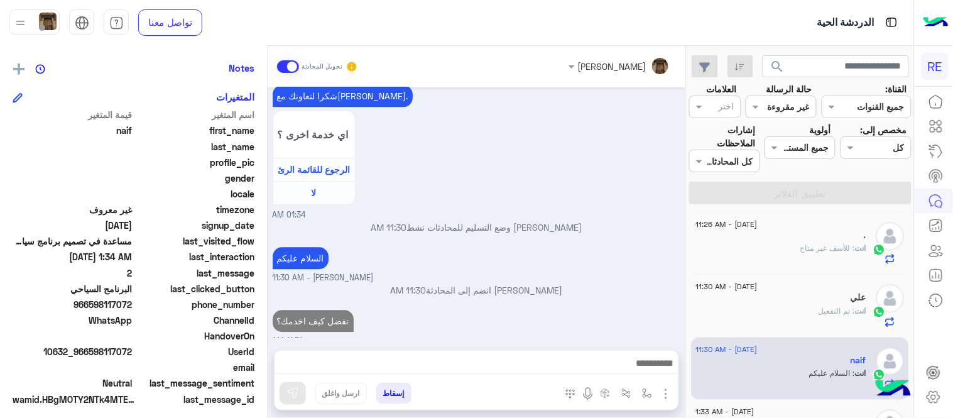
click at [636, 246] on div "[DATE] كابتن � 01:33 AM اختر [DATE] الخدمات التالية: 01:33 AM رحال (مرشد مرخص) …" at bounding box center [477, 212] width 418 height 250
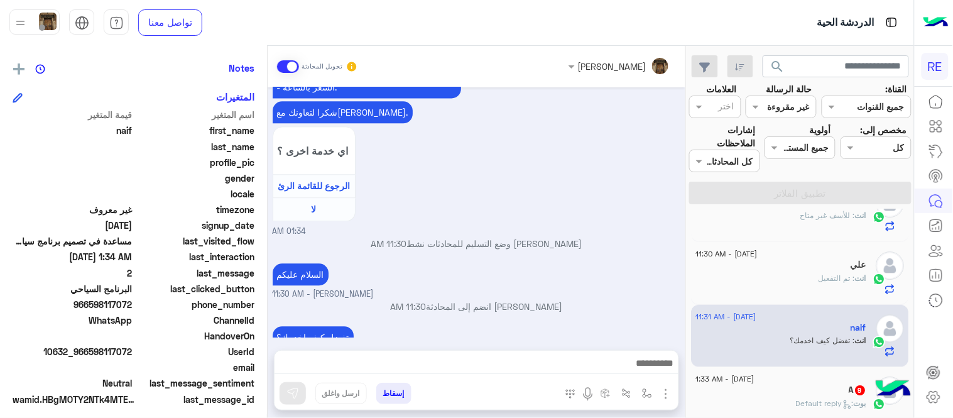
scroll to position [1040, 0]
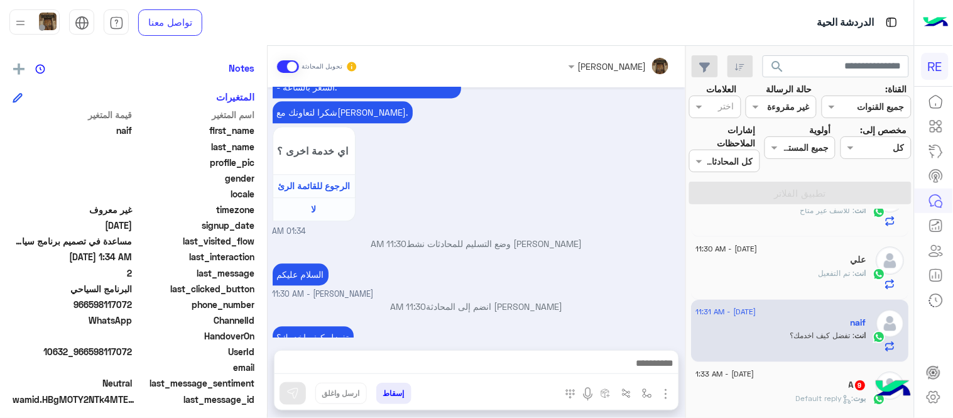
click at [798, 391] on div "A 9" at bounding box center [781, 385] width 171 height 13
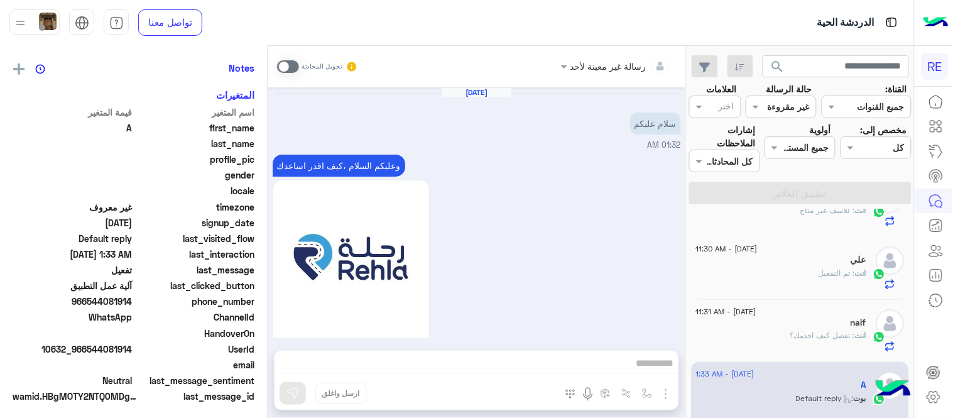
scroll to position [1103, 0]
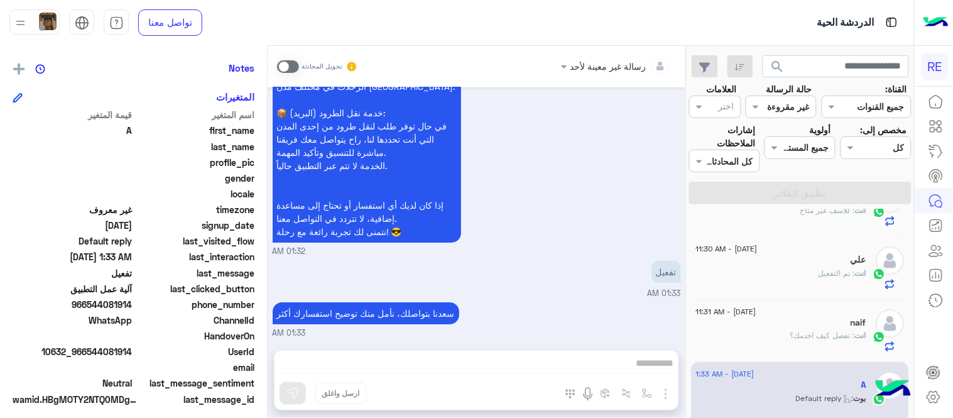
click at [287, 62] on span at bounding box center [288, 66] width 22 height 13
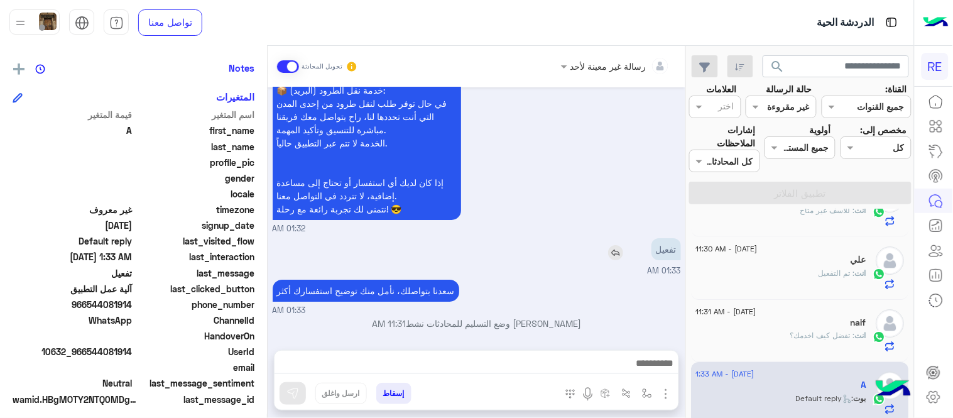
click at [617, 254] on img at bounding box center [615, 252] width 15 height 15
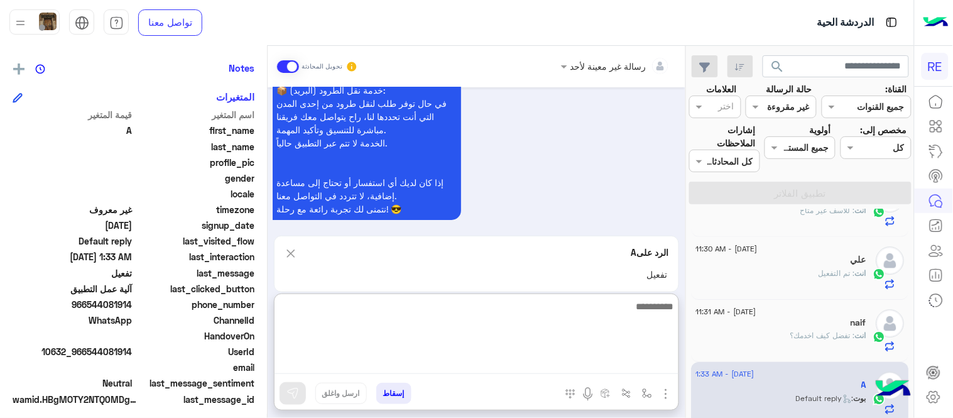
click at [543, 373] on textarea at bounding box center [476, 335] width 404 height 75
type textarea "**********"
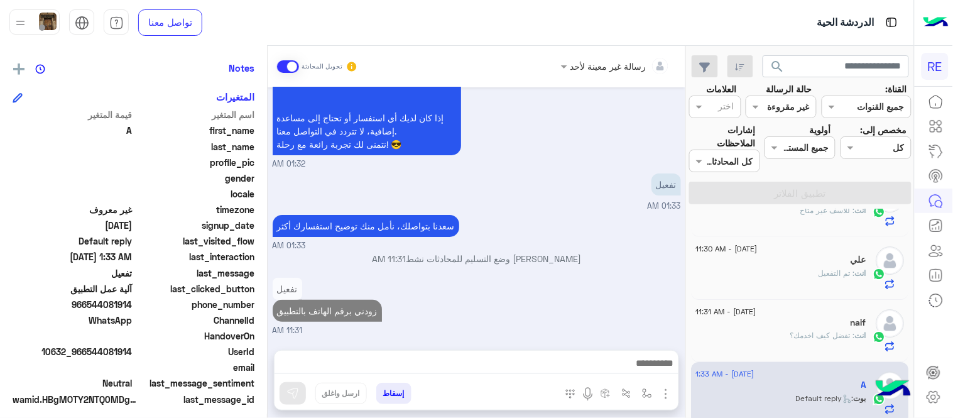
scroll to position [1188, 0]
click at [593, 246] on div "[DATE] سلام عليكم 01:32 AM وعليكم السلام ،كيف اقدر اساعدك اهلًا بك في تطبيق رحل…" at bounding box center [477, 212] width 418 height 250
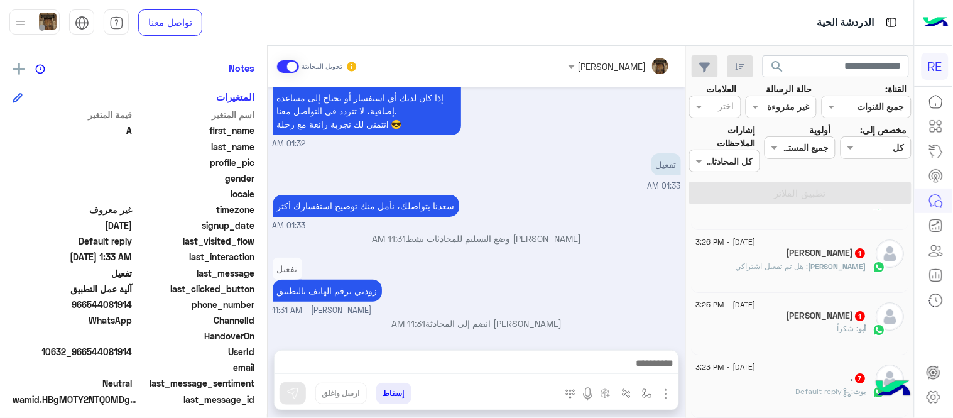
scroll to position [6, 0]
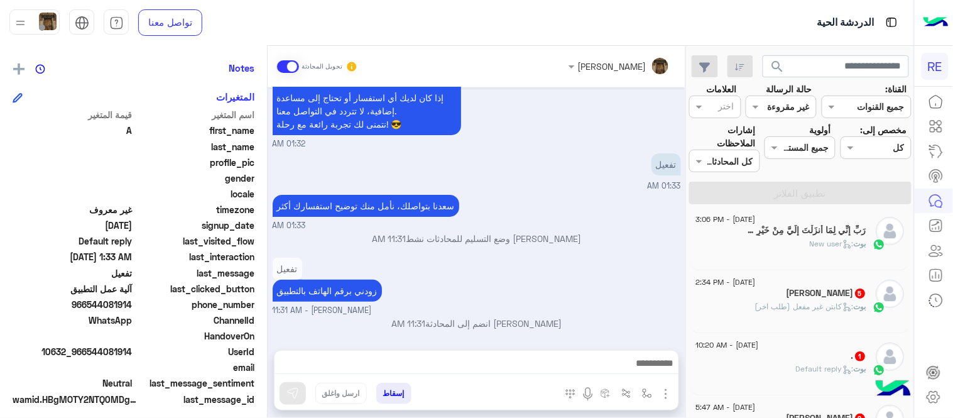
click at [648, 281] on div "تفعيل زودني برقم الهاتف بالتطبيق [PERSON_NAME] - 11:31 AM" at bounding box center [477, 285] width 408 height 62
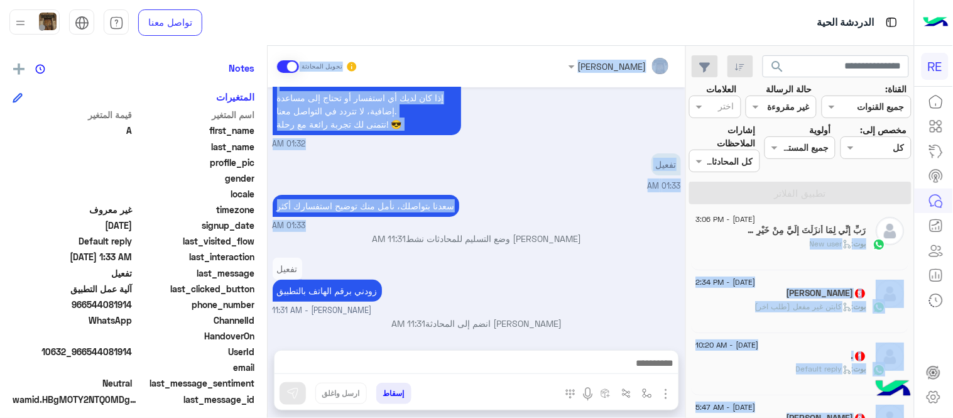
drag, startPoint x: 691, startPoint y: 237, endPoint x: 634, endPoint y: 245, distance: 57.1
click at [634, 245] on mat-drawer-container "search القناة: القناه جميع القنوات حالة الرسالة القناه غير مقروءة العلامات اختر…" at bounding box center [457, 234] width 914 height 377
click at [634, 245] on div "[PERSON_NAME] وضع التسليم للمحادثات نشط 11:31 AM" at bounding box center [477, 243] width 408 height 23
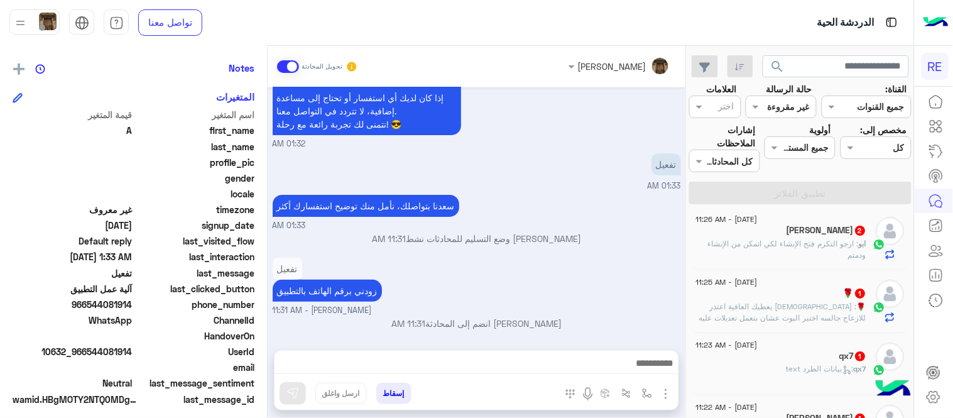
click at [796, 297] on div "🌹 1" at bounding box center [781, 294] width 171 height 13
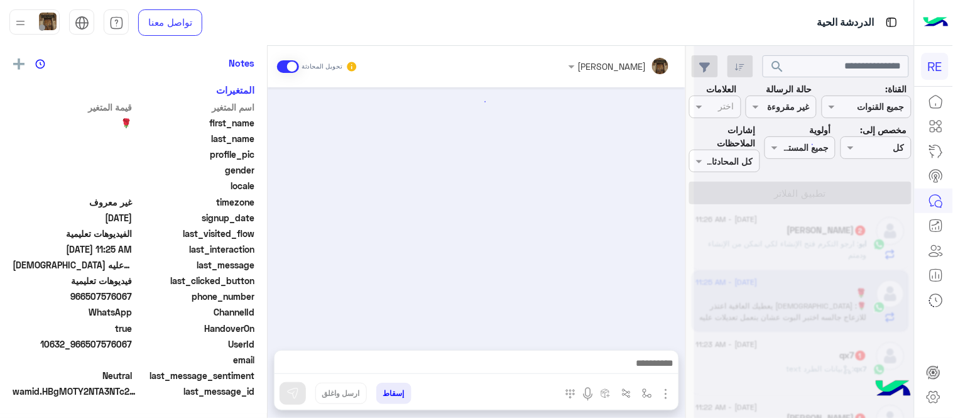
scroll to position [251, 0]
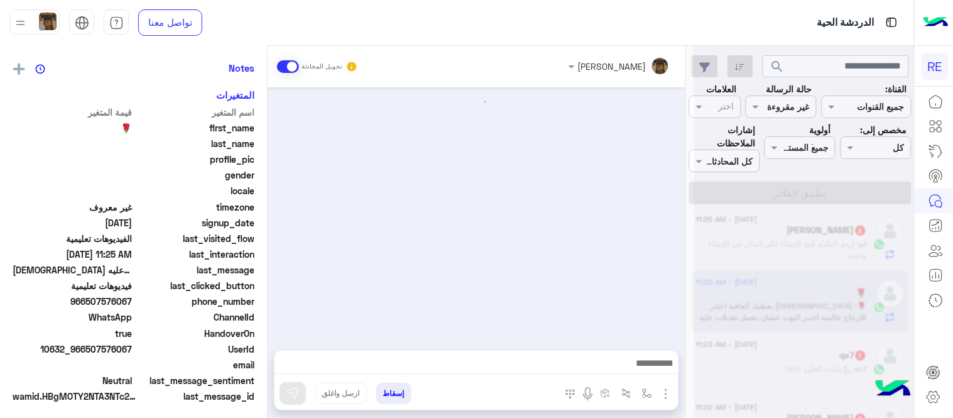
click at [541, 281] on div at bounding box center [477, 212] width 418 height 250
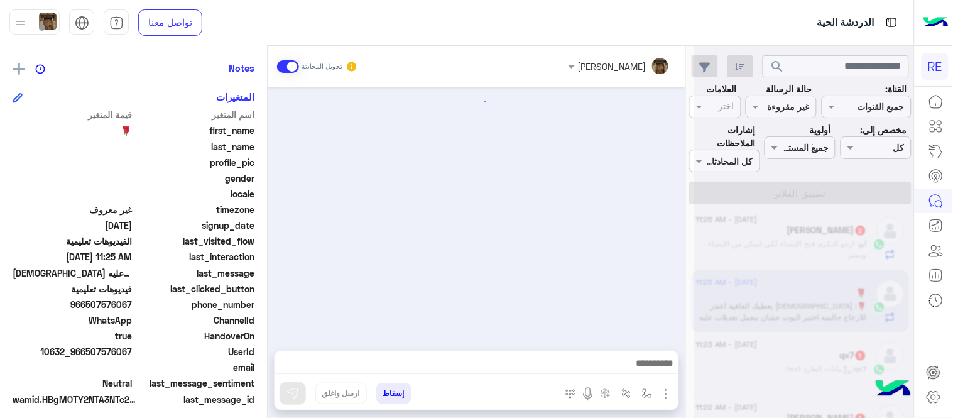
click at [541, 281] on div at bounding box center [477, 212] width 418 height 250
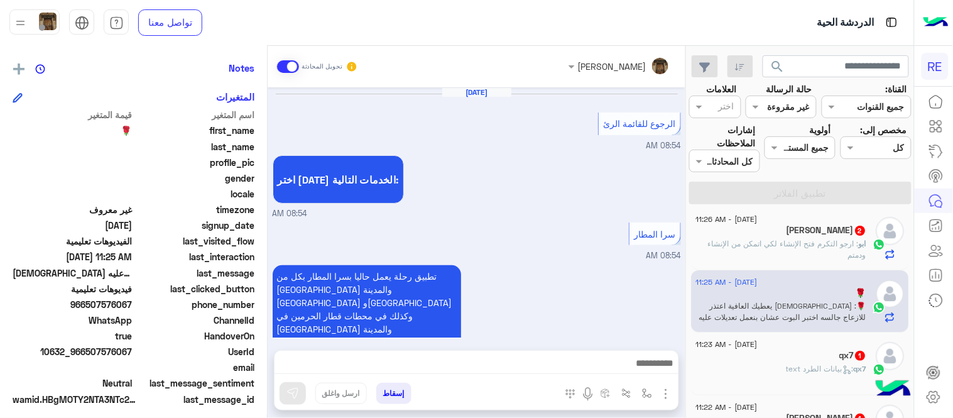
scroll to position [884, 0]
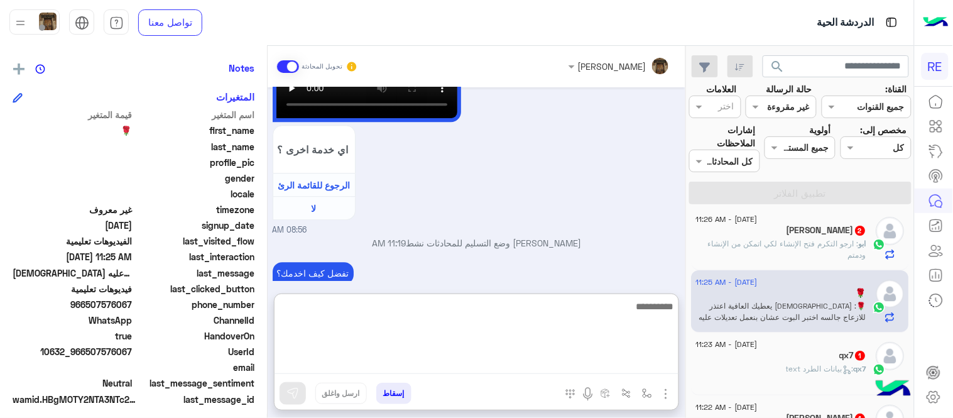
click at [533, 364] on textarea at bounding box center [476, 335] width 404 height 75
type textarea "**********"
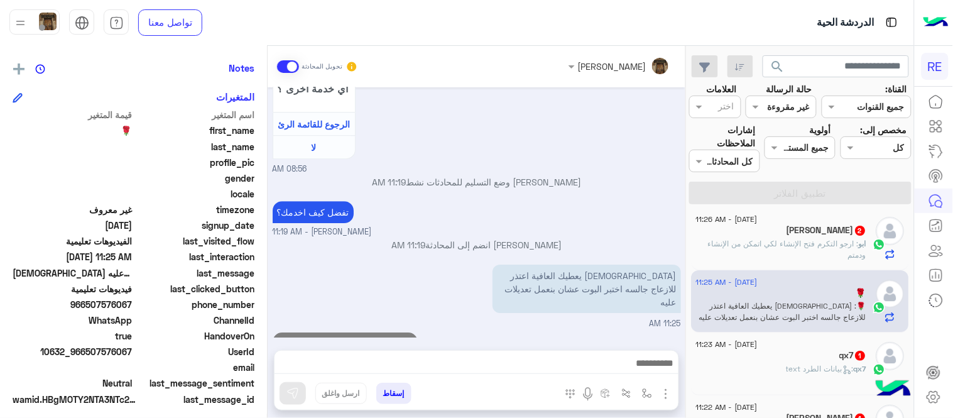
click at [597, 266] on div "[DATE] الرجوع للقائمة الرئ 08:54 AM اختر [DATE] الخدمات التالية: 08:54 AM سرا ا…" at bounding box center [477, 212] width 418 height 250
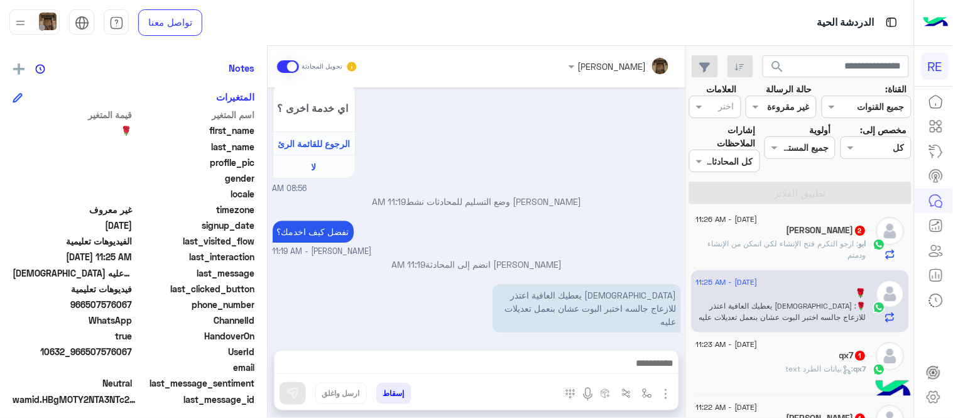
scroll to position [924, 0]
click at [776, 362] on div "qx7 1" at bounding box center [781, 356] width 171 height 13
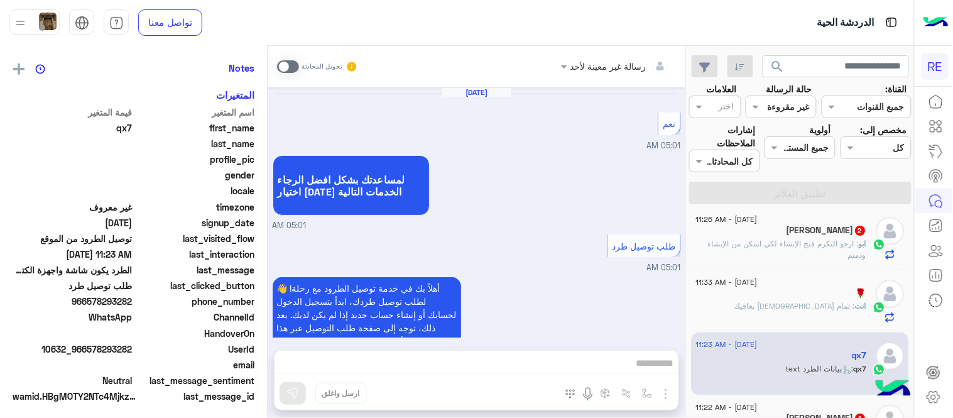
scroll to position [519, 0]
